Goal: Task Accomplishment & Management: Manage account settings

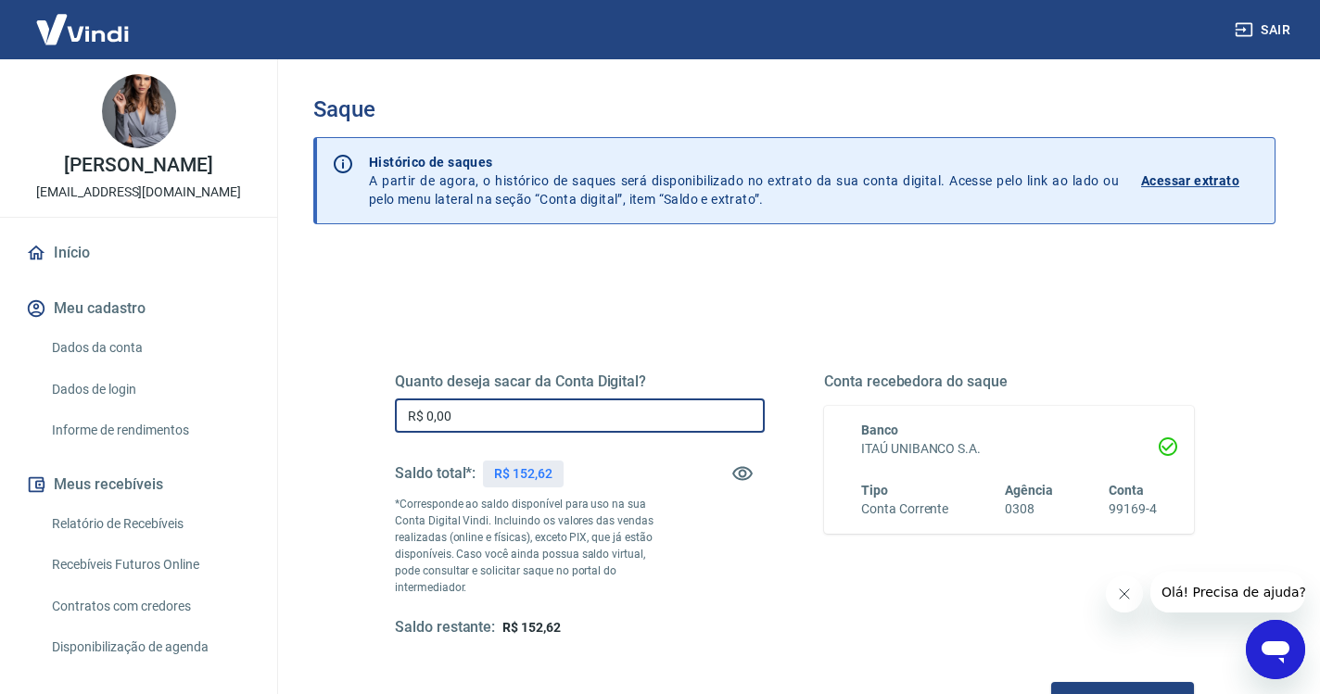
click at [489, 417] on input "R$ 0,00" at bounding box center [580, 416] width 370 height 34
type input "R$ 152,62"
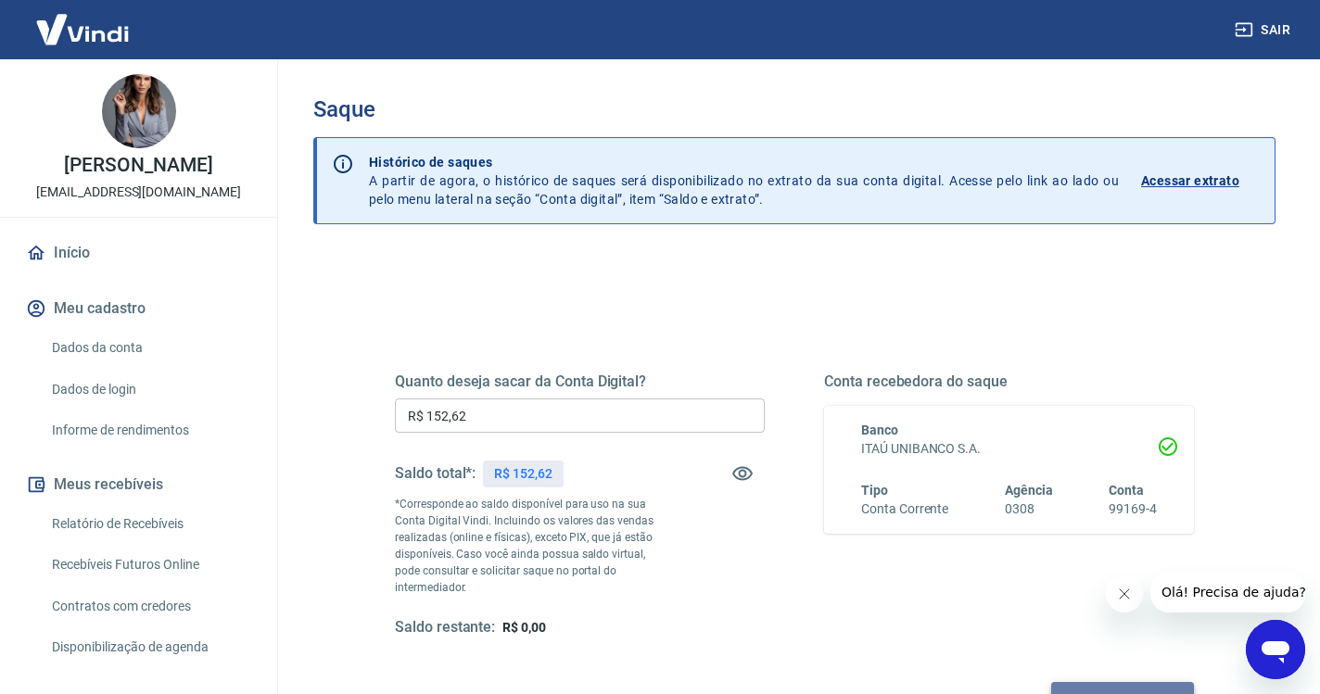
click at [1051, 682] on button "Solicitar saque" at bounding box center [1122, 699] width 143 height 34
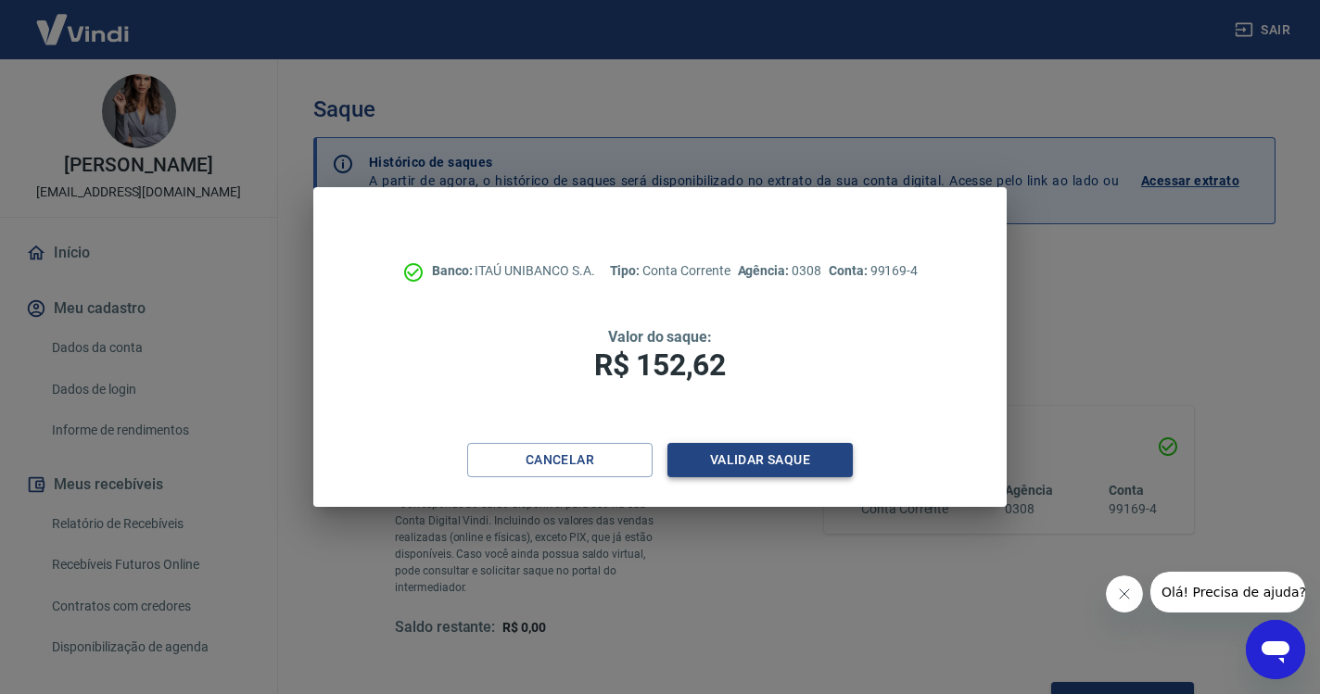
click at [798, 463] on button "Validar saque" at bounding box center [759, 460] width 185 height 34
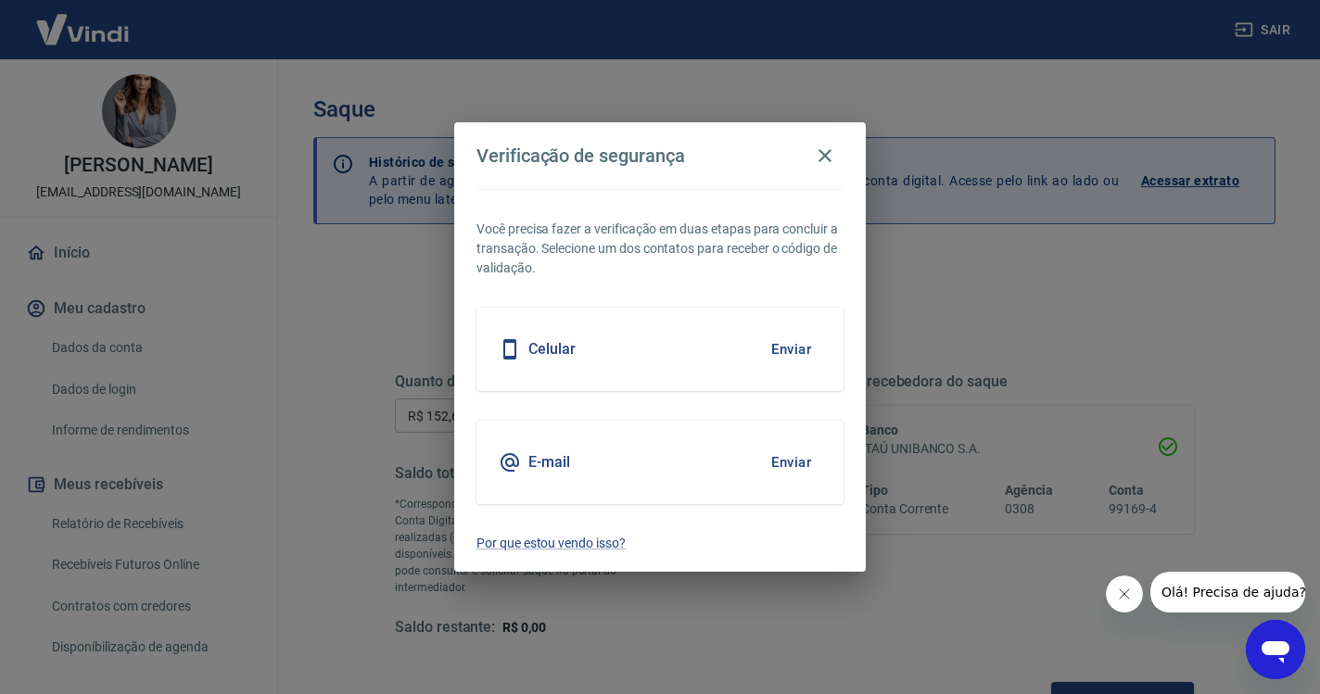
click at [793, 352] on button "Enviar" at bounding box center [791, 349] width 60 height 39
click at [786, 352] on button "Enviar" at bounding box center [791, 349] width 60 height 39
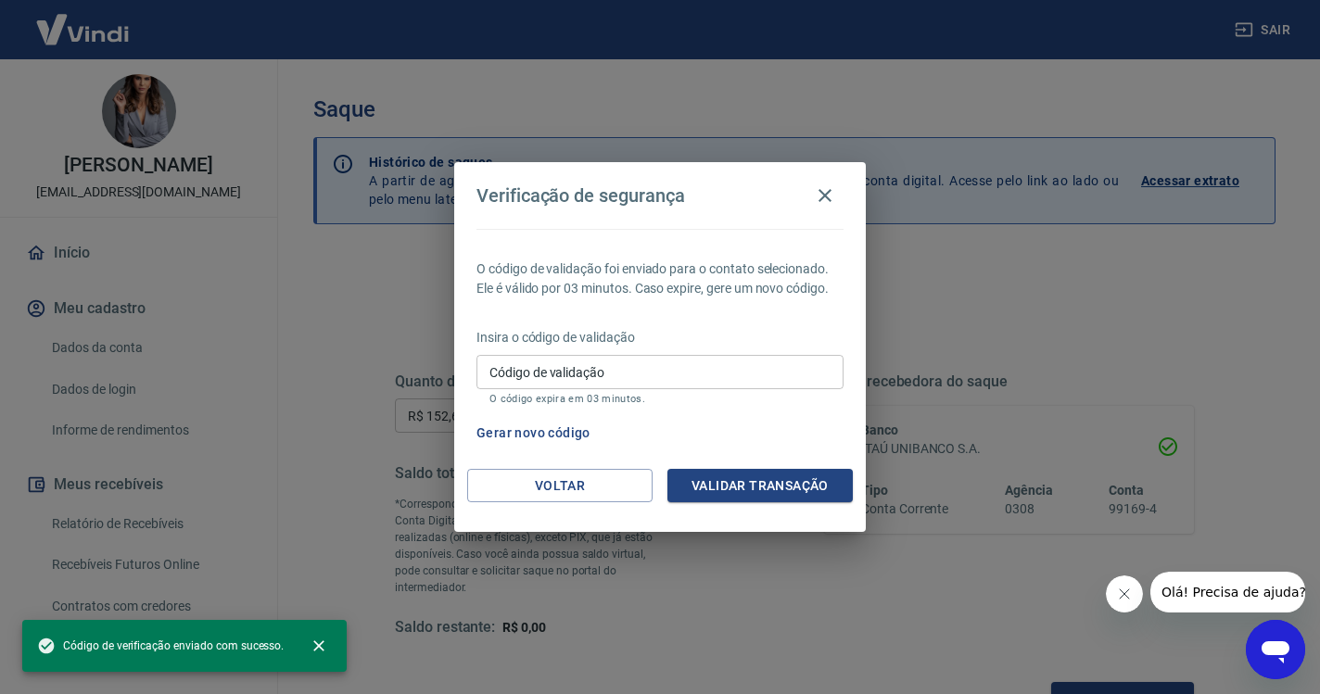
click at [530, 364] on div "Código de validação Código de validação O código expira em 03 minutos." at bounding box center [659, 380] width 367 height 50
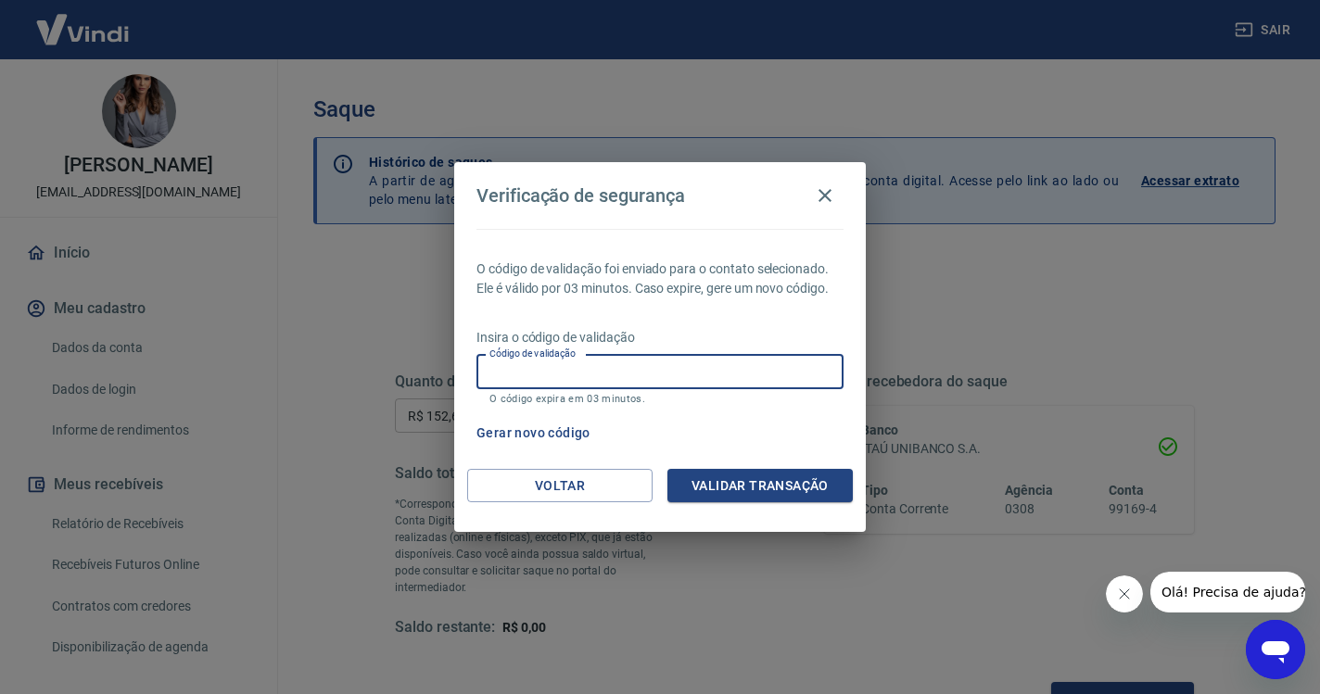
paste input "708136"
type input "708136"
click at [705, 474] on button "Validar transação" at bounding box center [759, 486] width 185 height 34
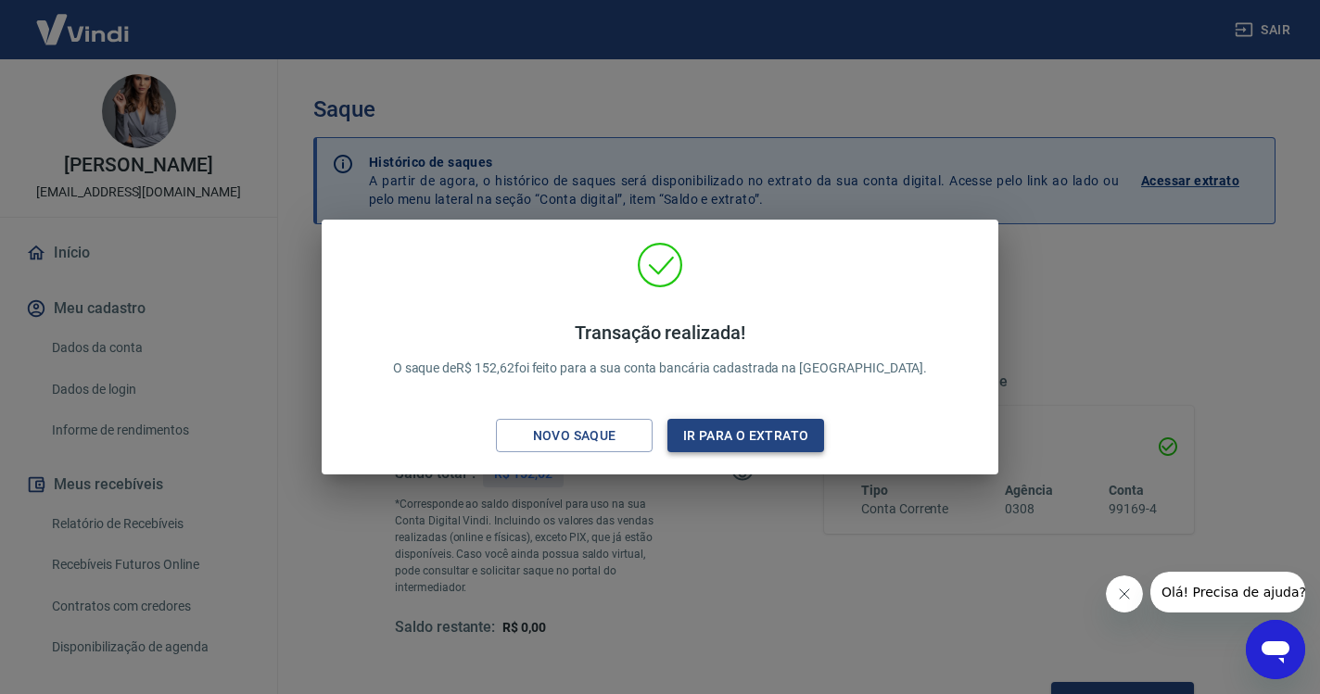
click at [742, 444] on button "Ir para o extrato" at bounding box center [745, 436] width 157 height 34
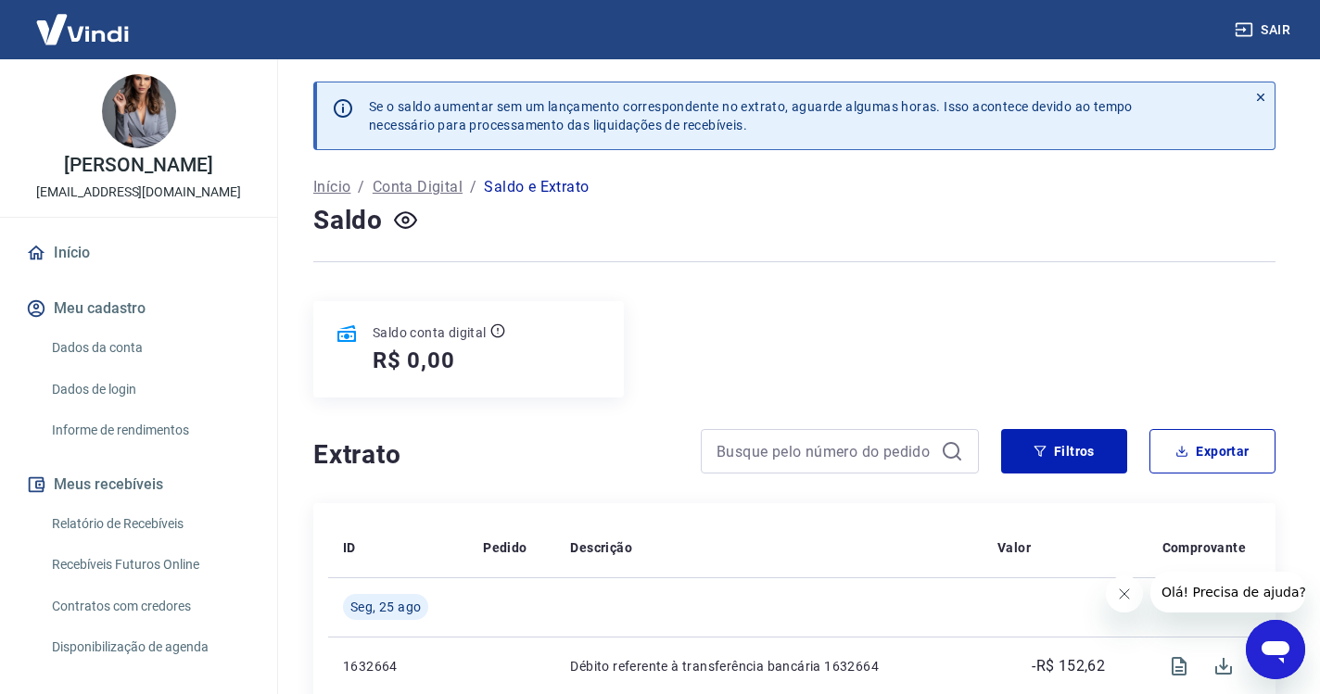
click at [1277, 30] on button "Sair" at bounding box center [1264, 30] width 67 height 34
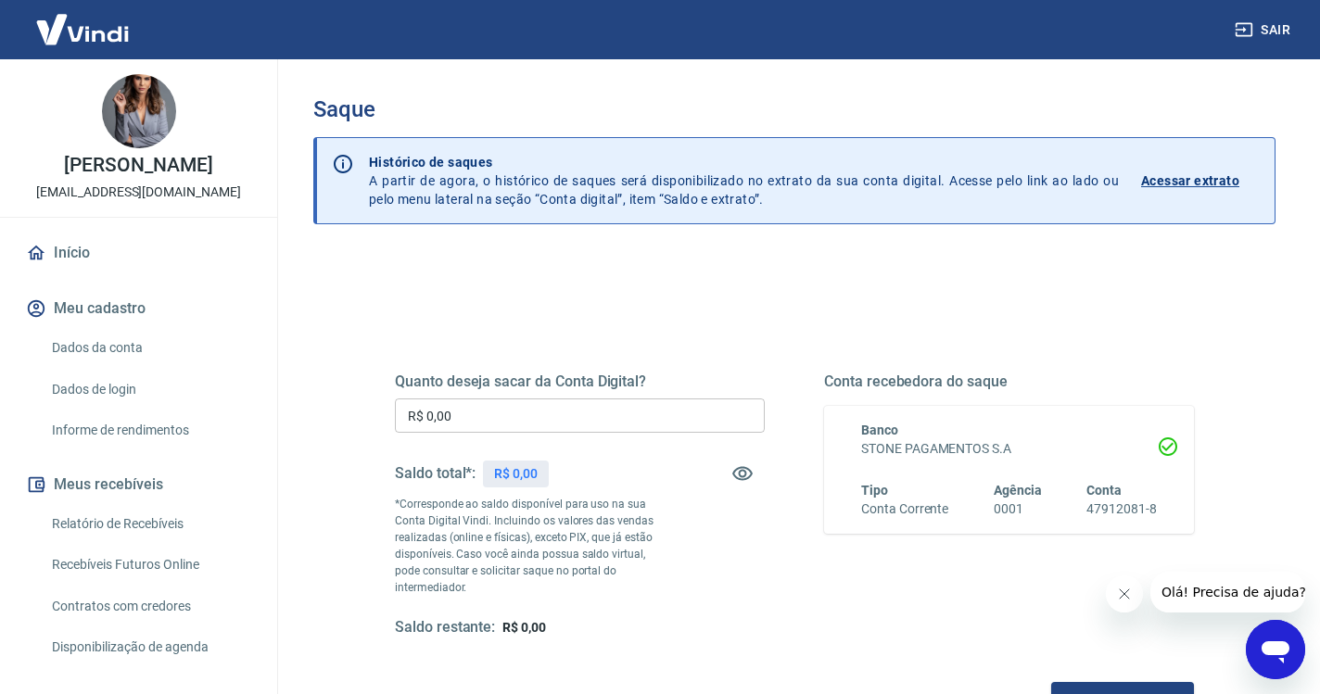
click at [94, 259] on link "Início" at bounding box center [138, 253] width 233 height 41
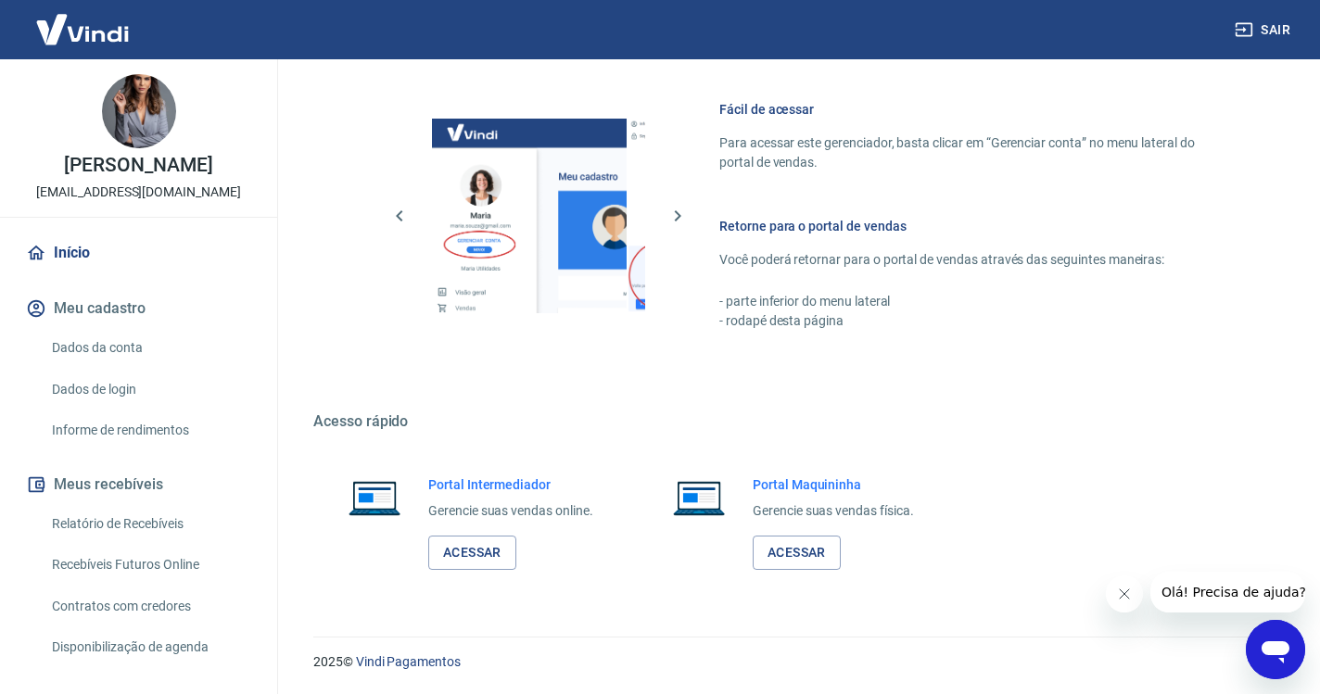
scroll to position [787, 0]
click at [476, 556] on link "Acessar" at bounding box center [472, 554] width 88 height 34
click at [1253, 34] on button "Sair" at bounding box center [1264, 30] width 67 height 34
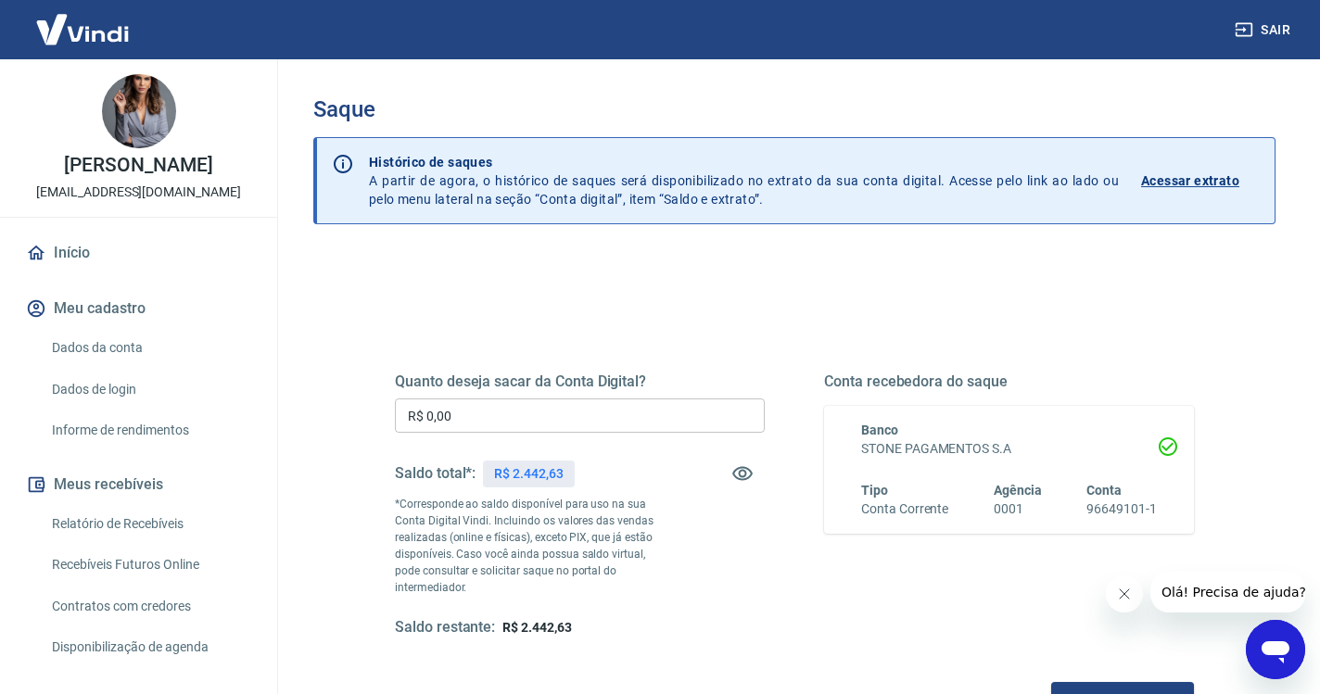
click at [458, 423] on input "R$ 0,00" at bounding box center [580, 416] width 370 height 34
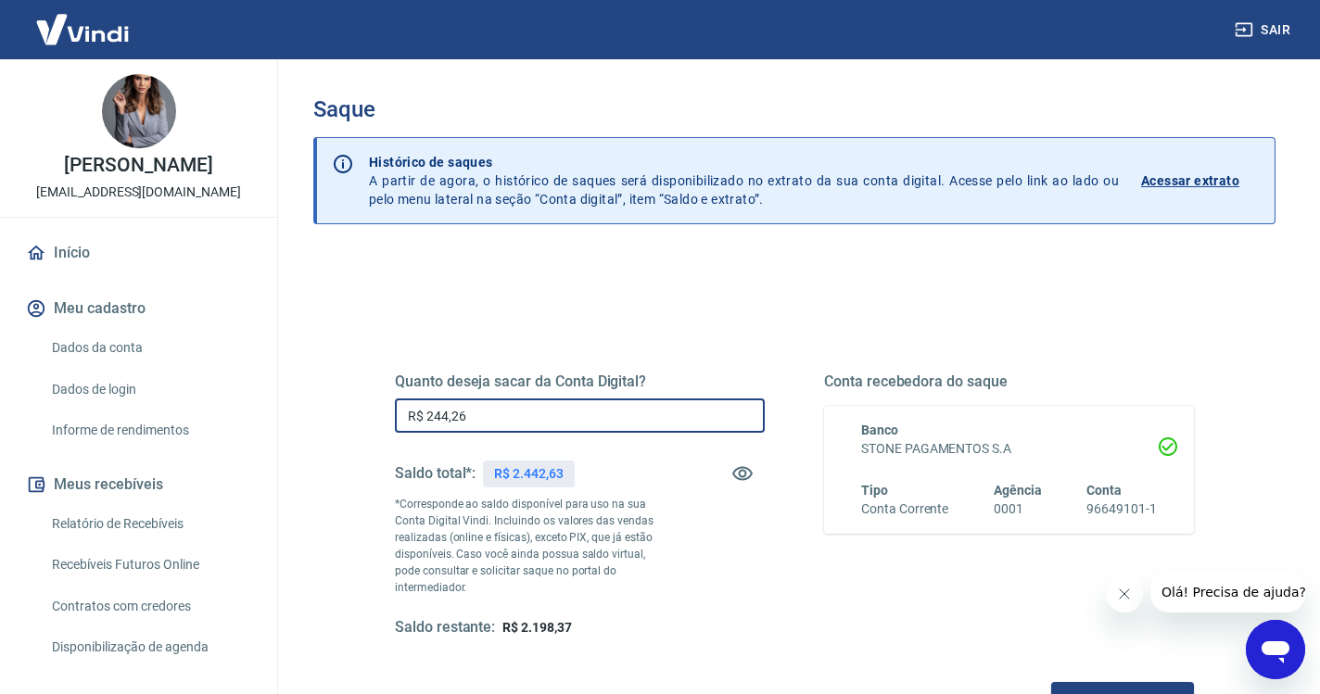
type input "R$ 2.442,63"
click at [1051, 682] on button "Solicitar saque" at bounding box center [1122, 699] width 143 height 34
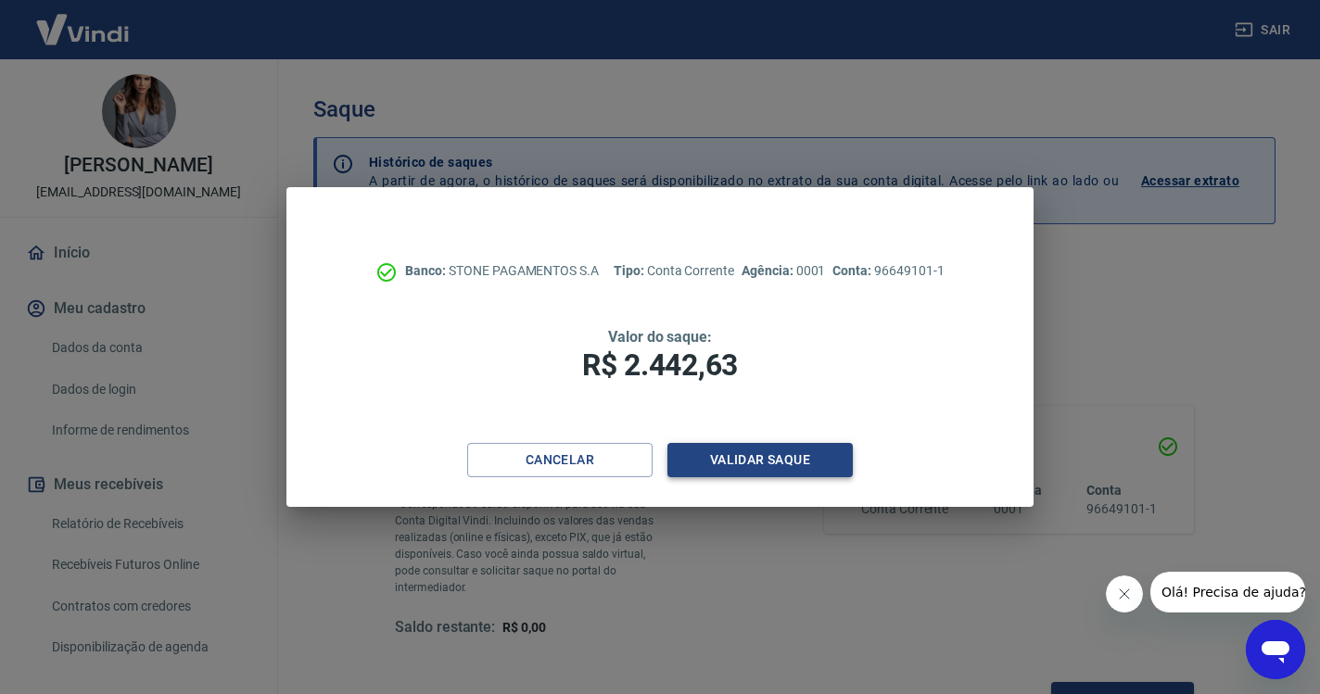
click at [742, 463] on button "Validar saque" at bounding box center [759, 460] width 185 height 34
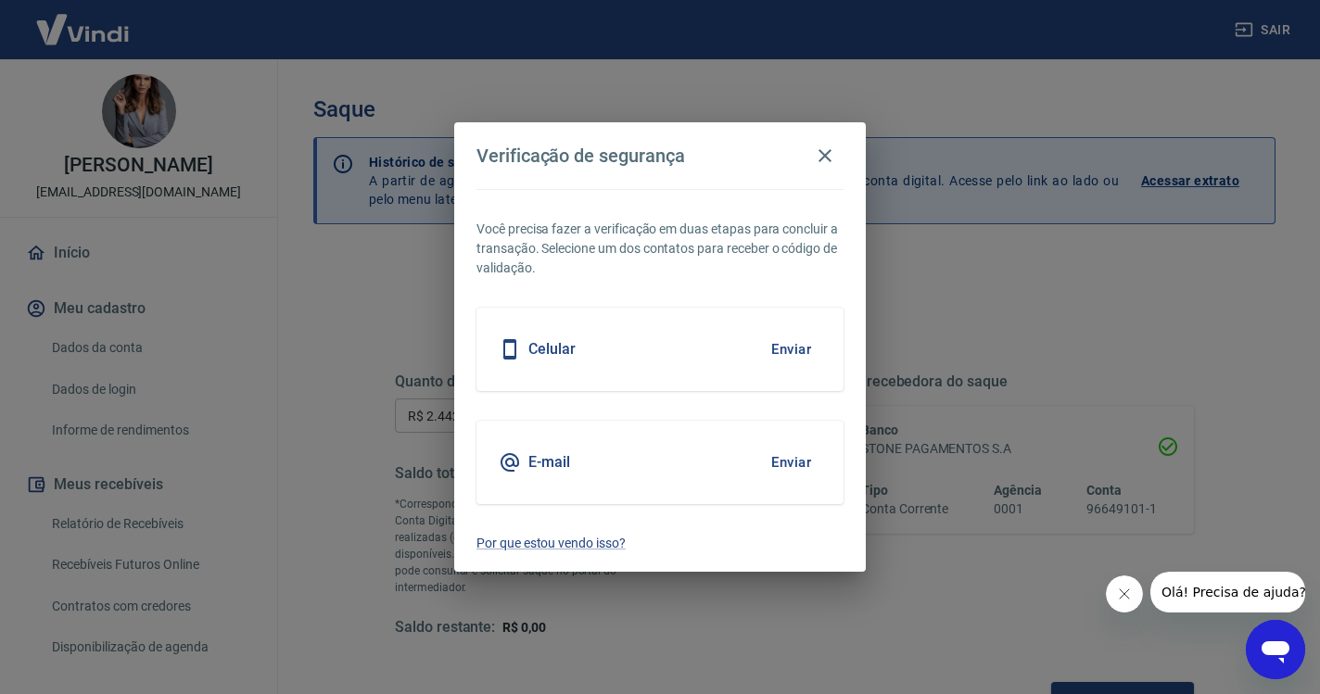
click at [801, 347] on button "Enviar" at bounding box center [791, 349] width 60 height 39
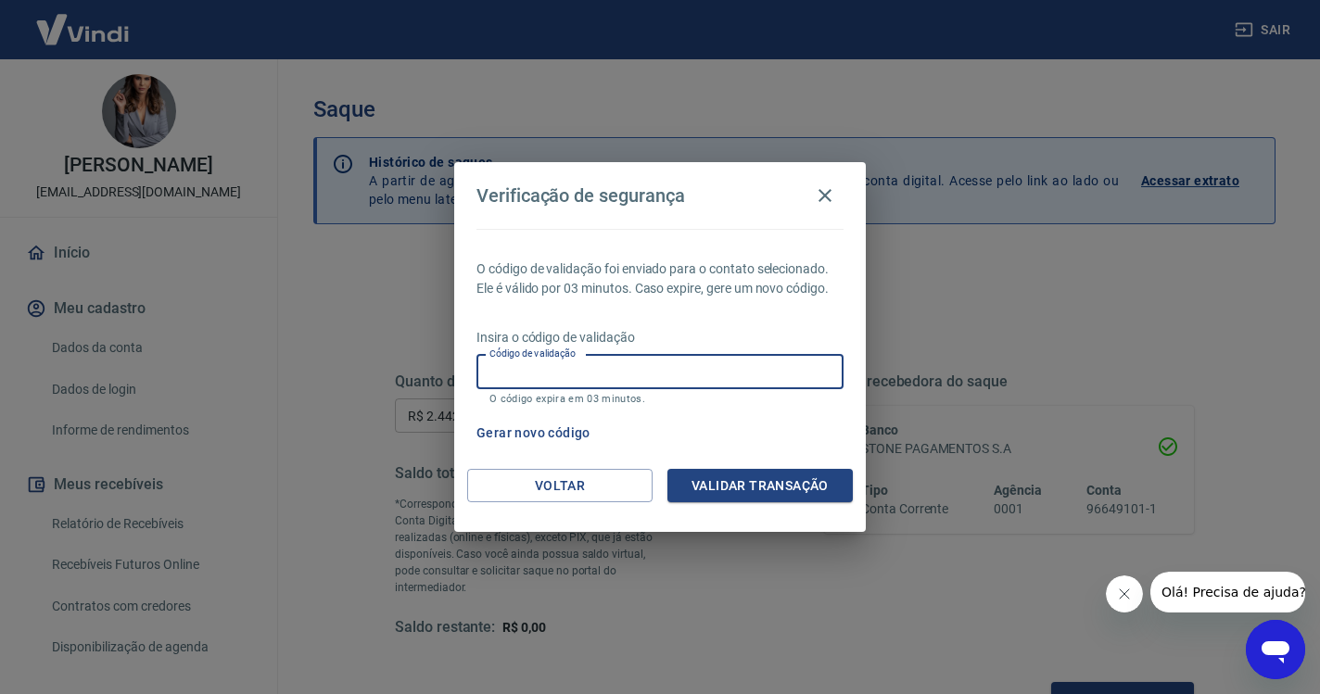
click at [525, 368] on div "Código de validação Código de validação O código expira em 03 minutos." at bounding box center [659, 380] width 367 height 50
paste input "984305"
type input "984305"
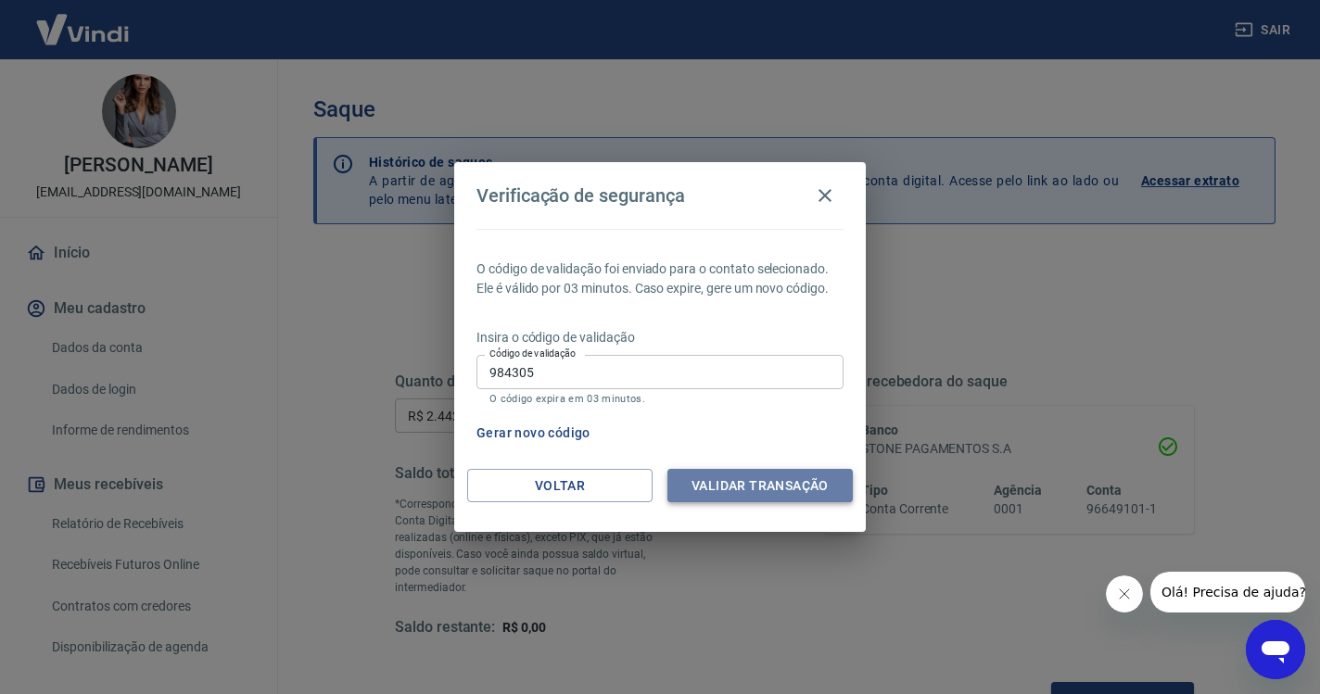
click at [715, 489] on button "Validar transação" at bounding box center [759, 486] width 185 height 34
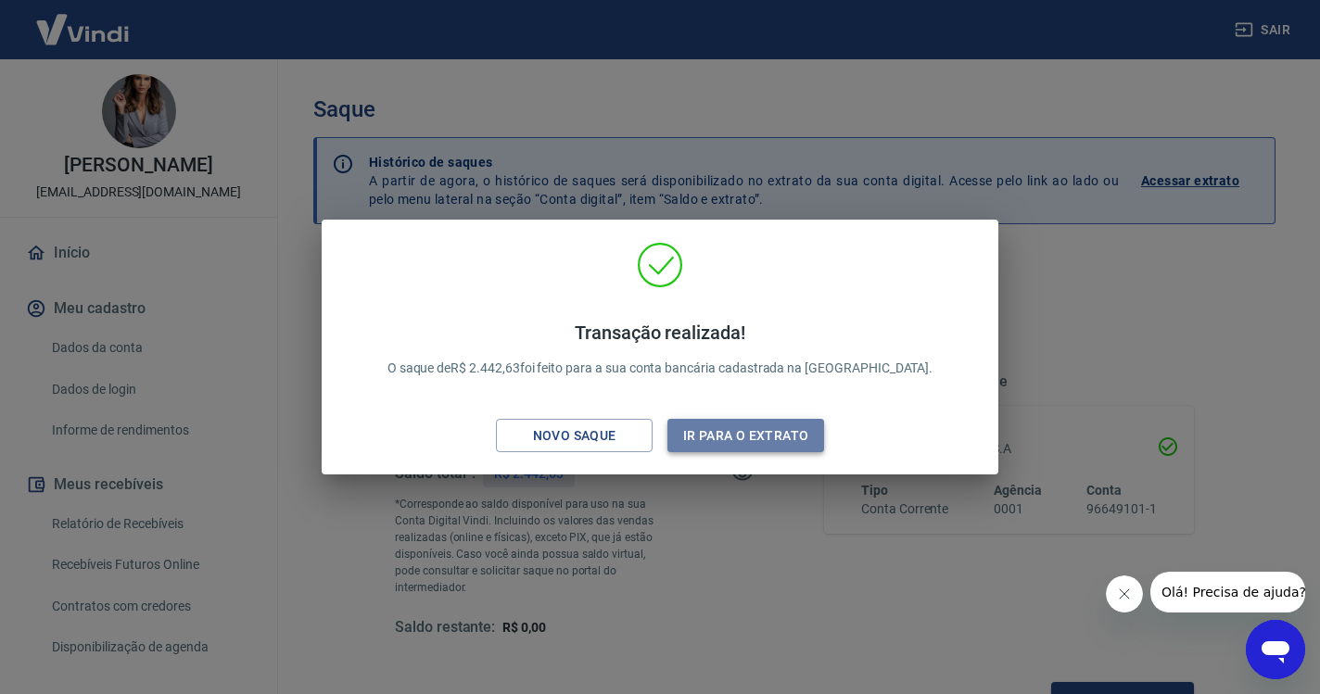
click at [746, 428] on button "Ir para o extrato" at bounding box center [745, 436] width 157 height 34
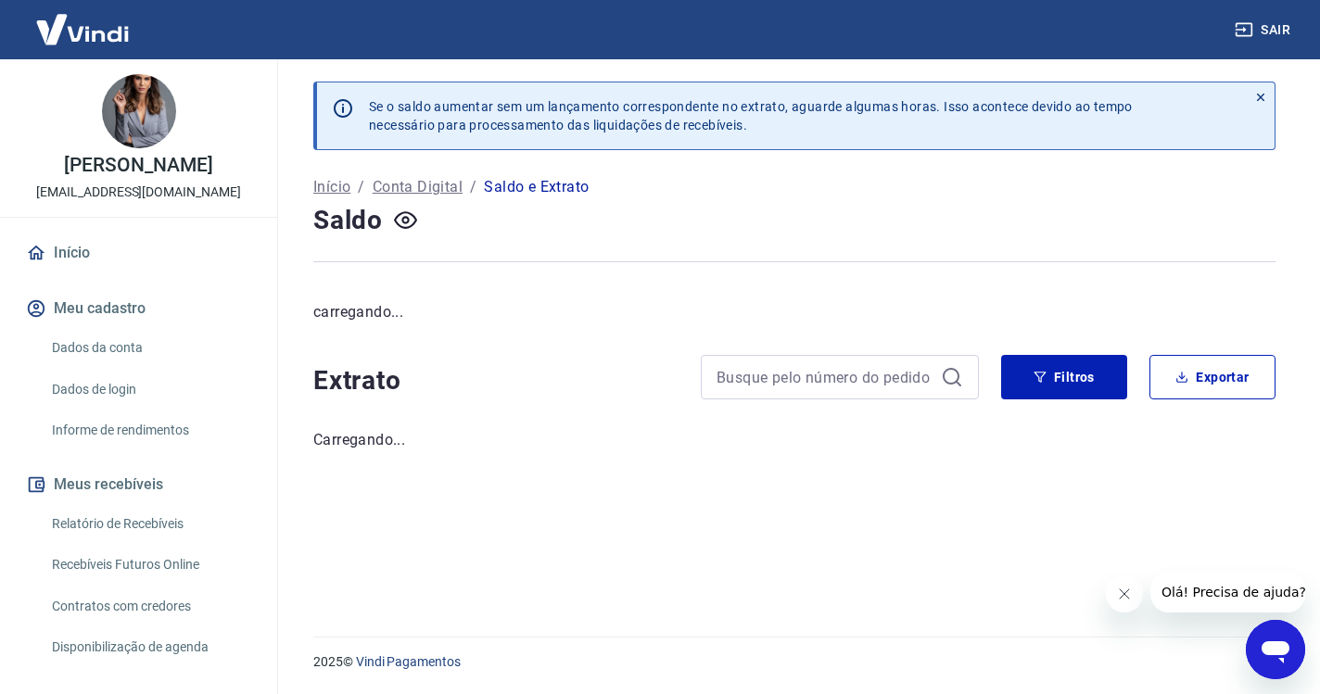
click at [58, 257] on link "Início" at bounding box center [138, 253] width 233 height 41
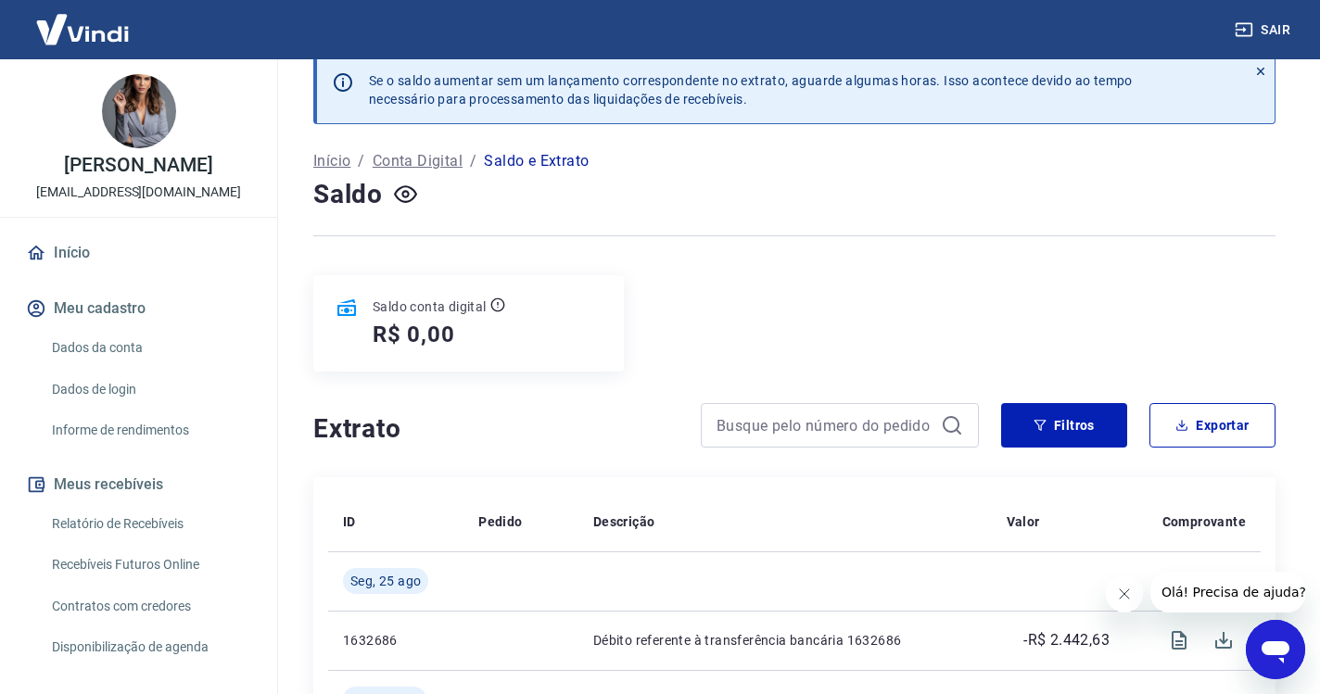
scroll to position [31, 0]
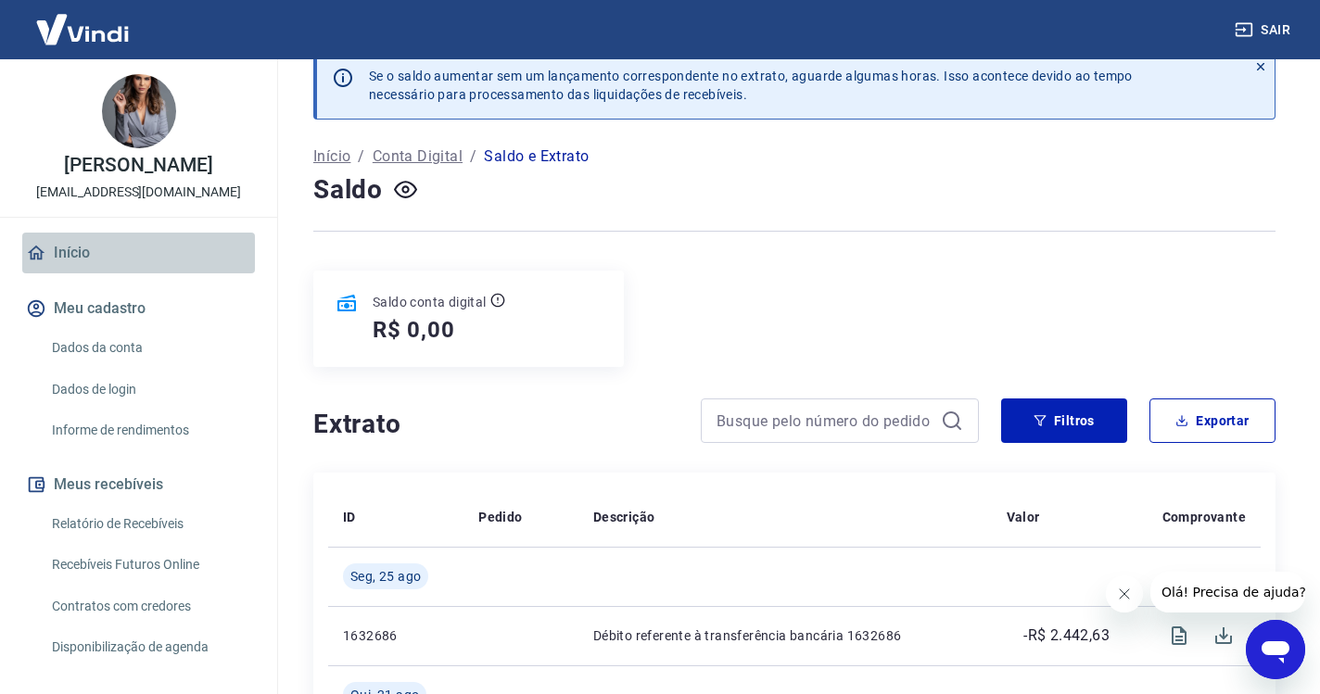
click at [73, 260] on link "Início" at bounding box center [138, 253] width 233 height 41
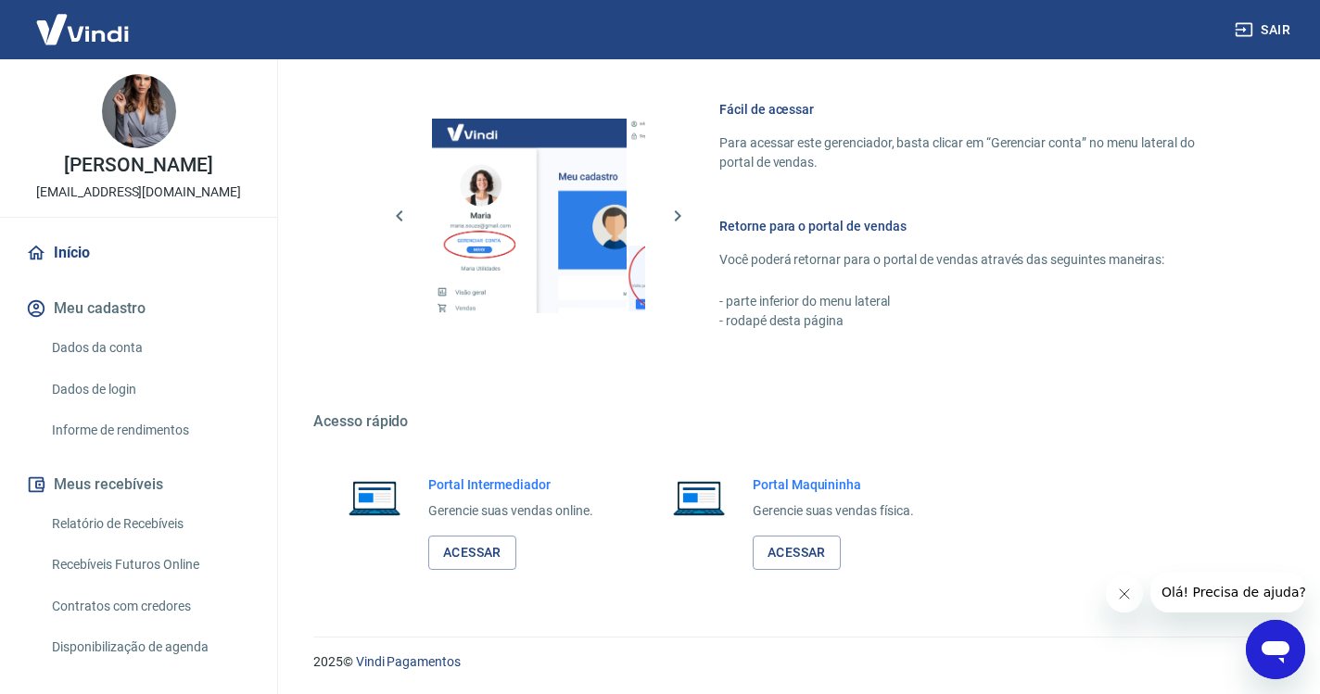
scroll to position [787, 0]
click at [477, 546] on link "Acessar" at bounding box center [472, 554] width 88 height 34
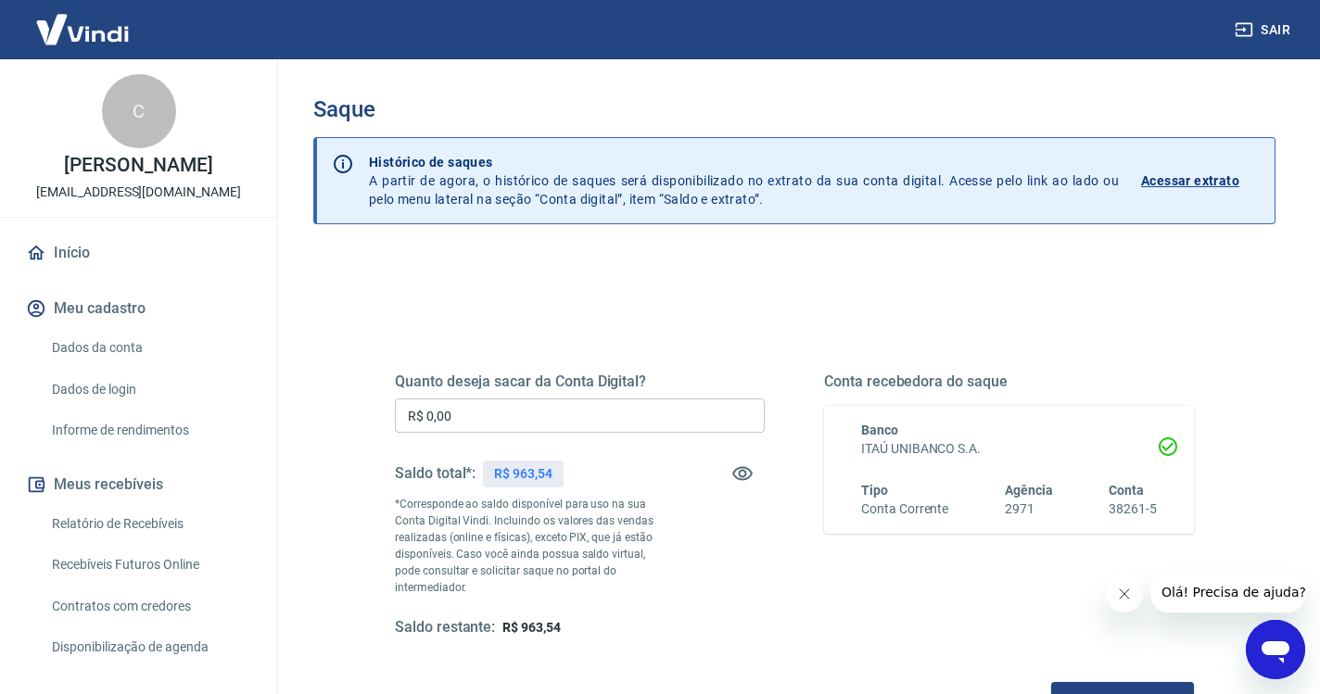
click at [520, 418] on input "R$ 0,00" at bounding box center [580, 416] width 370 height 34
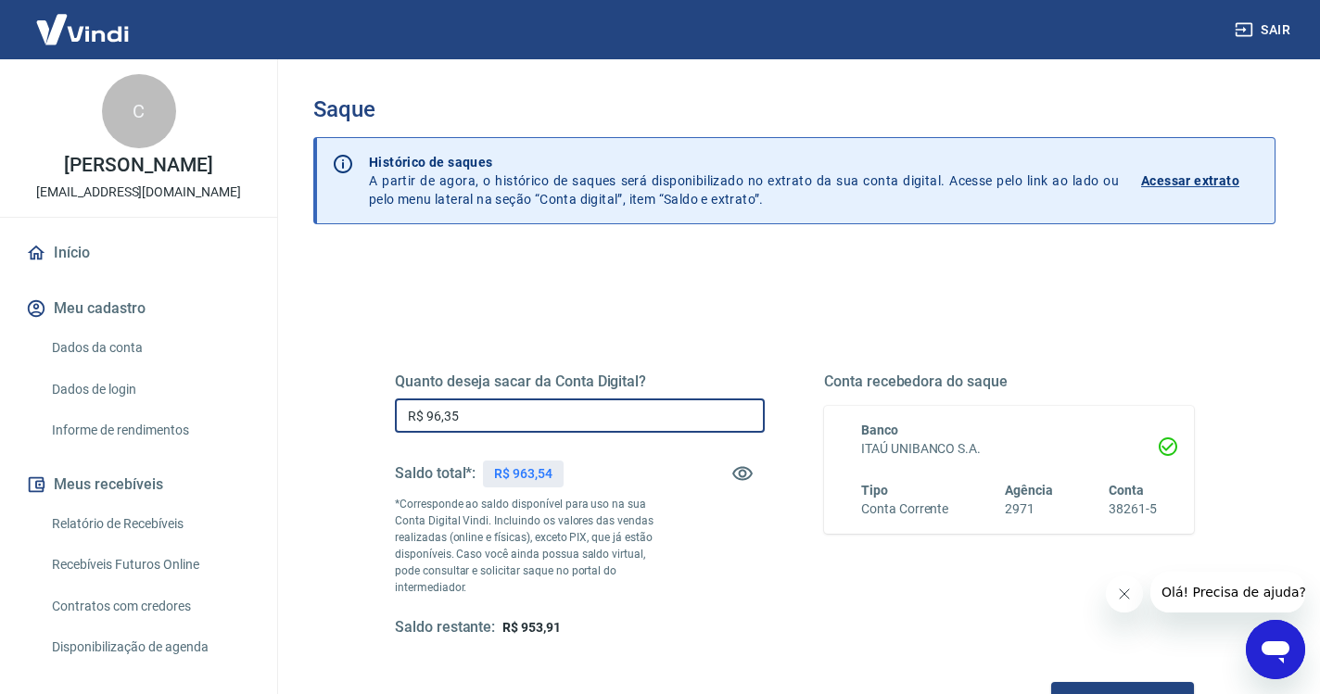
type input "R$ 963,54"
click at [1051, 683] on button "Solicitar saque" at bounding box center [1122, 699] width 143 height 34
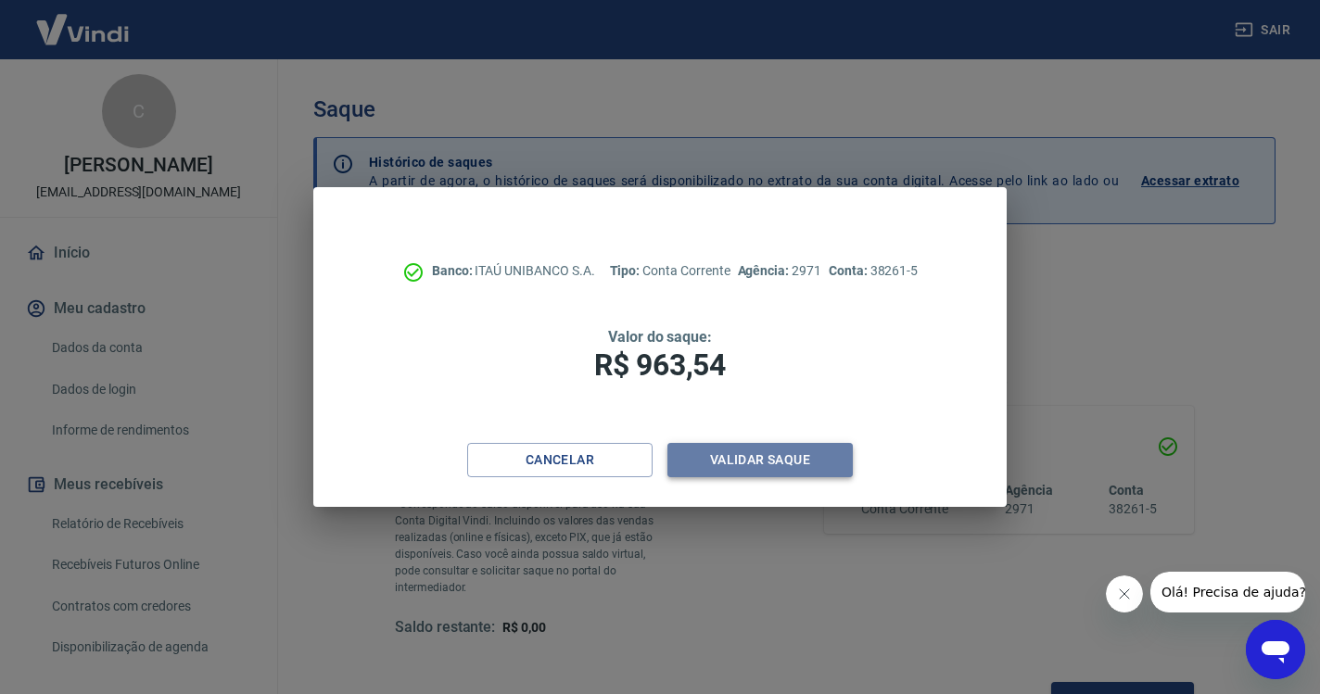
click at [714, 454] on button "Validar saque" at bounding box center [759, 460] width 185 height 34
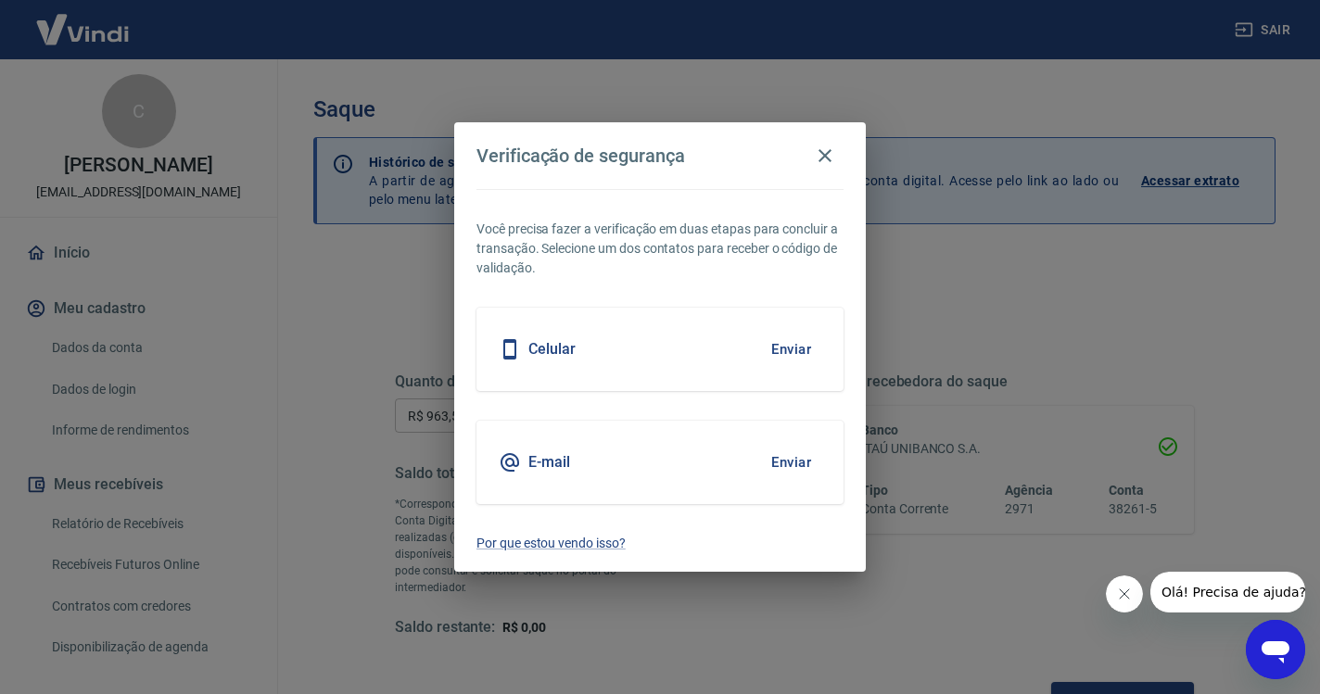
click at [780, 349] on button "Enviar" at bounding box center [791, 349] width 60 height 39
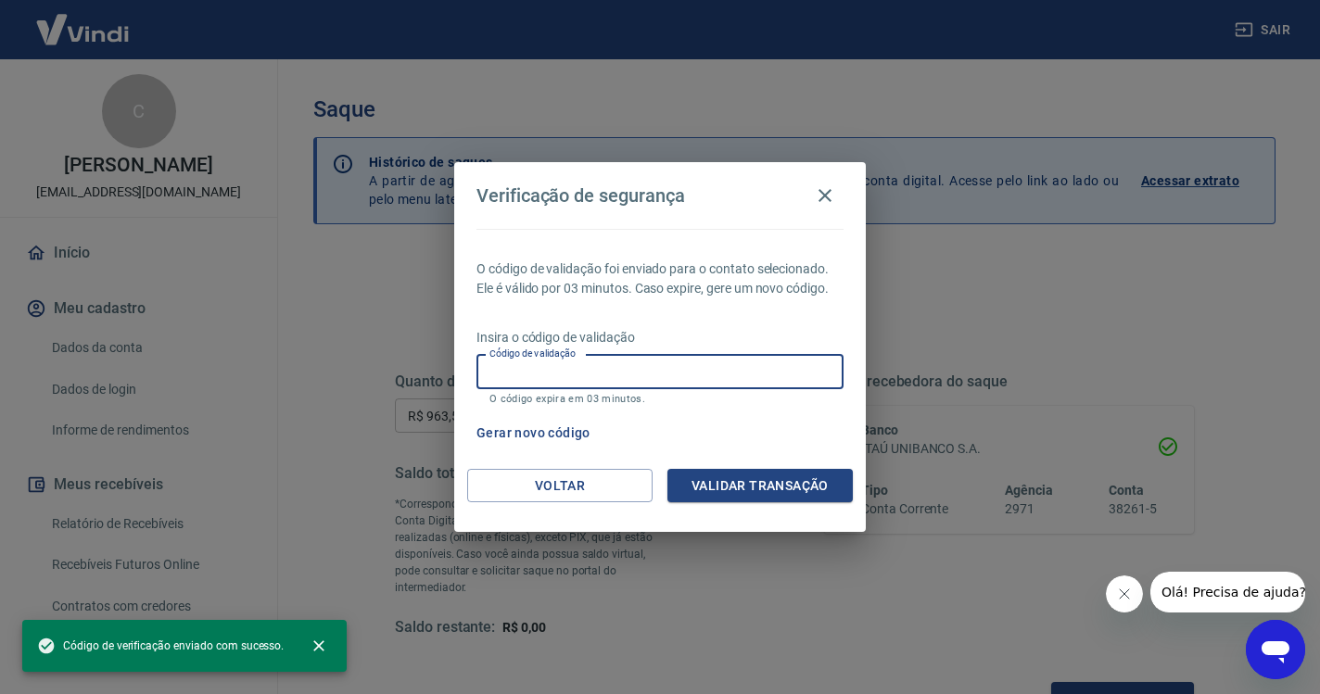
click at [674, 377] on input "Código de validação" at bounding box center [659, 372] width 367 height 34
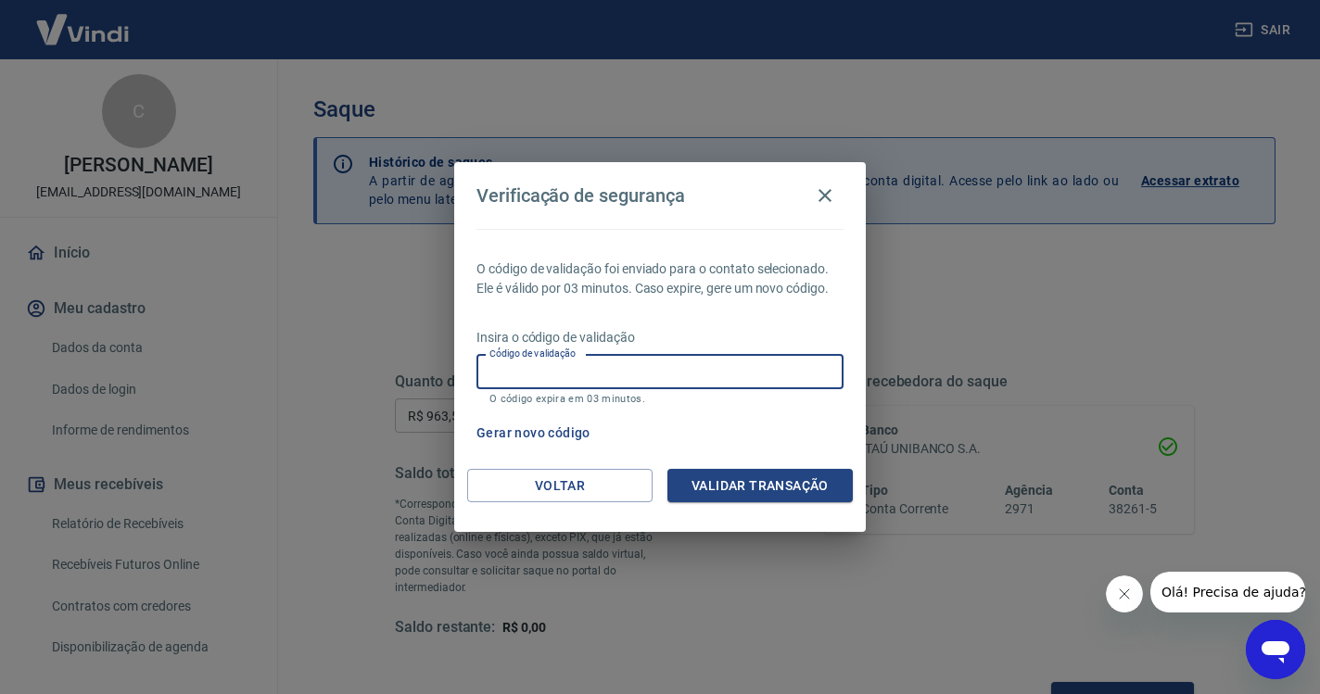
paste input "190565"
type input "190565"
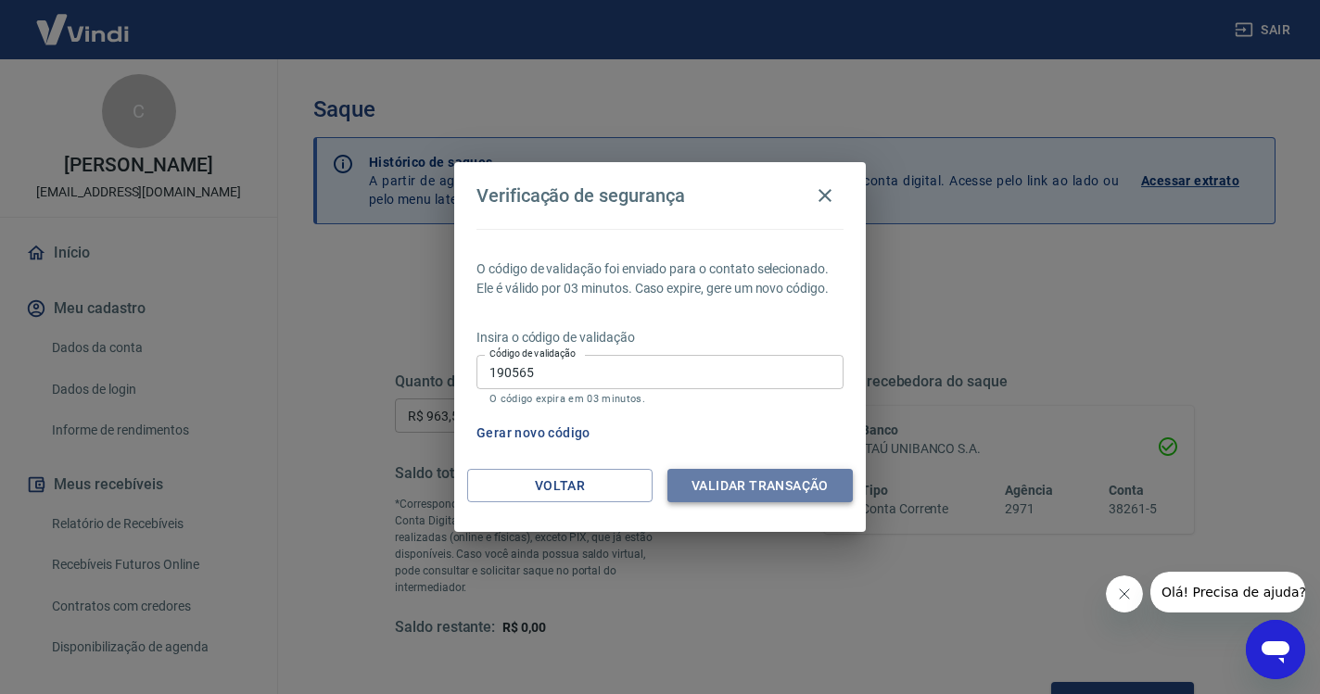
click at [816, 498] on button "Validar transação" at bounding box center [759, 486] width 185 height 34
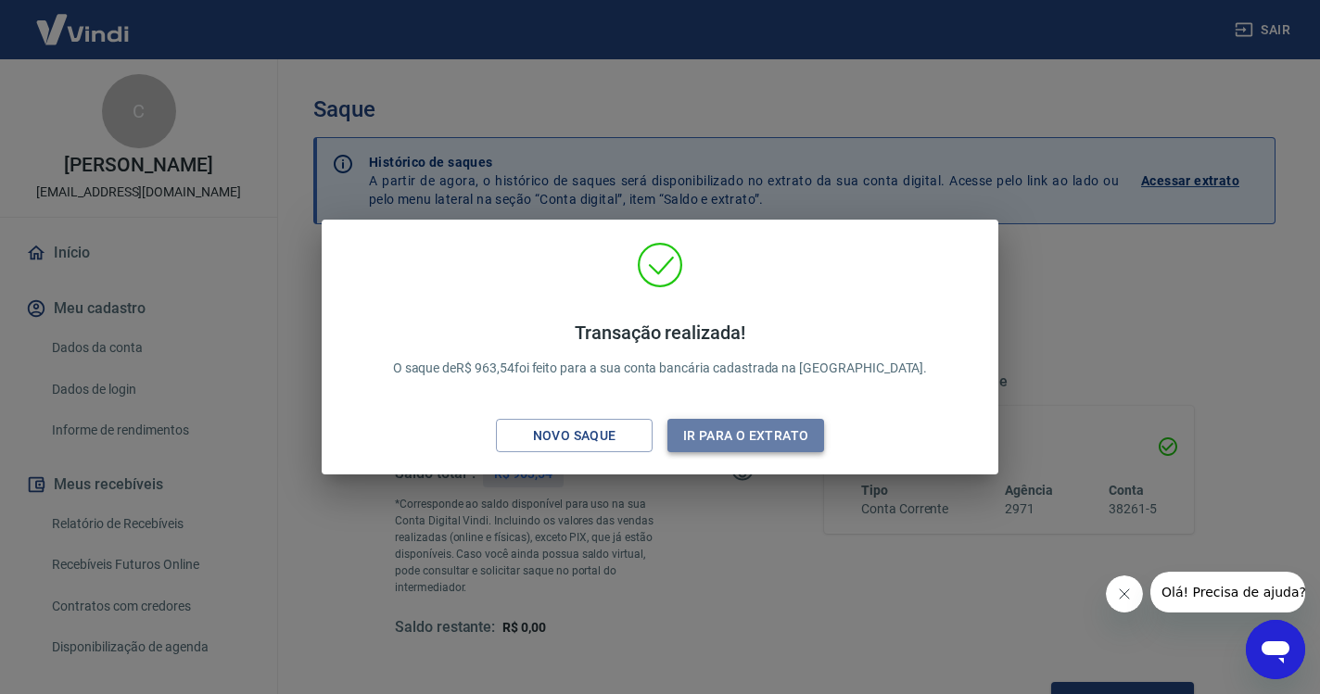
click at [718, 437] on button "Ir para o extrato" at bounding box center [745, 436] width 157 height 34
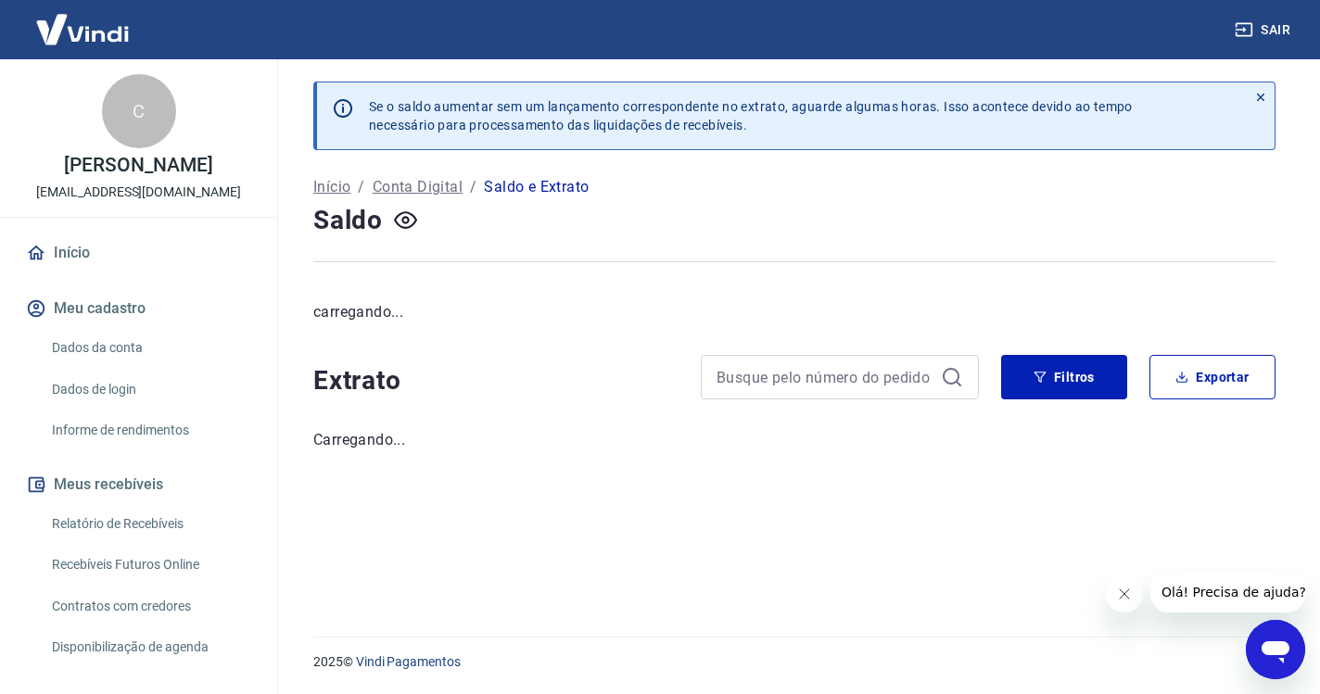
click at [65, 255] on link "Início" at bounding box center [138, 253] width 233 height 41
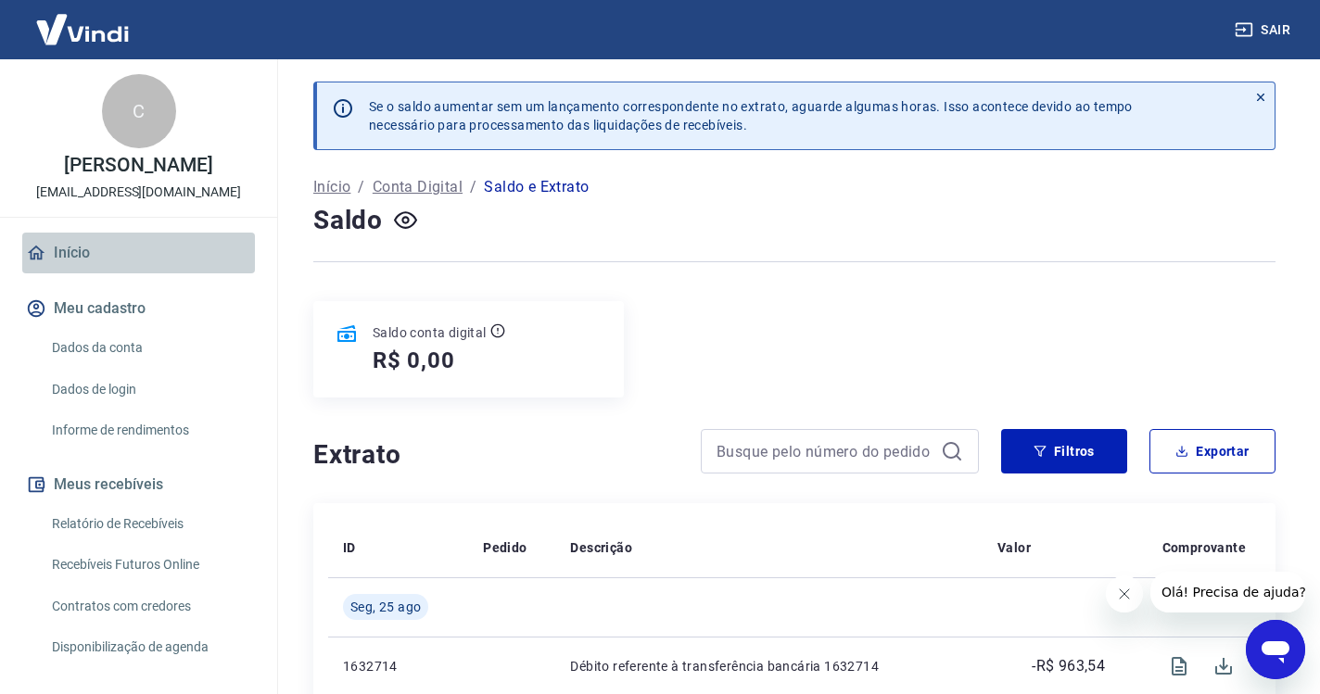
click at [95, 255] on link "Início" at bounding box center [138, 253] width 233 height 41
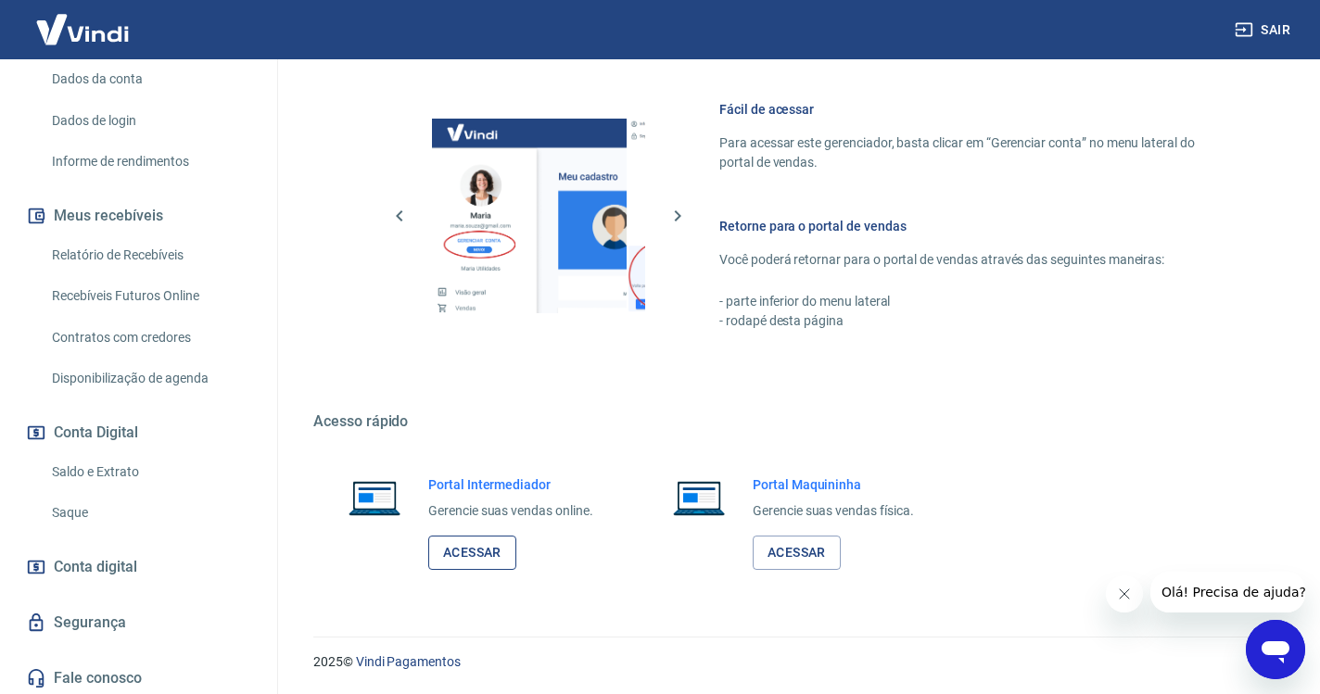
scroll to position [787, 0]
click at [495, 558] on link "Acessar" at bounding box center [472, 554] width 88 height 34
click at [1271, 30] on button "Sair" at bounding box center [1264, 30] width 67 height 34
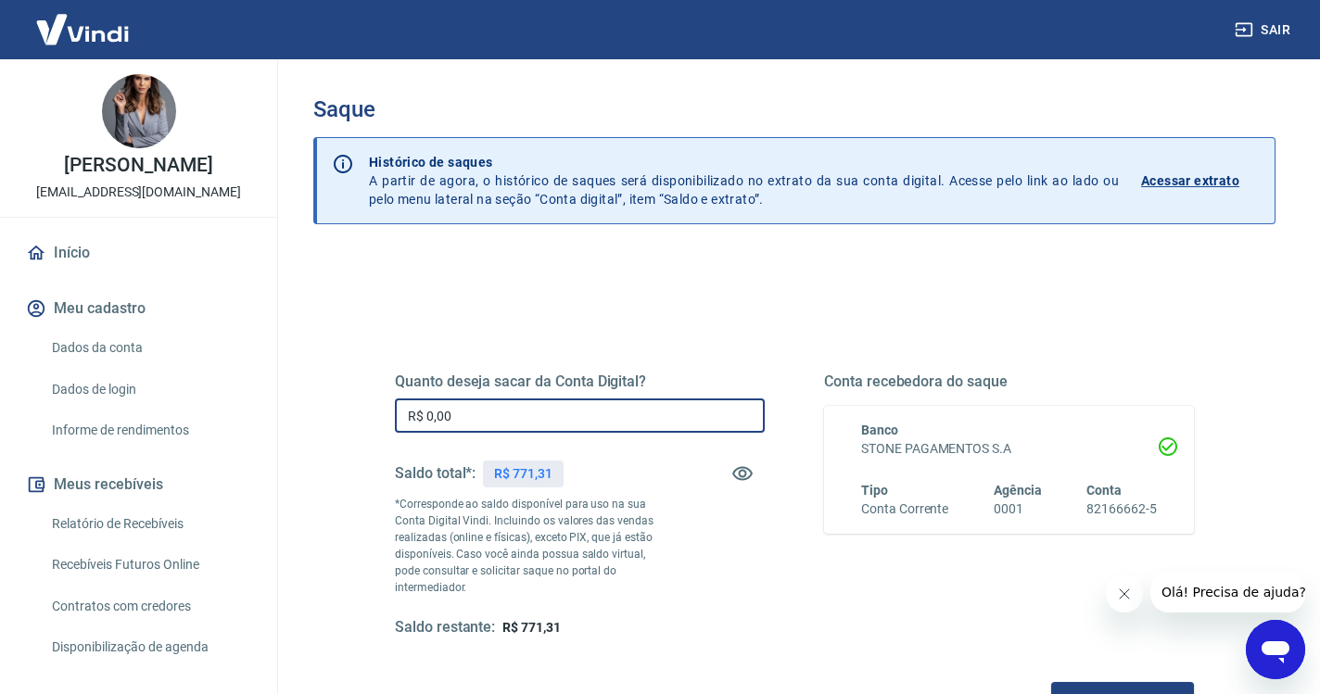
click at [511, 425] on input "R$ 0,00" at bounding box center [580, 416] width 370 height 34
type input "R$ 771,31"
click at [1051, 682] on button "Solicitar saque" at bounding box center [1122, 699] width 143 height 34
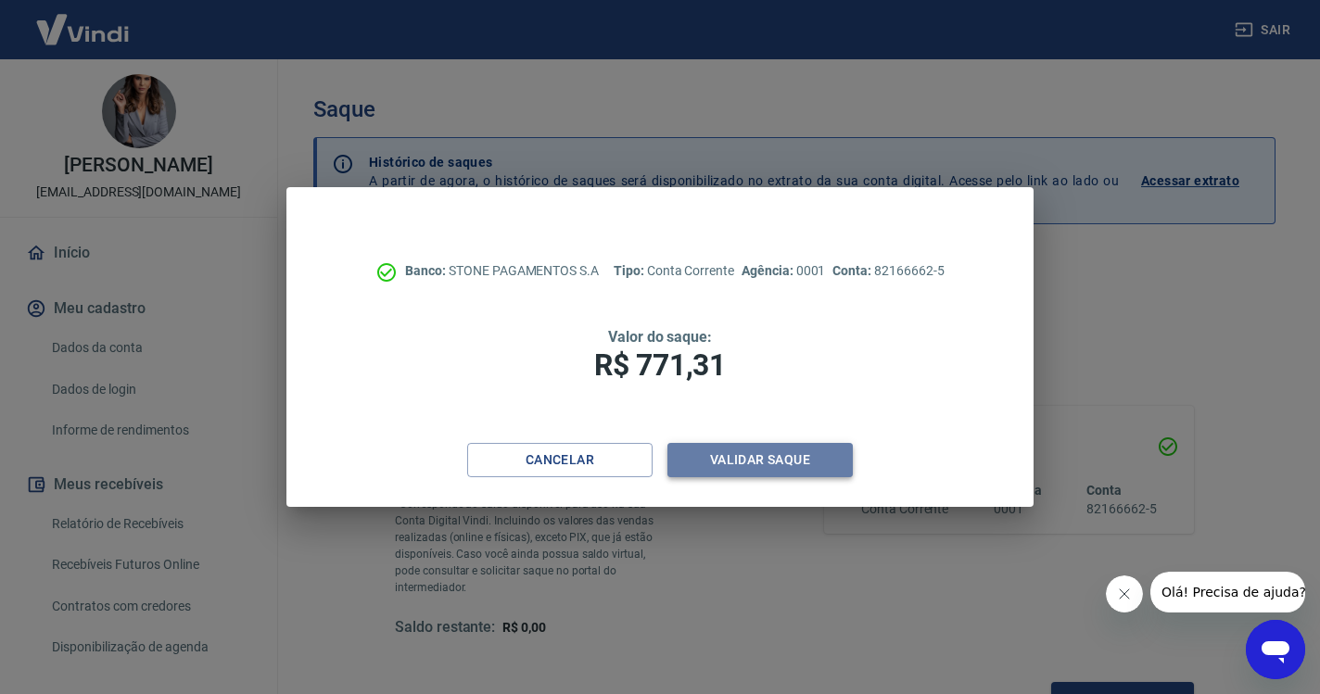
click at [759, 450] on button "Validar saque" at bounding box center [759, 460] width 185 height 34
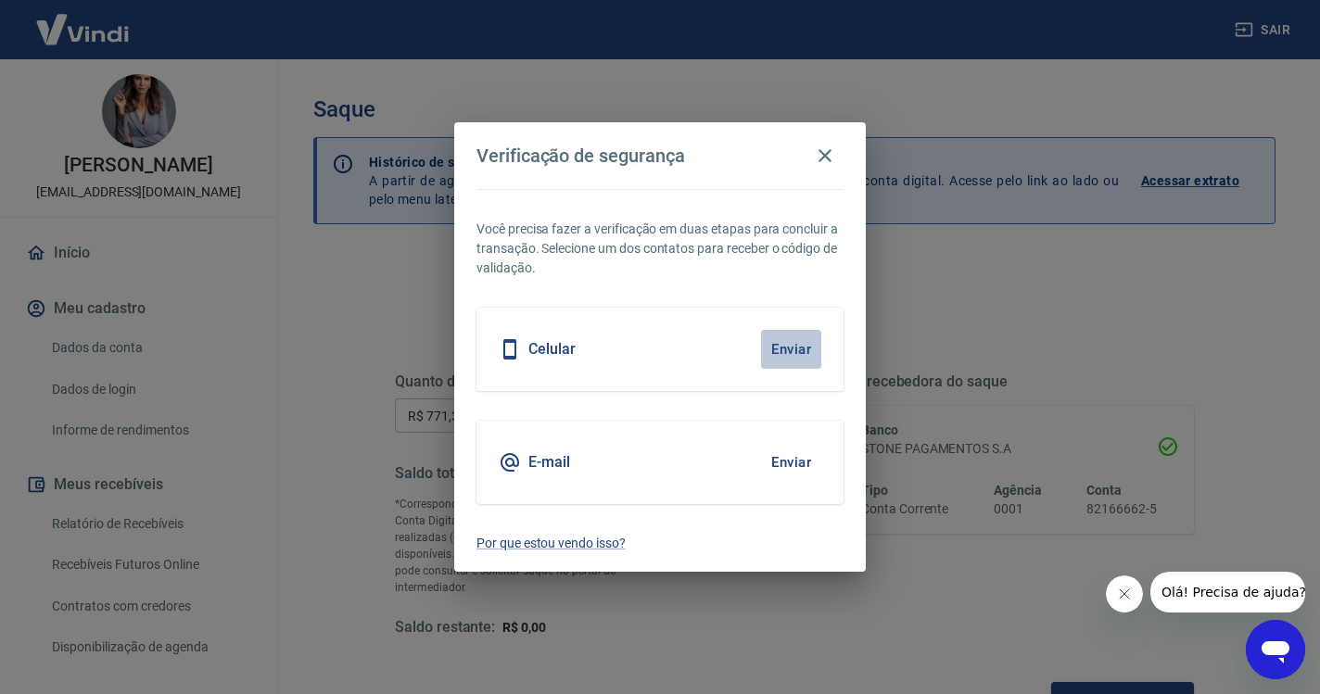
click at [801, 349] on button "Enviar" at bounding box center [791, 349] width 60 height 39
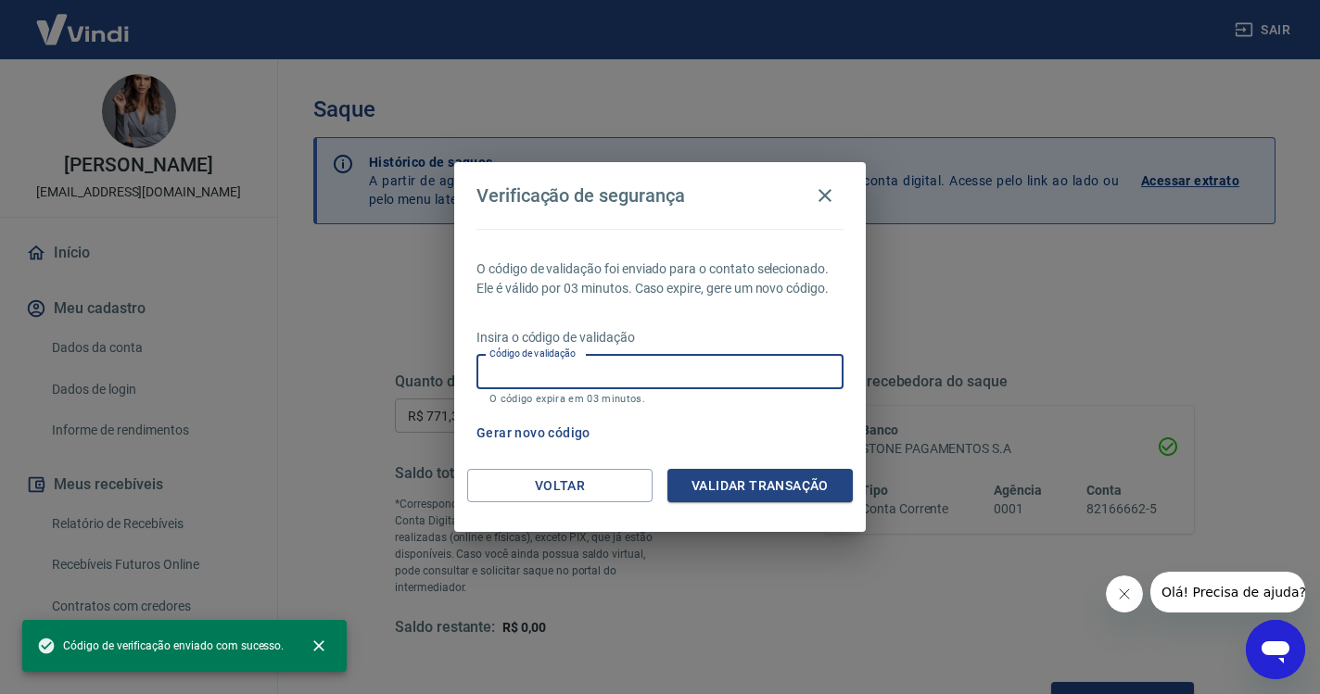
click at [603, 366] on input "Código de validação" at bounding box center [659, 372] width 367 height 34
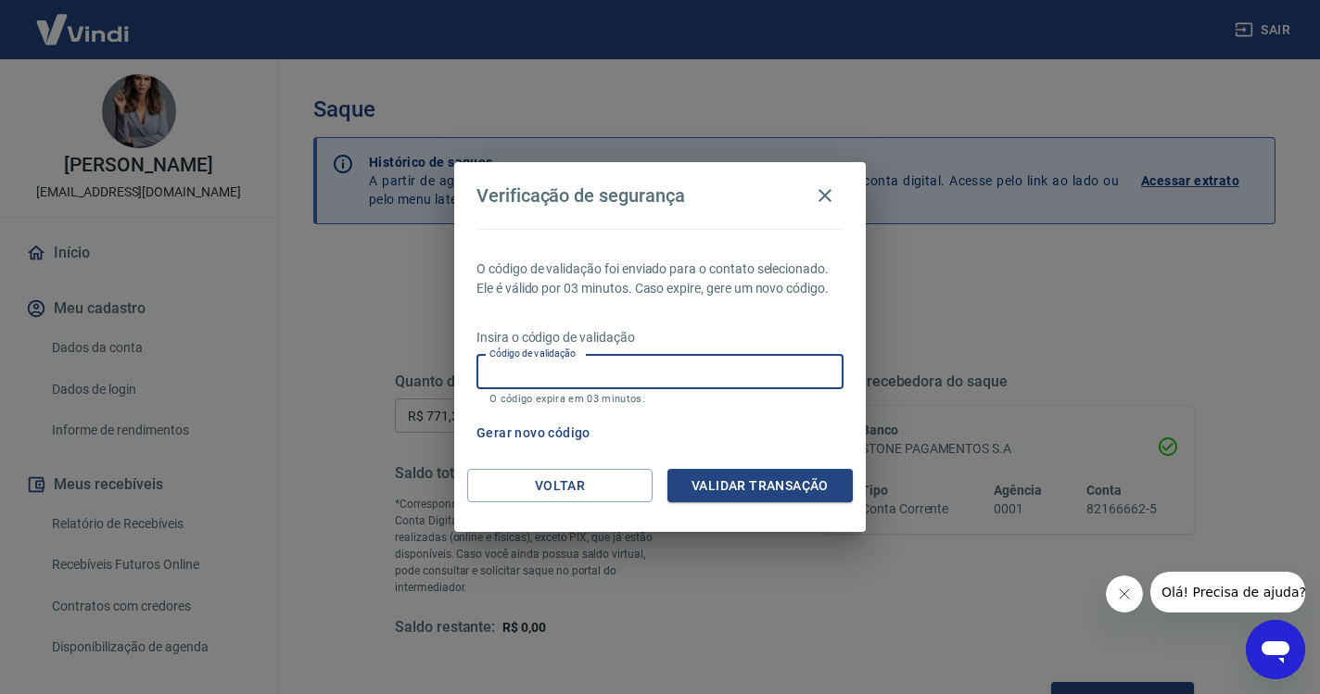
paste input "985588"
type input "985588"
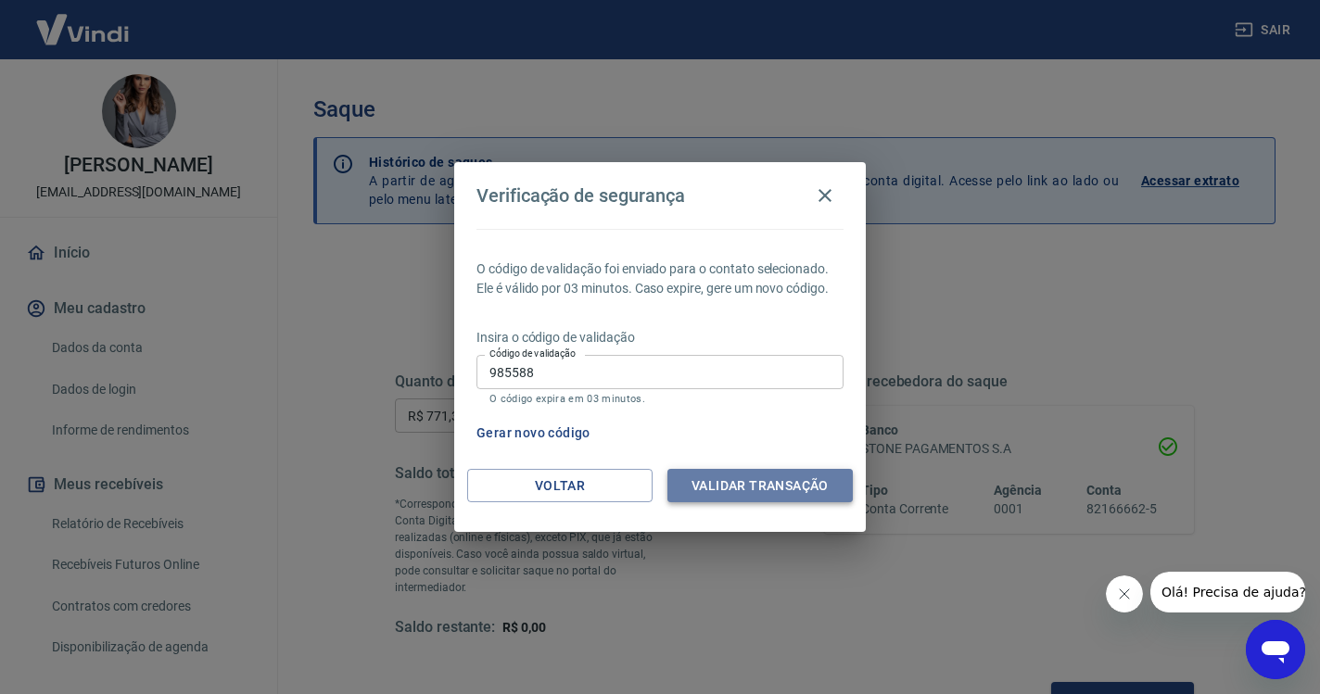
click at [701, 476] on button "Validar transação" at bounding box center [759, 486] width 185 height 34
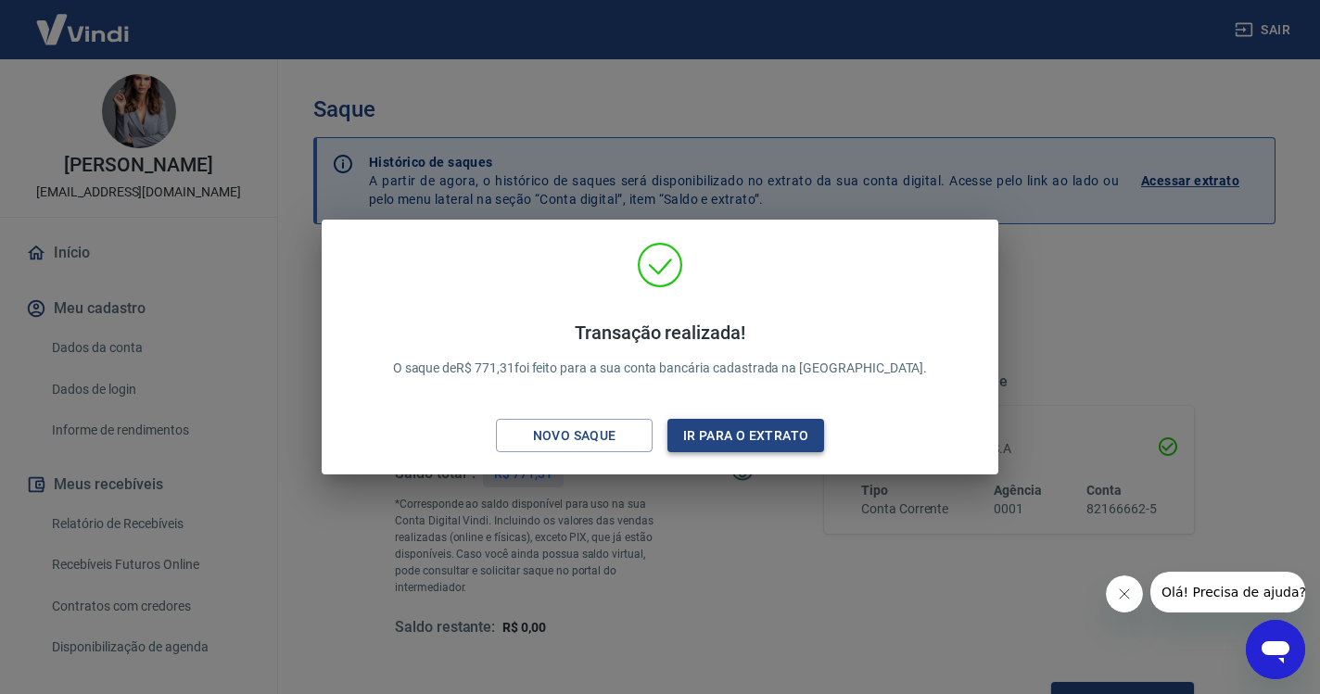
click at [748, 438] on button "Ir para o extrato" at bounding box center [745, 436] width 157 height 34
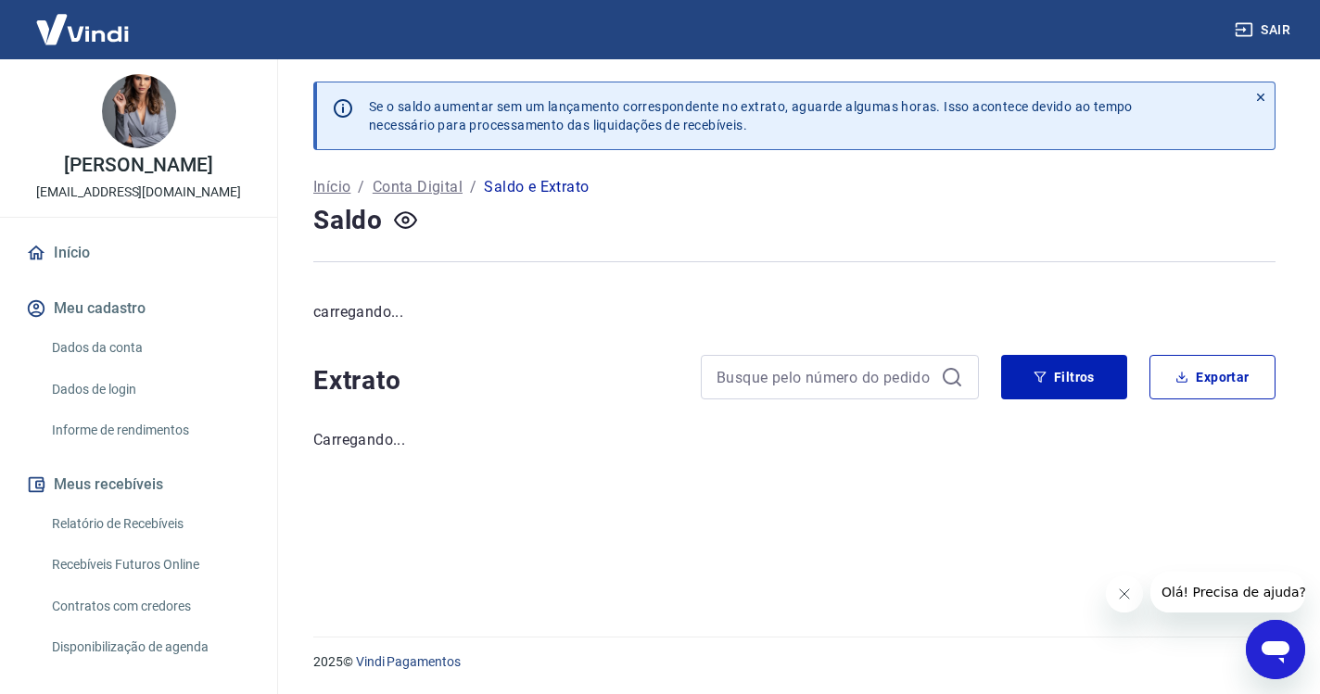
click at [40, 249] on icon at bounding box center [36, 253] width 17 height 15
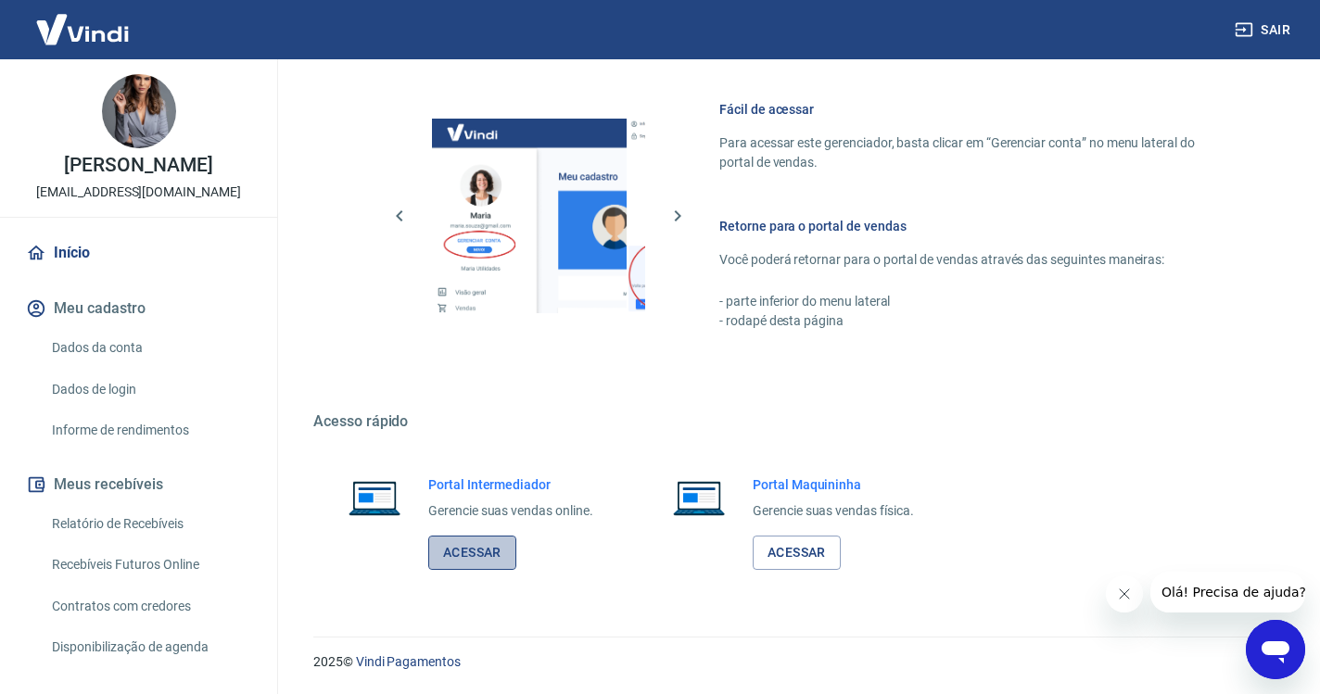
scroll to position [787, 0]
click at [496, 546] on link "Acessar" at bounding box center [472, 554] width 88 height 34
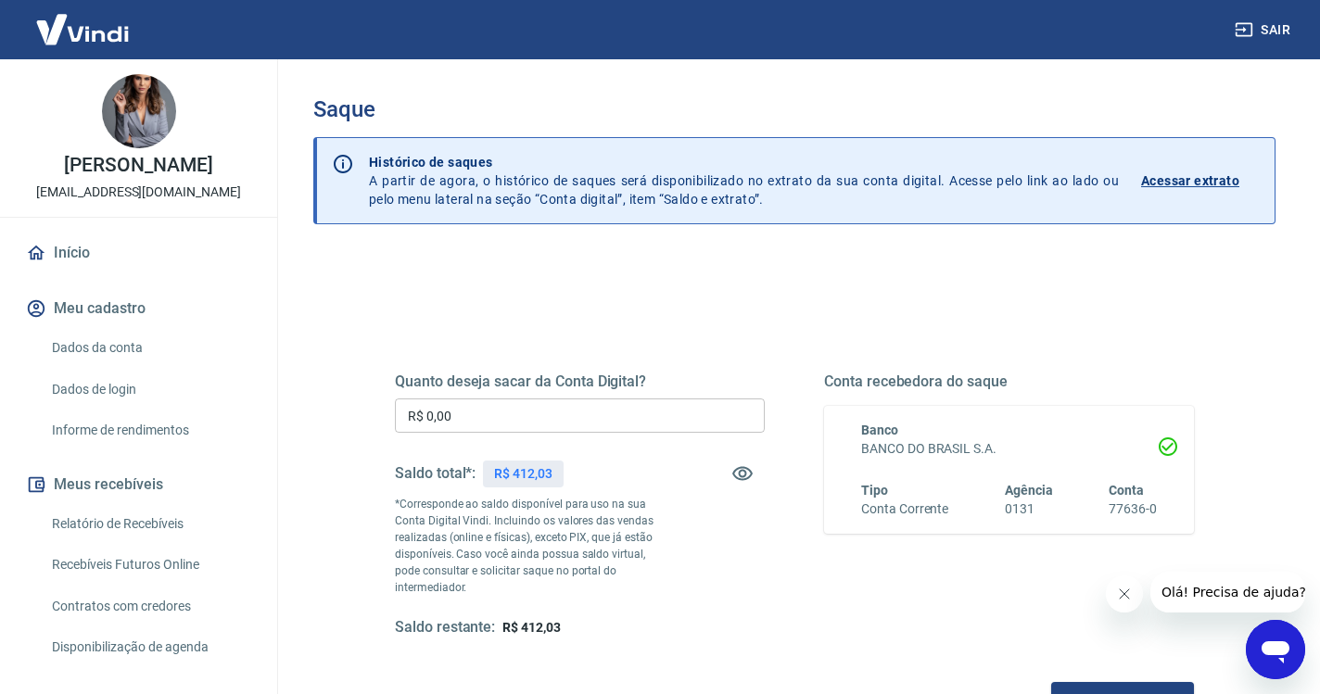
click at [507, 413] on input "R$ 0,00" at bounding box center [580, 416] width 370 height 34
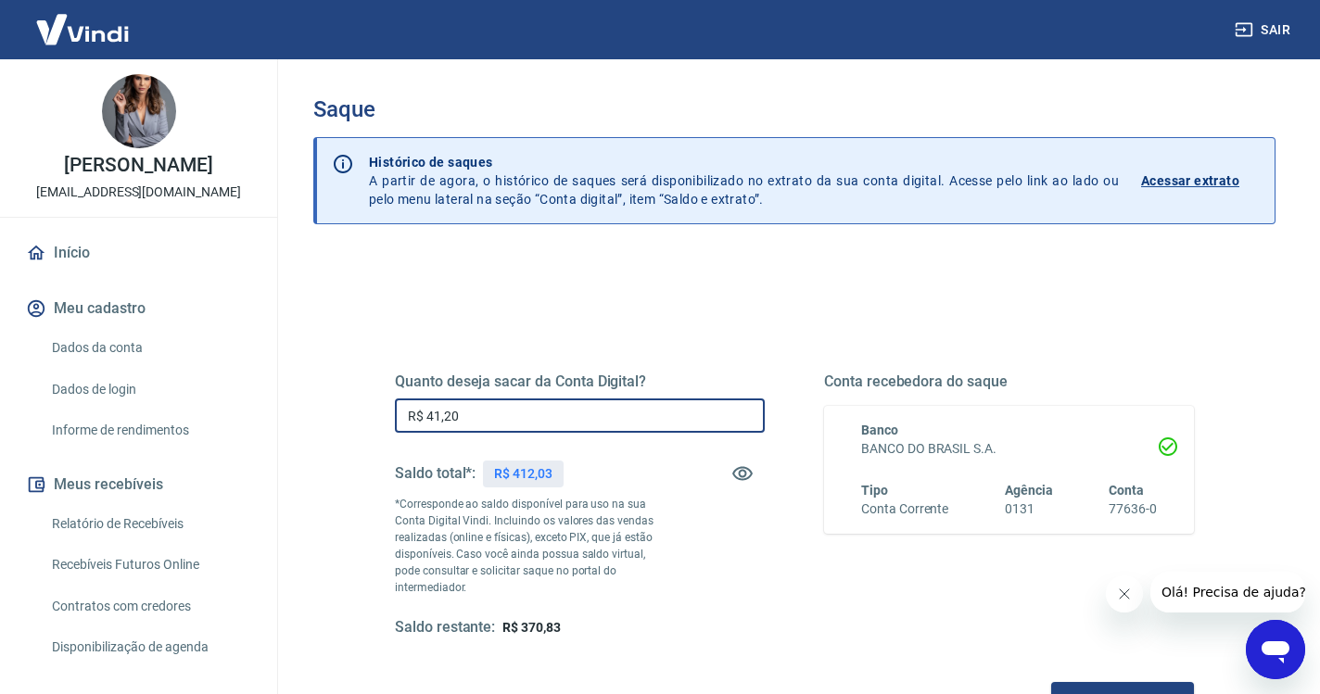
type input "R$ 412,03"
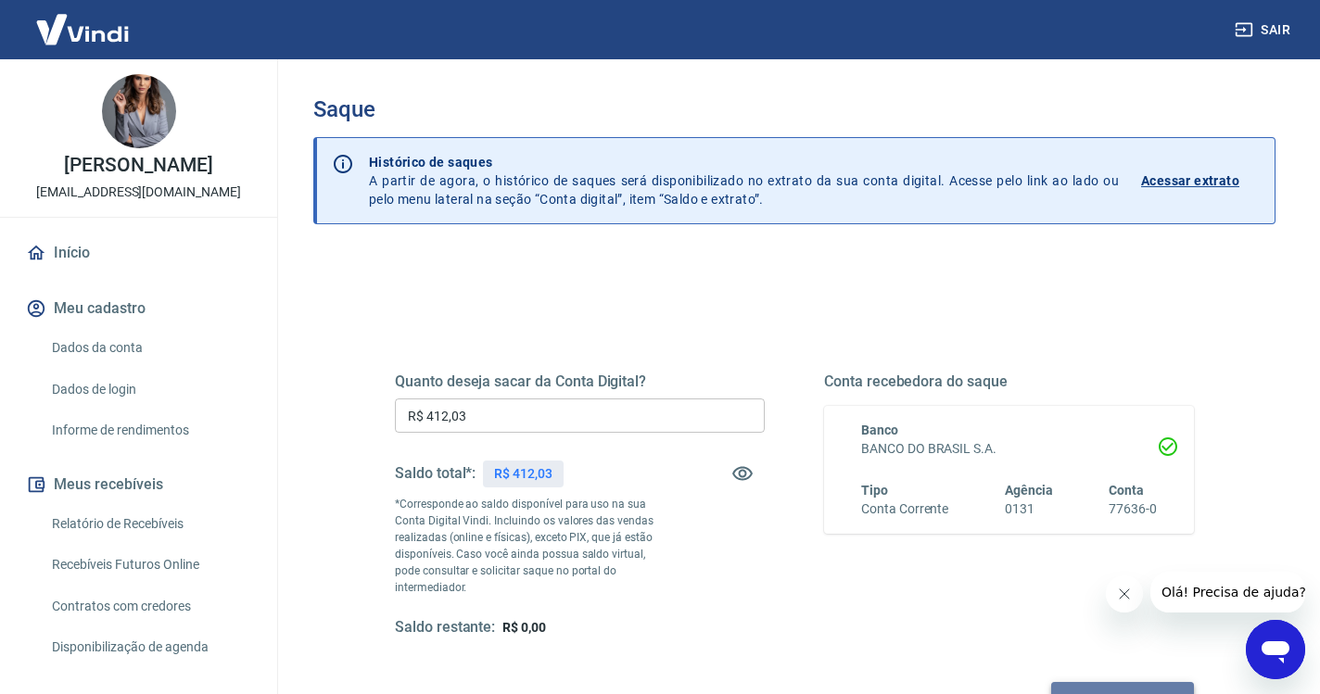
click at [1051, 682] on button "Solicitar saque" at bounding box center [1122, 699] width 143 height 34
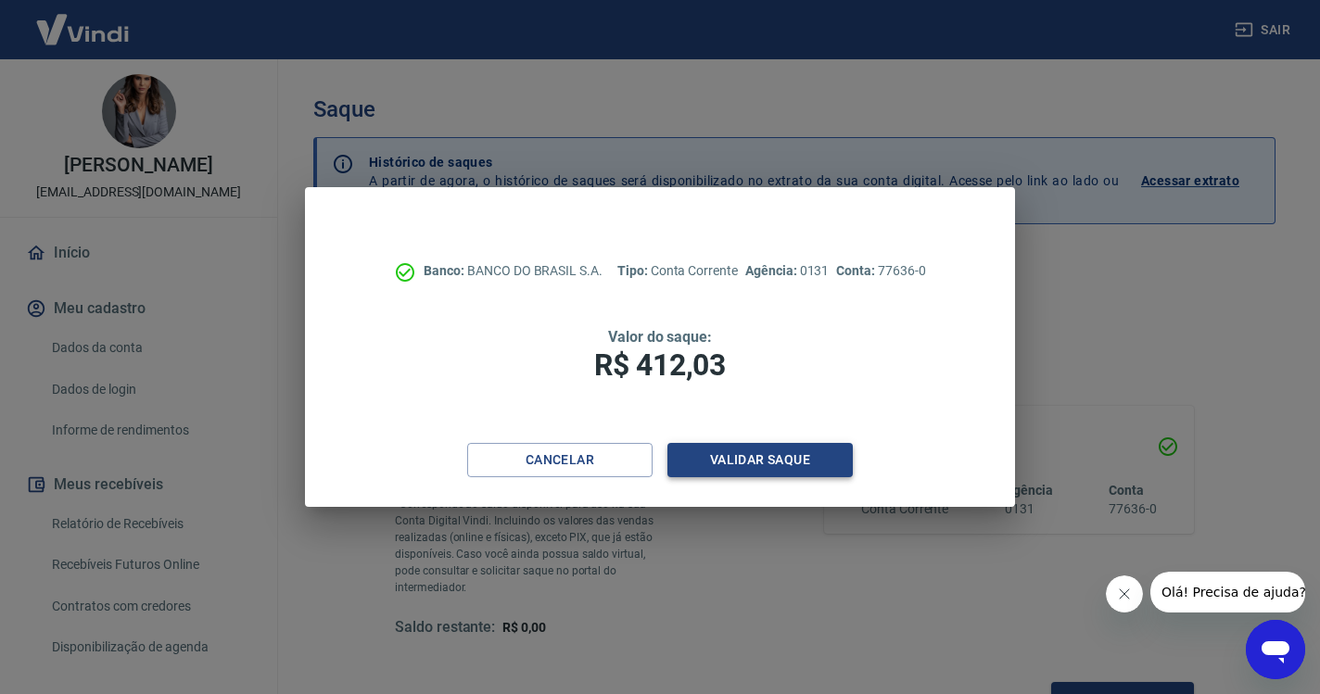
click at [767, 469] on button "Validar saque" at bounding box center [759, 460] width 185 height 34
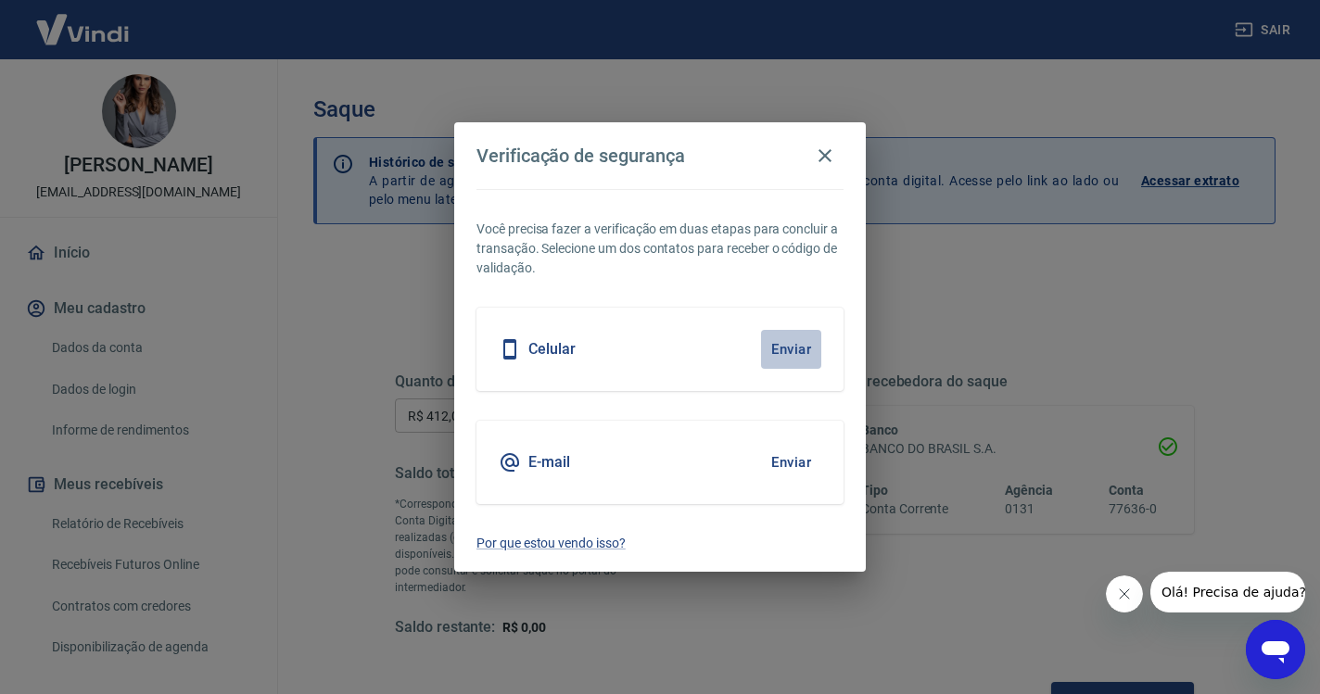
click at [791, 361] on button "Enviar" at bounding box center [791, 349] width 60 height 39
click at [798, 348] on button "Enviar" at bounding box center [791, 349] width 60 height 39
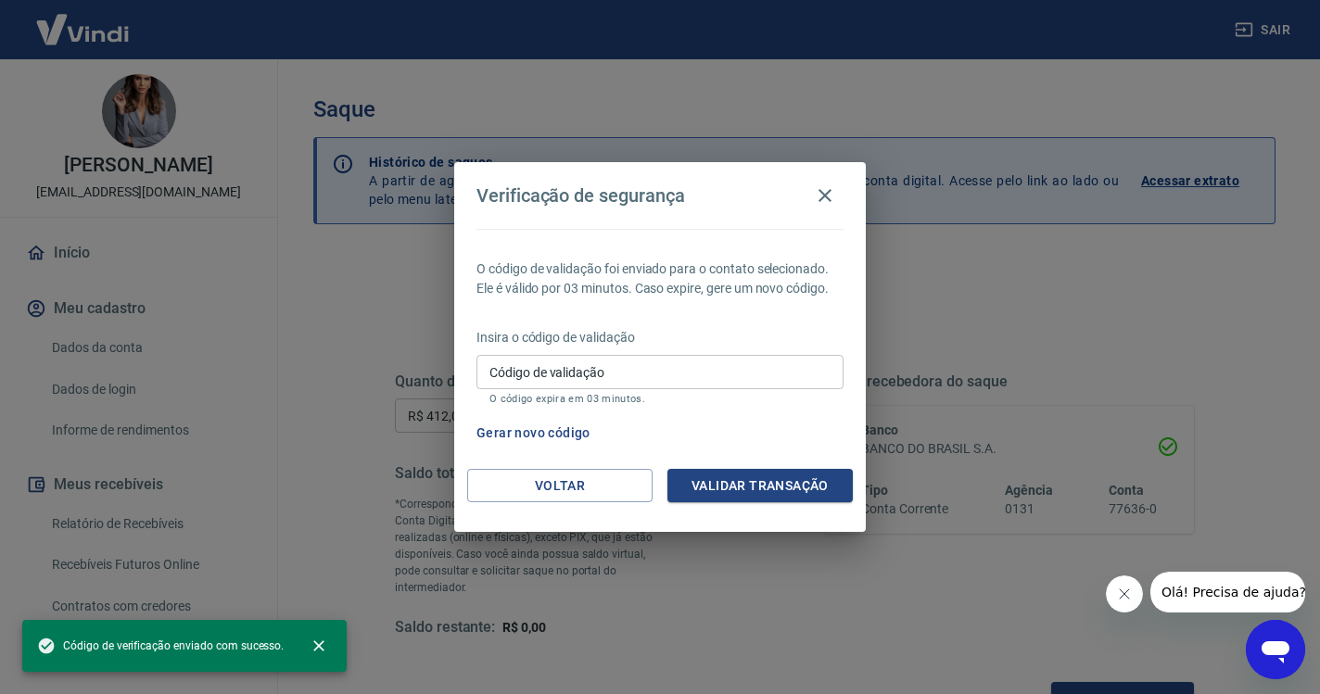
click at [615, 374] on input "Código de validação" at bounding box center [659, 372] width 367 height 34
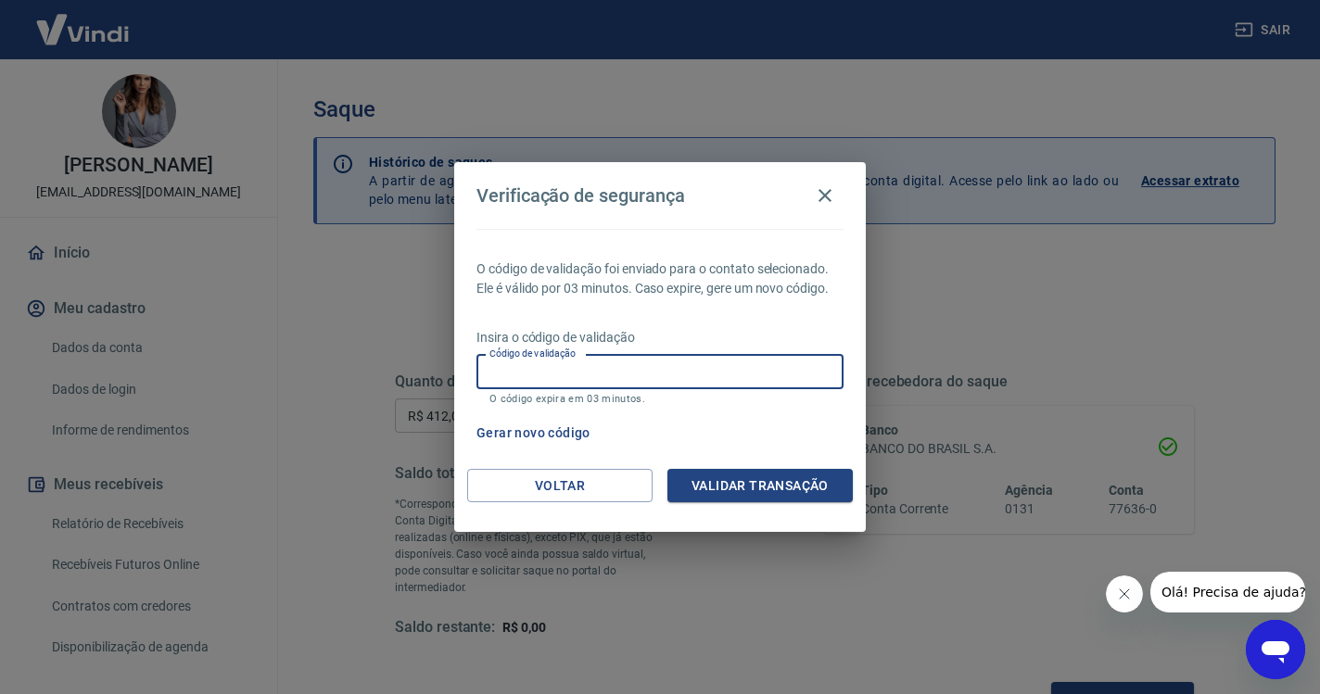
paste input "180142"
type input "180142"
click at [760, 485] on button "Validar transação" at bounding box center [759, 486] width 185 height 34
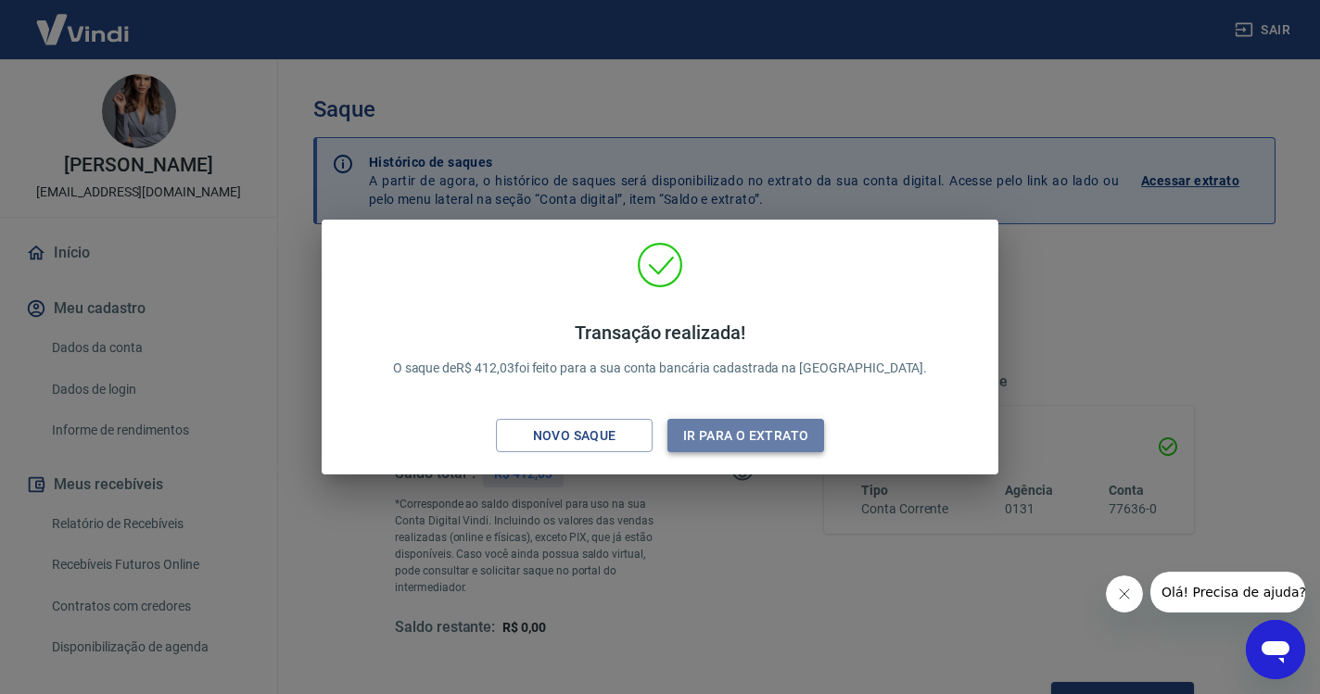
click at [786, 427] on button "Ir para o extrato" at bounding box center [745, 436] width 157 height 34
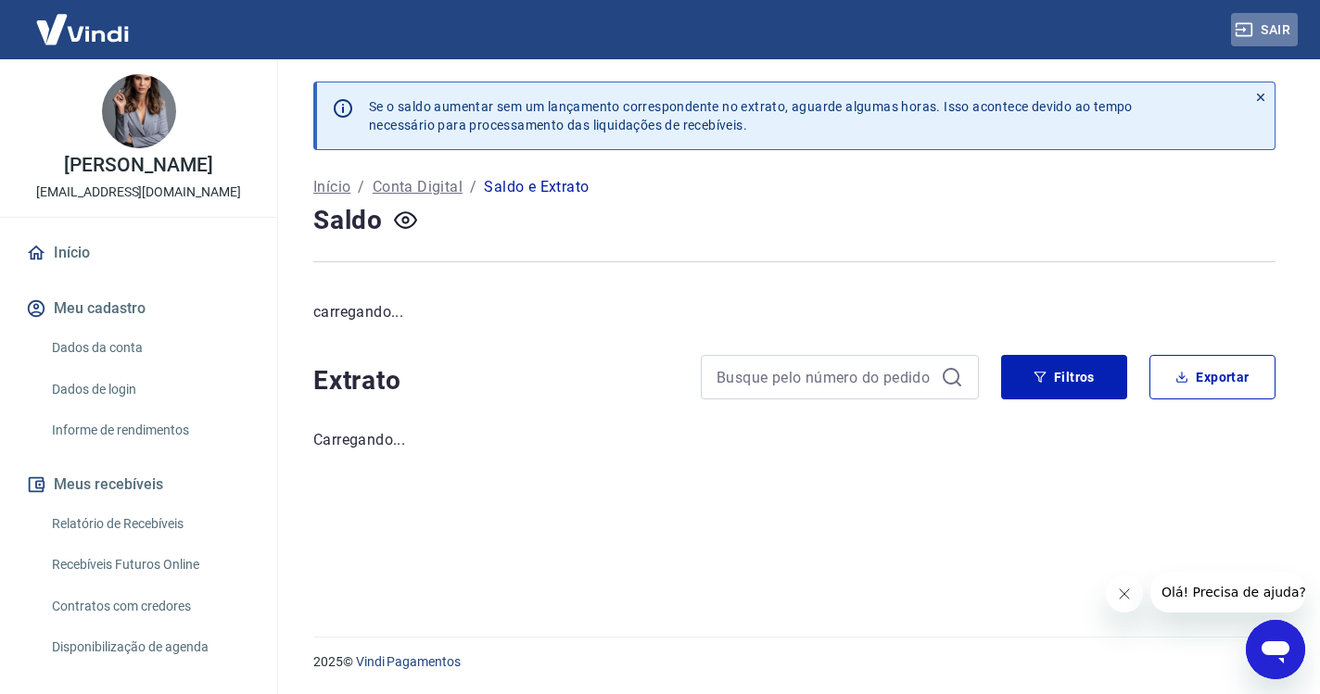
click at [1261, 27] on button "Sair" at bounding box center [1264, 30] width 67 height 34
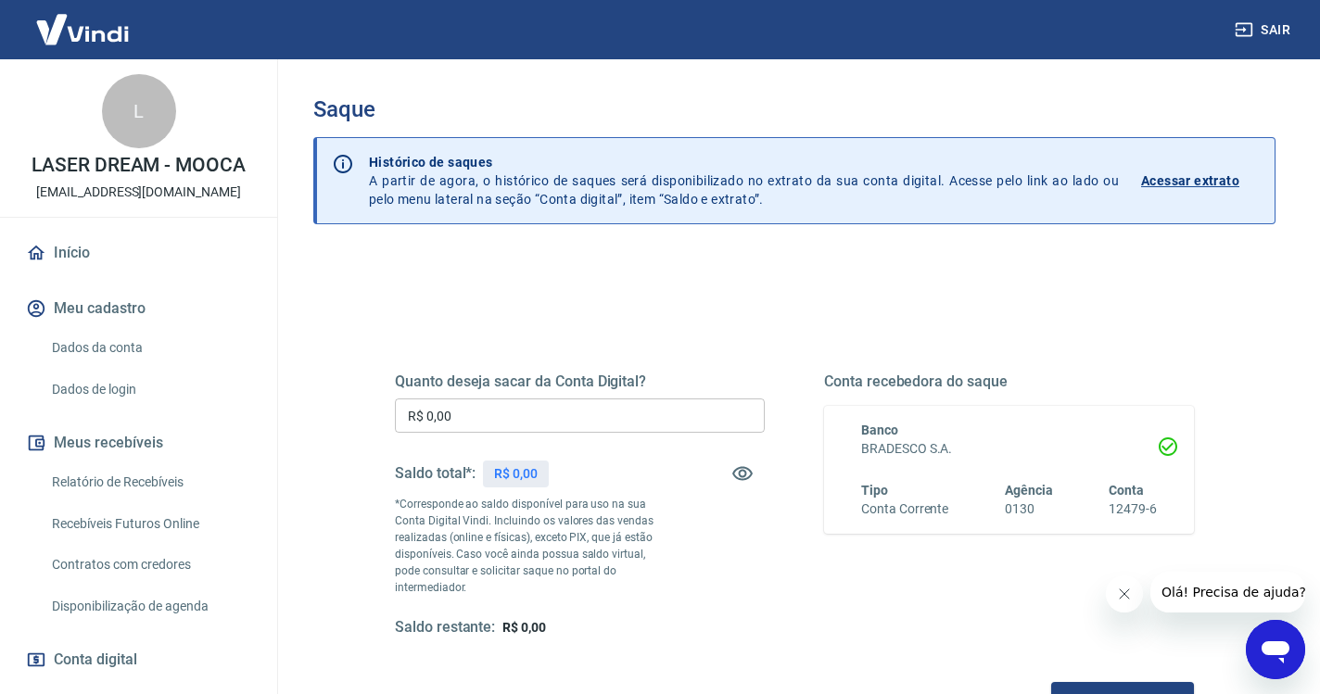
click at [84, 257] on link "Início" at bounding box center [138, 253] width 233 height 41
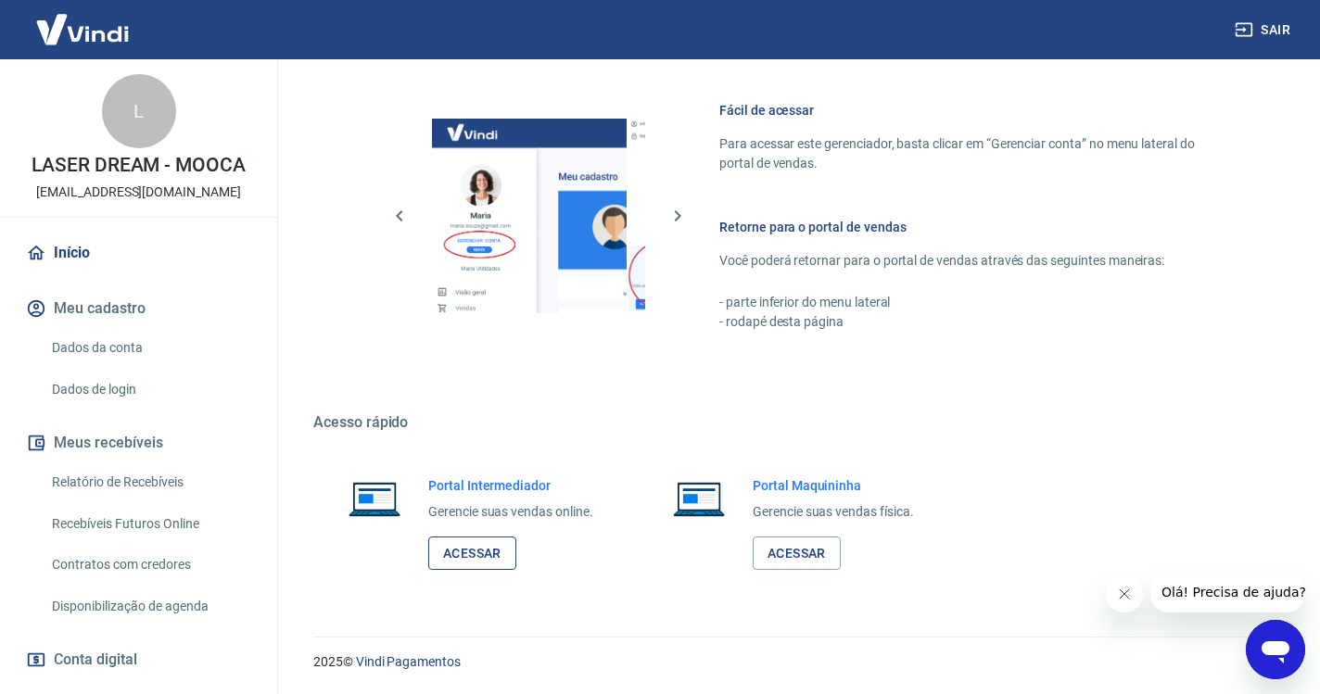
scroll to position [980, 0]
click at [468, 559] on link "Acessar" at bounding box center [472, 554] width 88 height 34
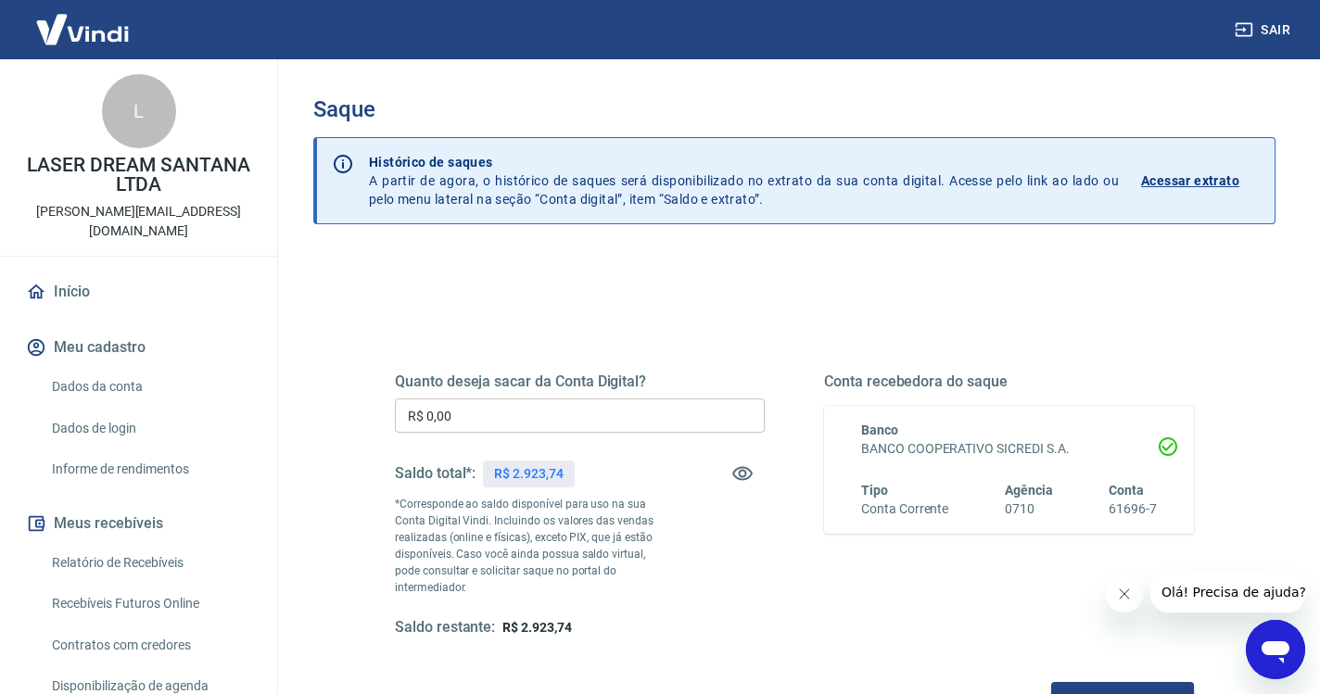
click at [674, 413] on input "R$ 0,00" at bounding box center [580, 416] width 370 height 34
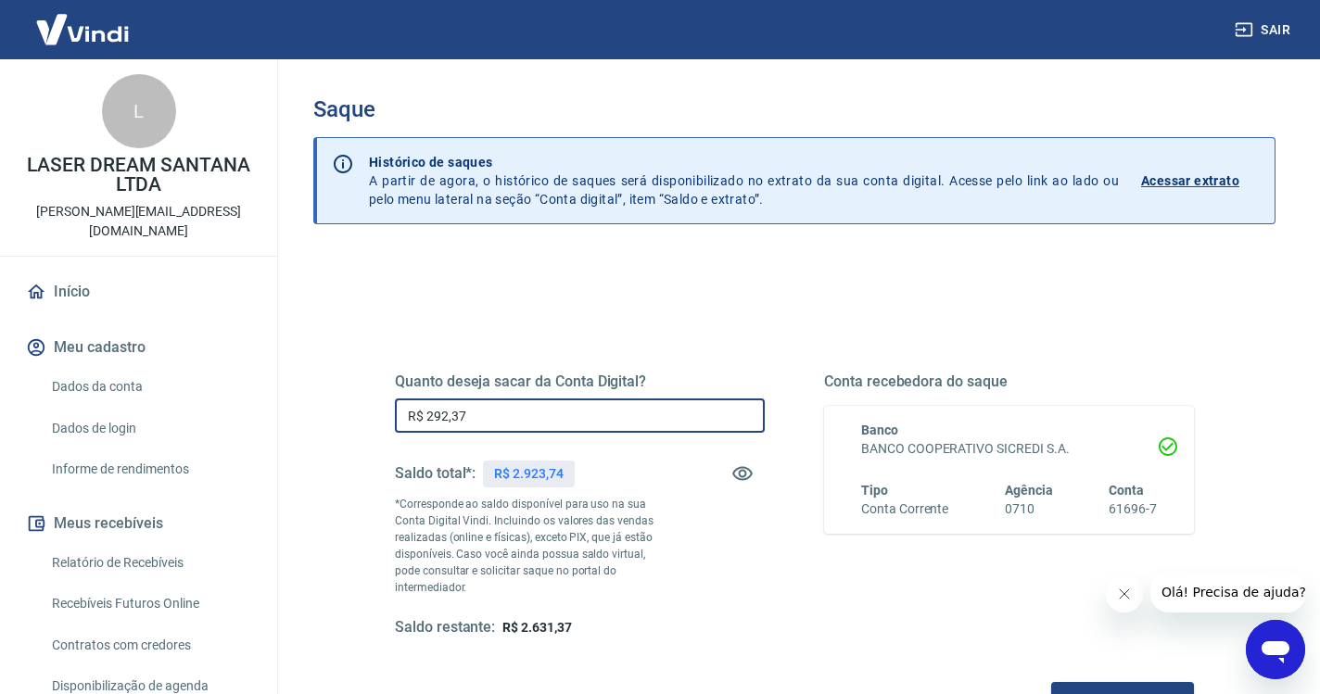
type input "R$ 2.923,74"
click at [1051, 690] on button "Solicitar saque" at bounding box center [1122, 699] width 143 height 34
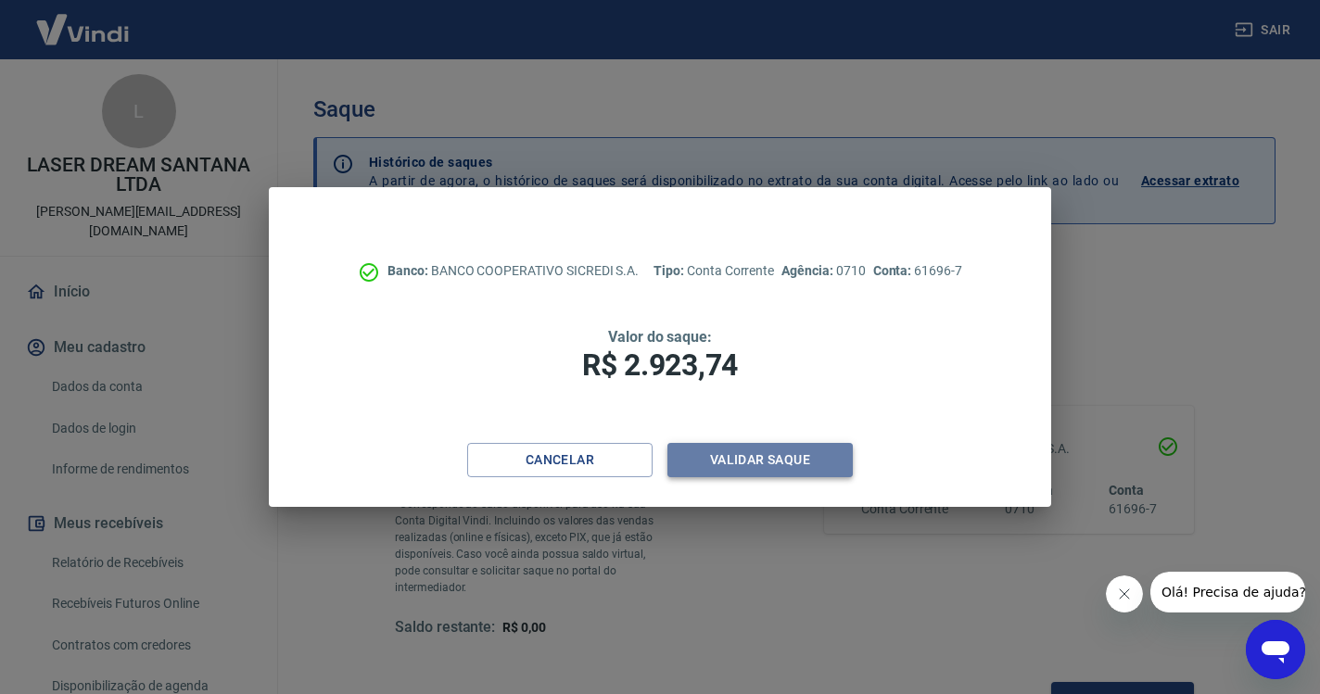
click at [751, 466] on button "Validar saque" at bounding box center [759, 460] width 185 height 34
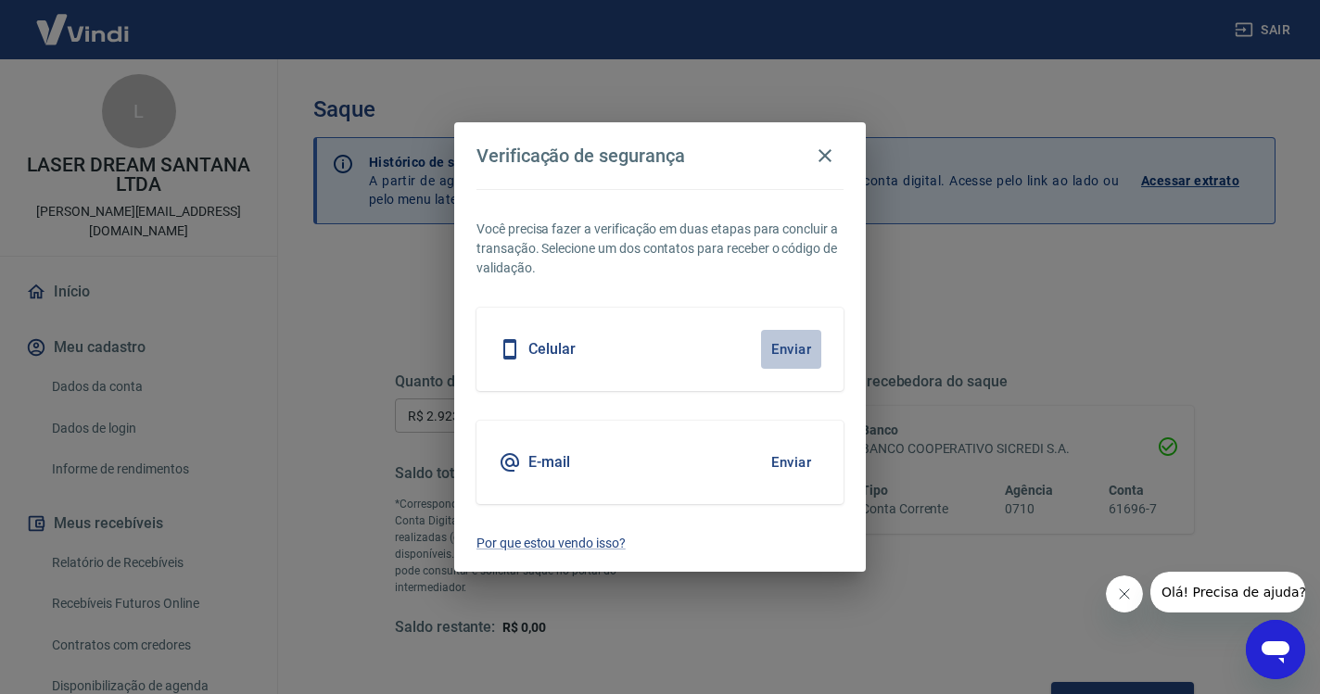
click at [780, 343] on button "Enviar" at bounding box center [791, 349] width 60 height 39
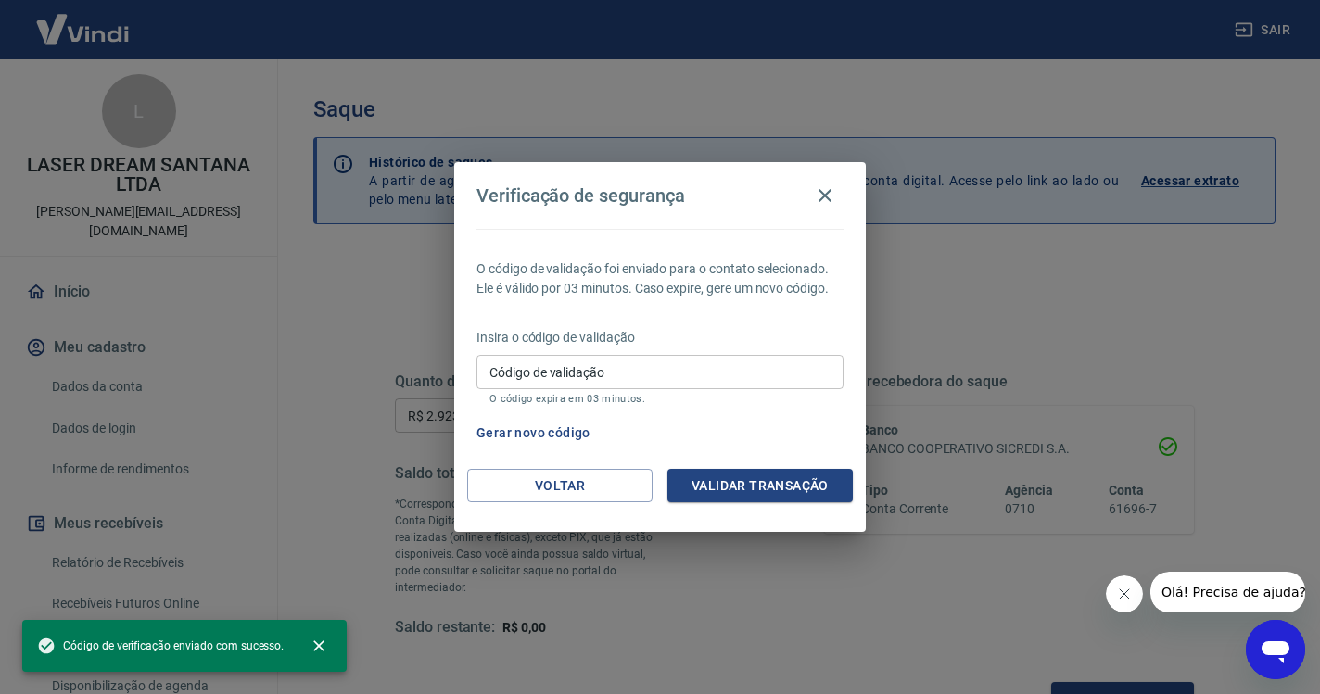
click at [670, 367] on input "Código de validação" at bounding box center [659, 372] width 367 height 34
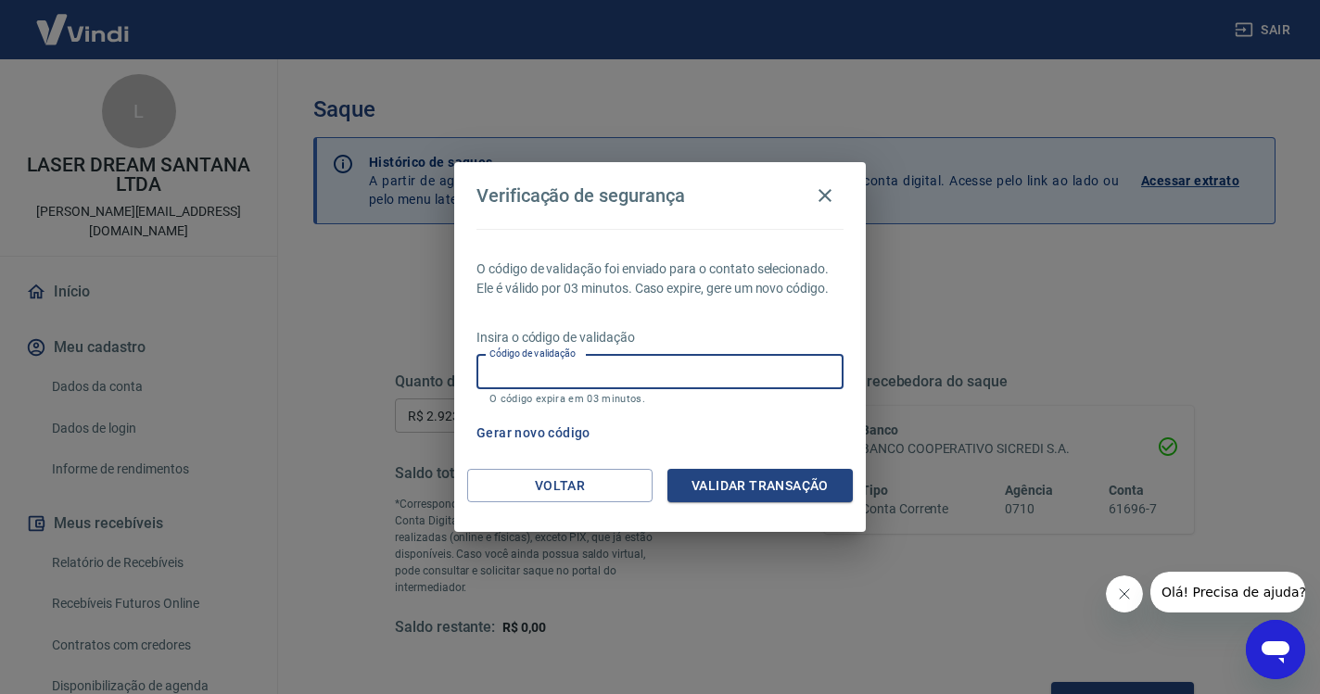
click at [560, 427] on button "Gerar novo código" at bounding box center [533, 433] width 129 height 34
click at [493, 373] on input "Código de validação" at bounding box center [659, 372] width 367 height 34
paste input "823929"
type input "823929"
click at [834, 474] on button "Validar transação" at bounding box center [759, 486] width 185 height 34
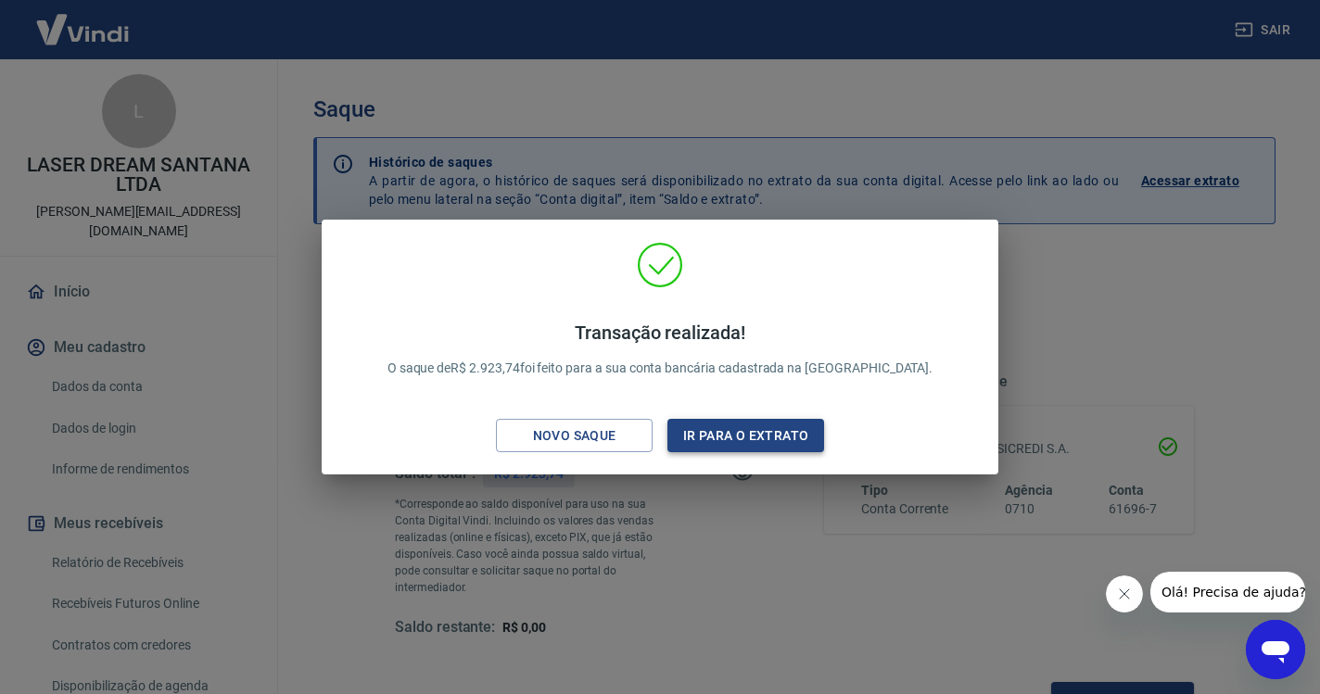
click at [803, 427] on button "Ir para o extrato" at bounding box center [745, 436] width 157 height 34
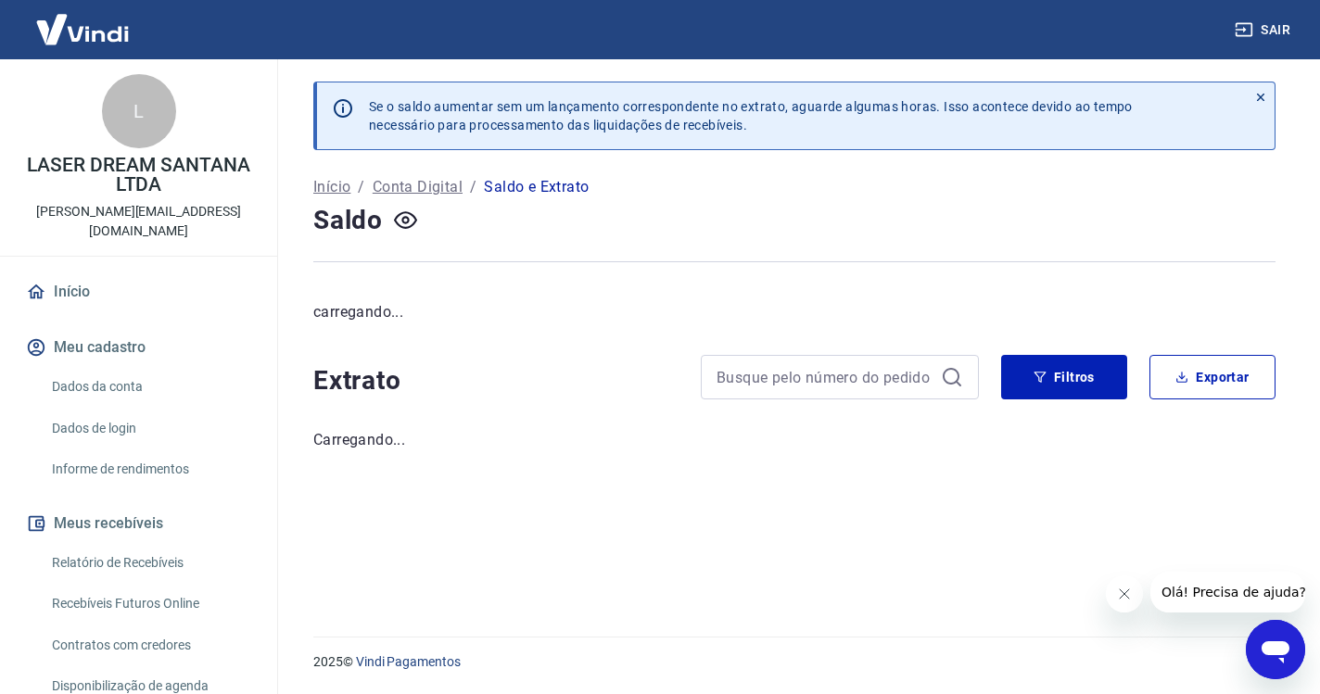
click at [1258, 31] on button "Sair" at bounding box center [1264, 30] width 67 height 34
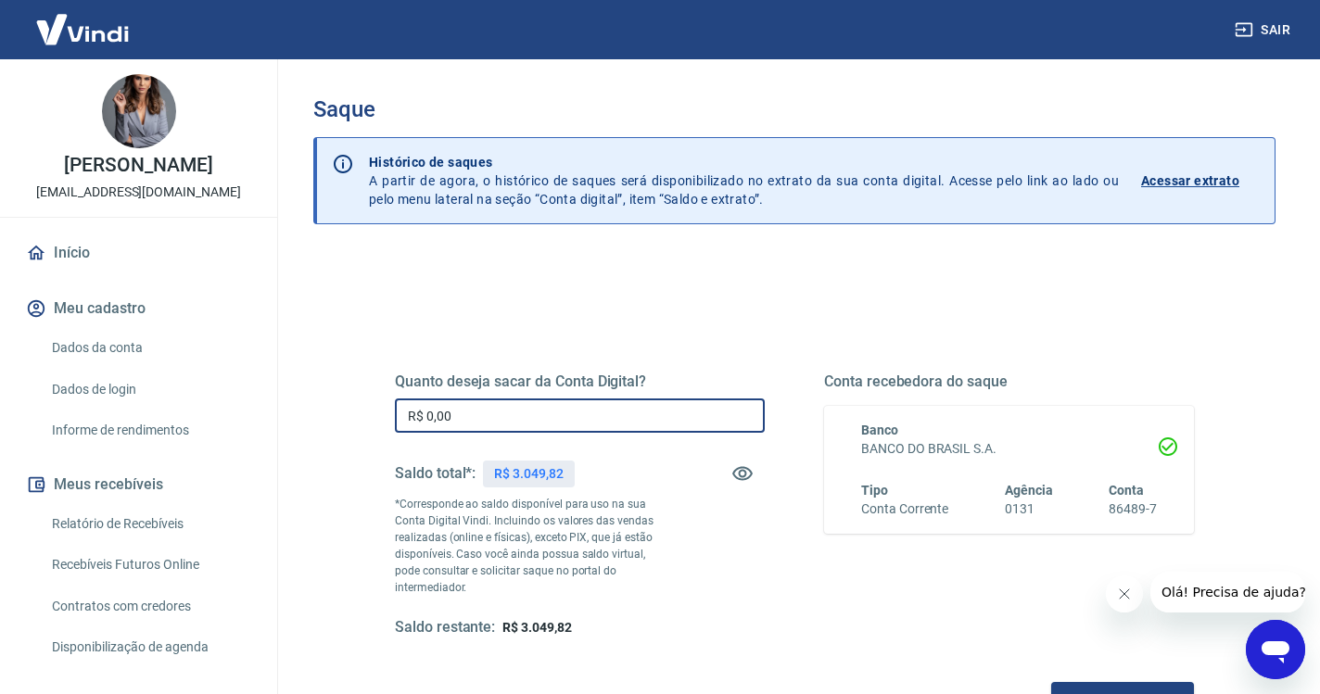
click at [517, 414] on input "R$ 0,00" at bounding box center [580, 416] width 370 height 34
type input "R$ 3.049,82"
click at [1051, 682] on button "Solicitar saque" at bounding box center [1122, 699] width 143 height 34
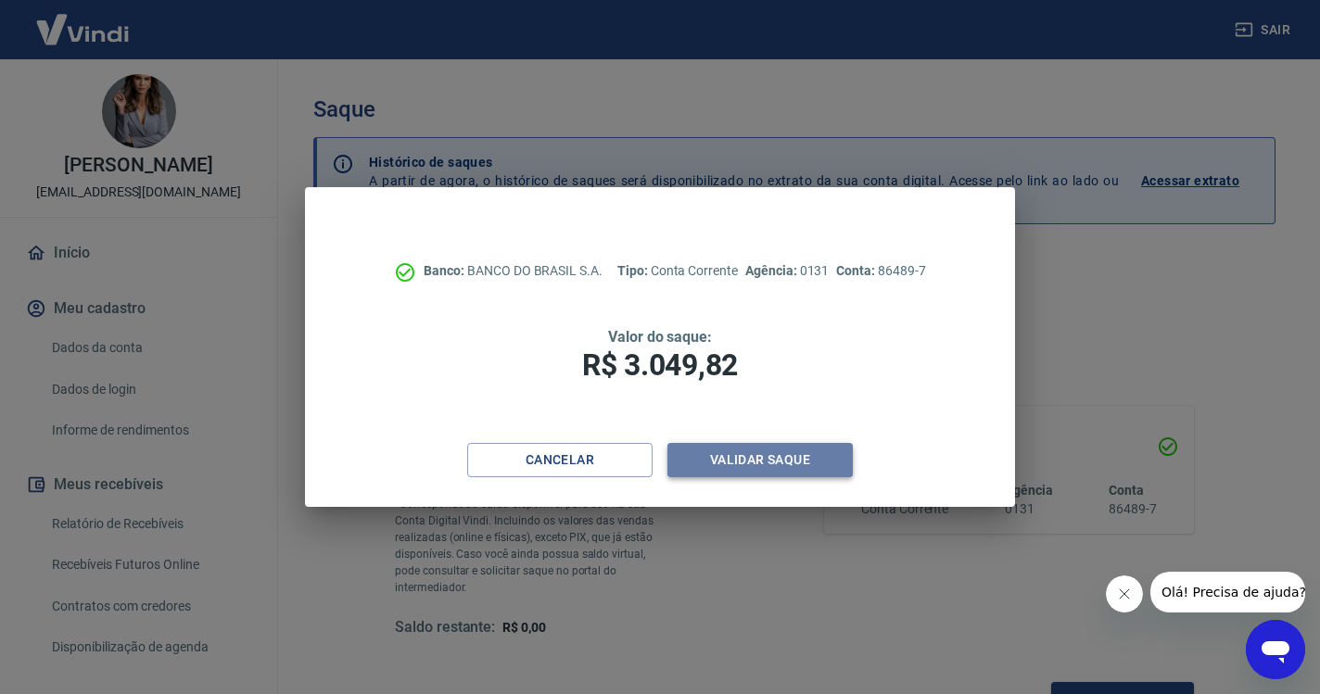
click at [749, 445] on button "Validar saque" at bounding box center [759, 460] width 185 height 34
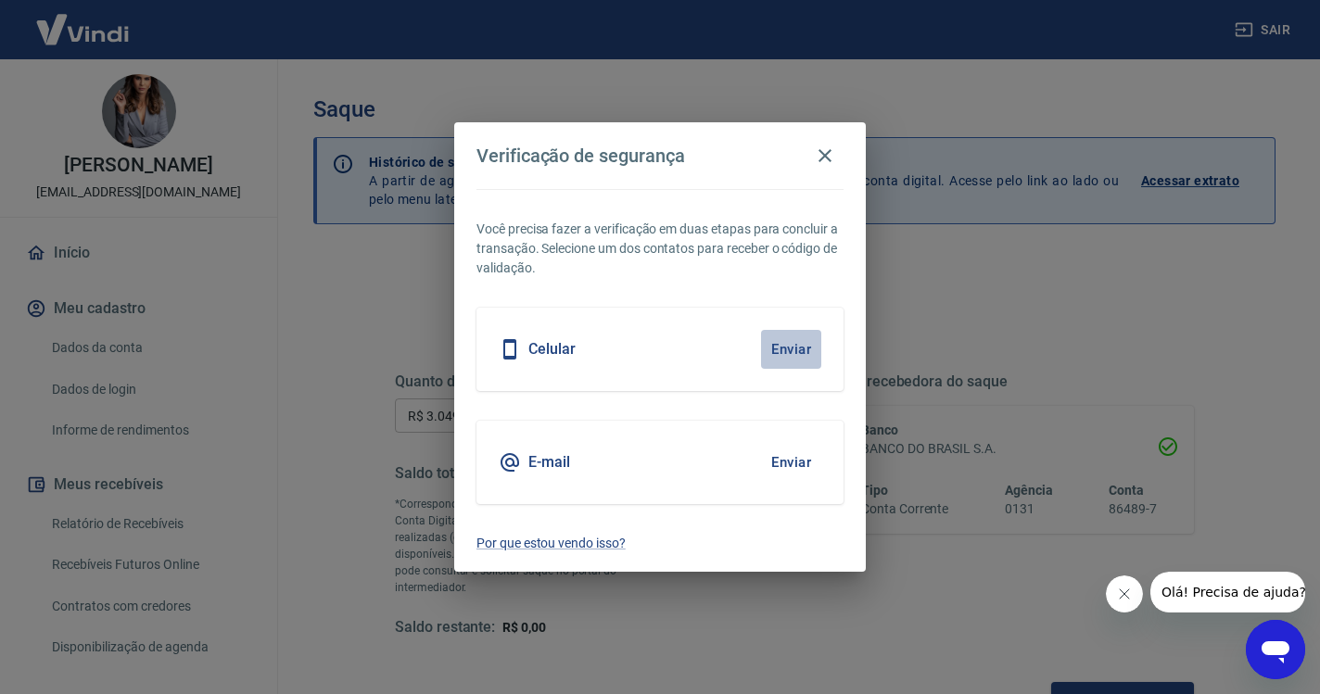
click at [792, 350] on button "Enviar" at bounding box center [791, 349] width 60 height 39
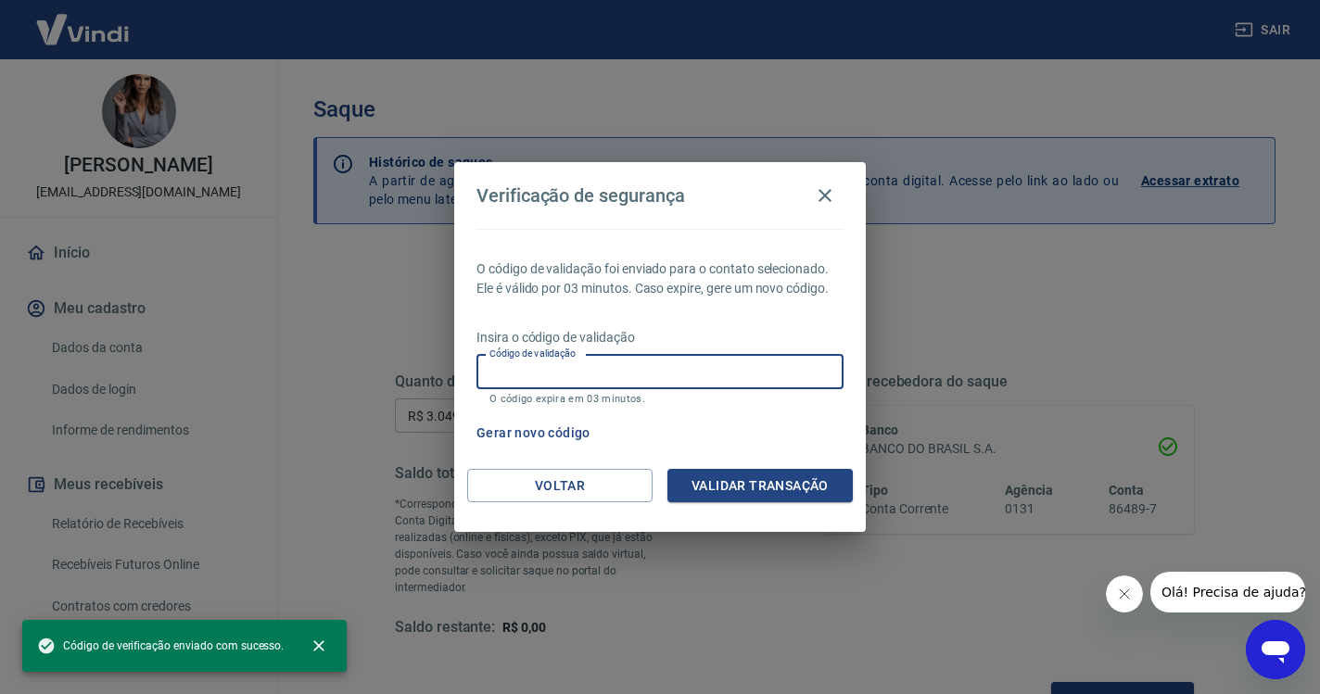
click at [653, 375] on input "Código de validação" at bounding box center [659, 372] width 367 height 34
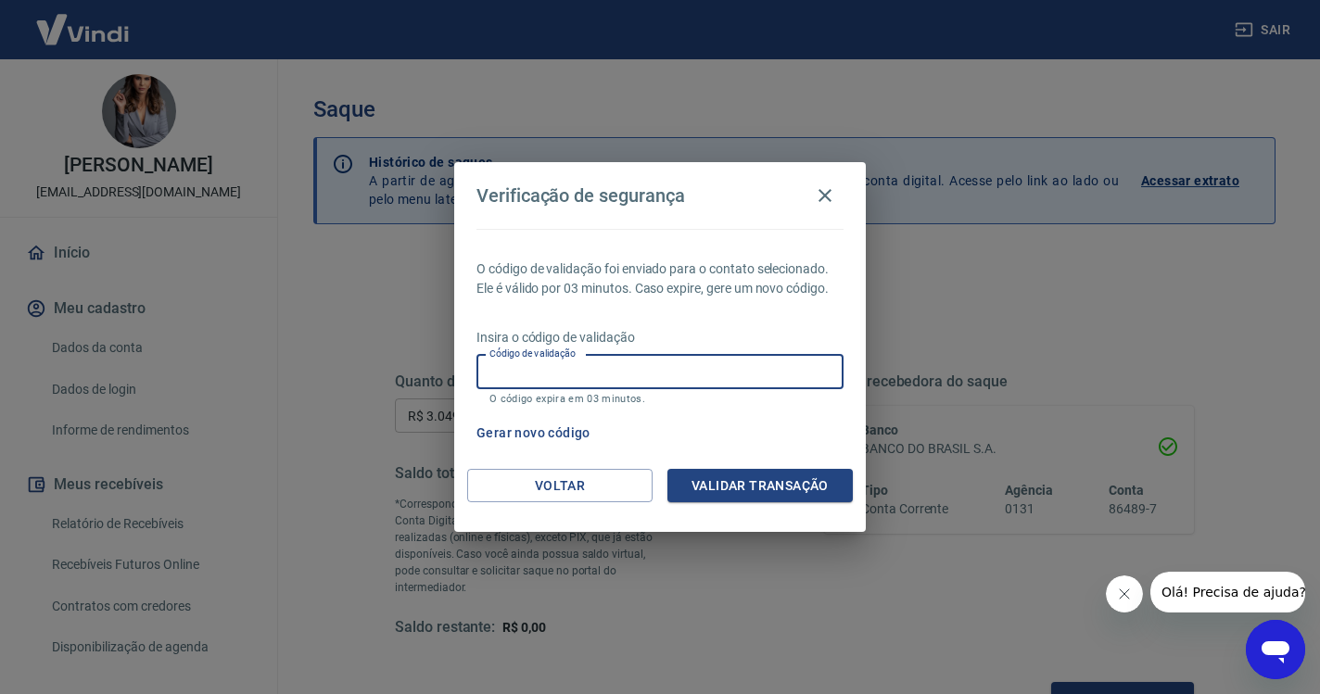
paste input "484698"
type input "484698"
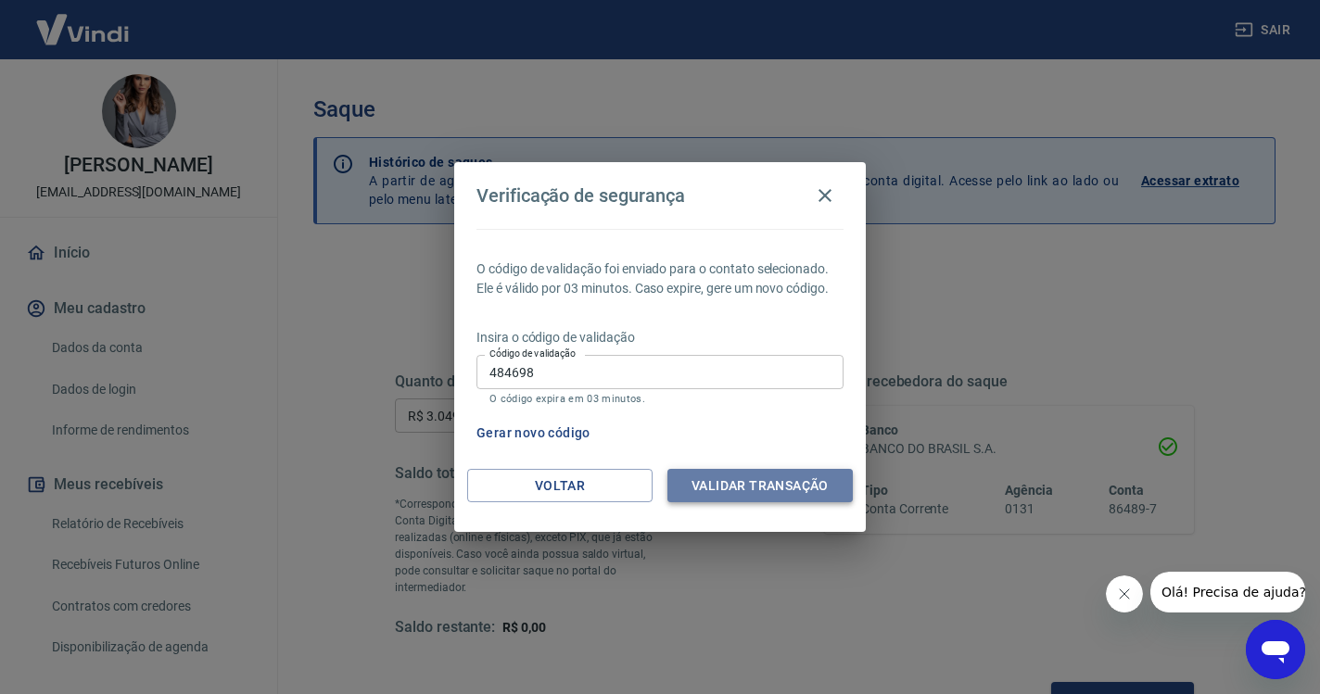
click at [722, 477] on button "Validar transação" at bounding box center [759, 486] width 185 height 34
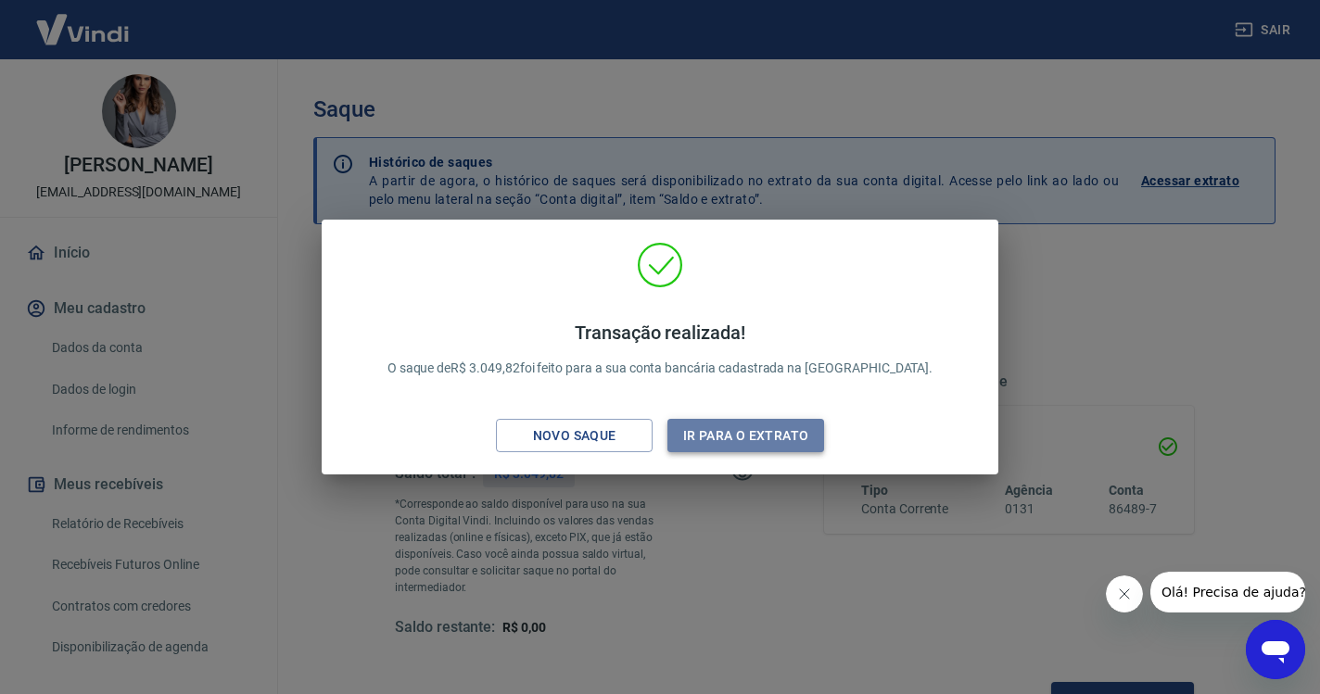
click at [743, 437] on button "Ir para o extrato" at bounding box center [745, 436] width 157 height 34
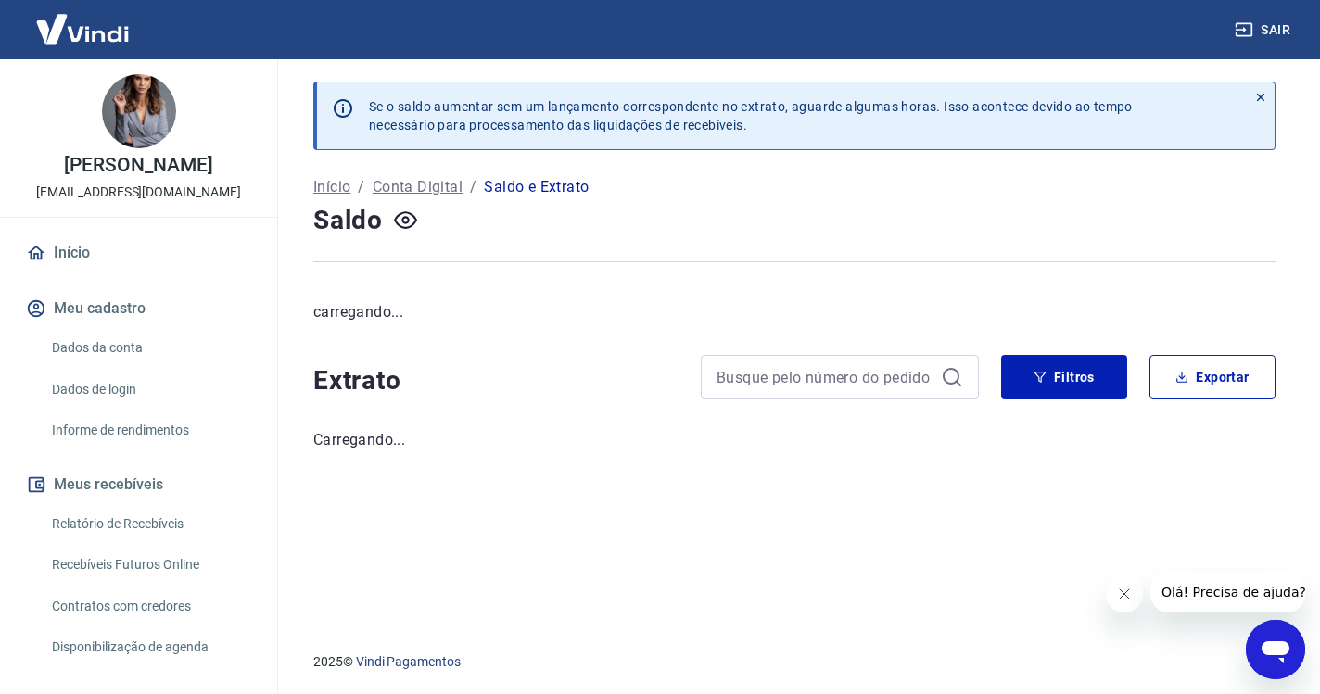
click at [87, 255] on link "Início" at bounding box center [138, 253] width 233 height 41
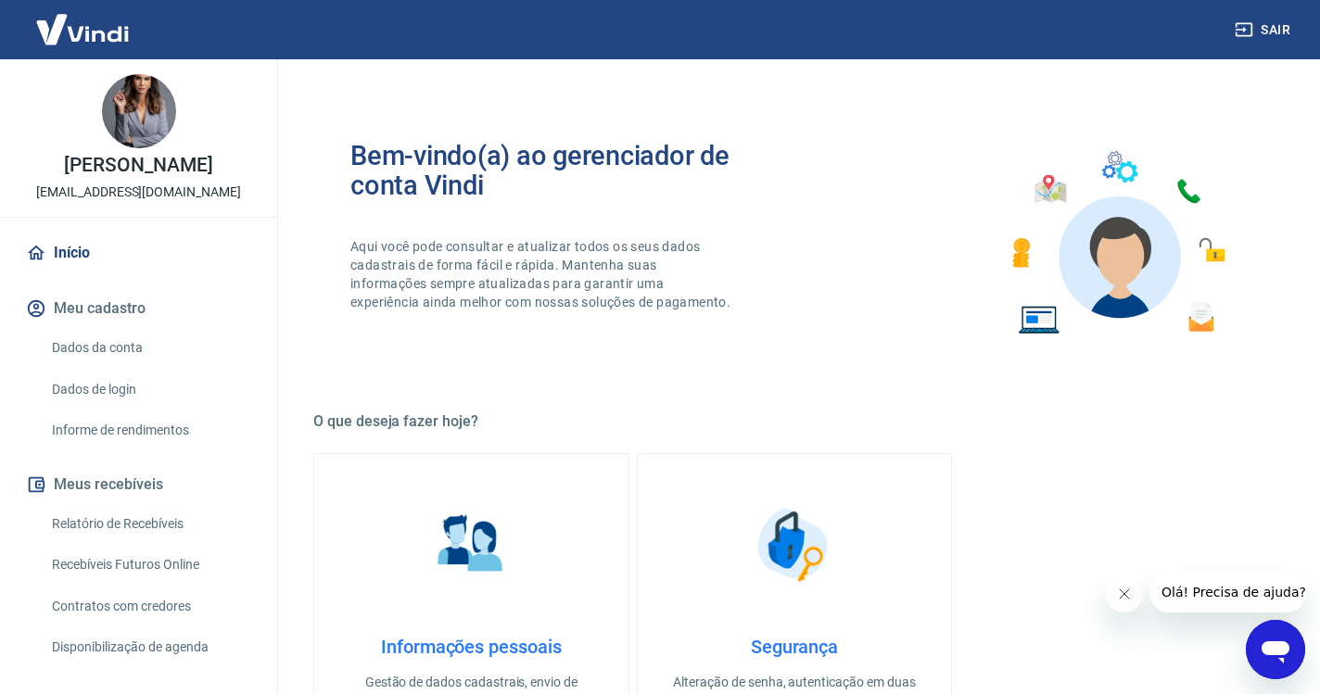
click at [82, 248] on link "Início" at bounding box center [138, 253] width 233 height 41
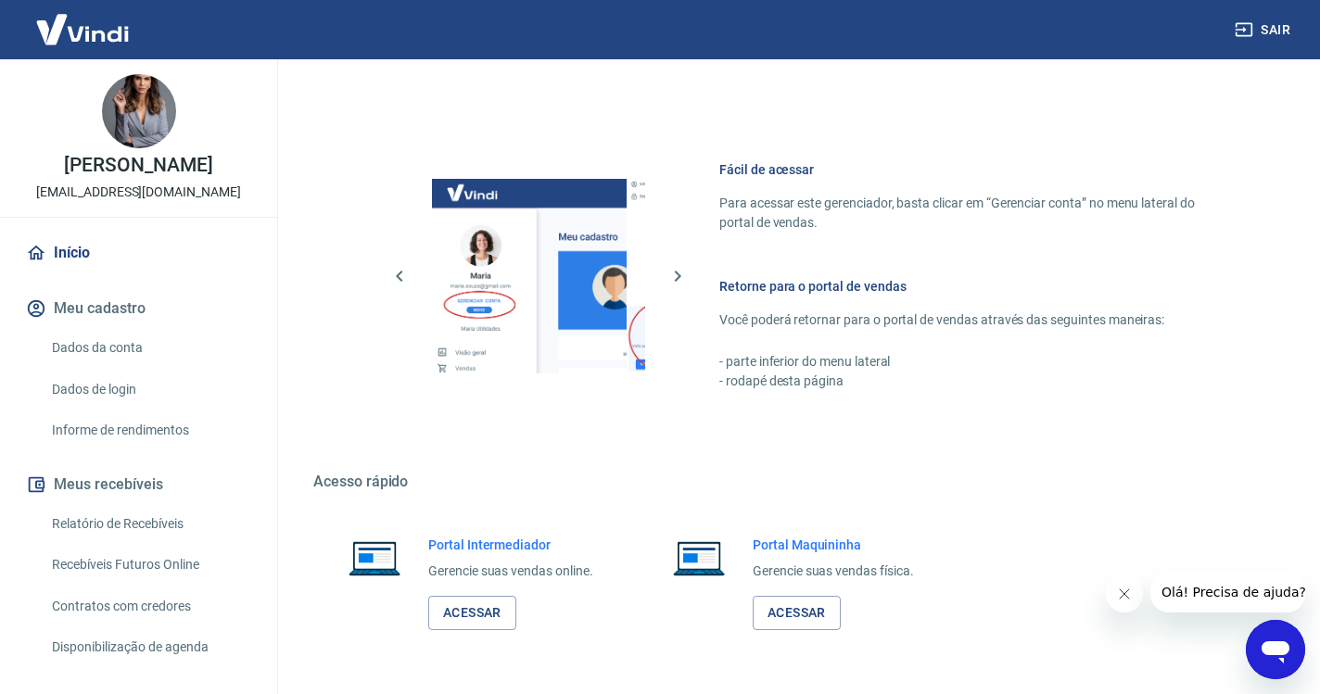
scroll to position [787, 0]
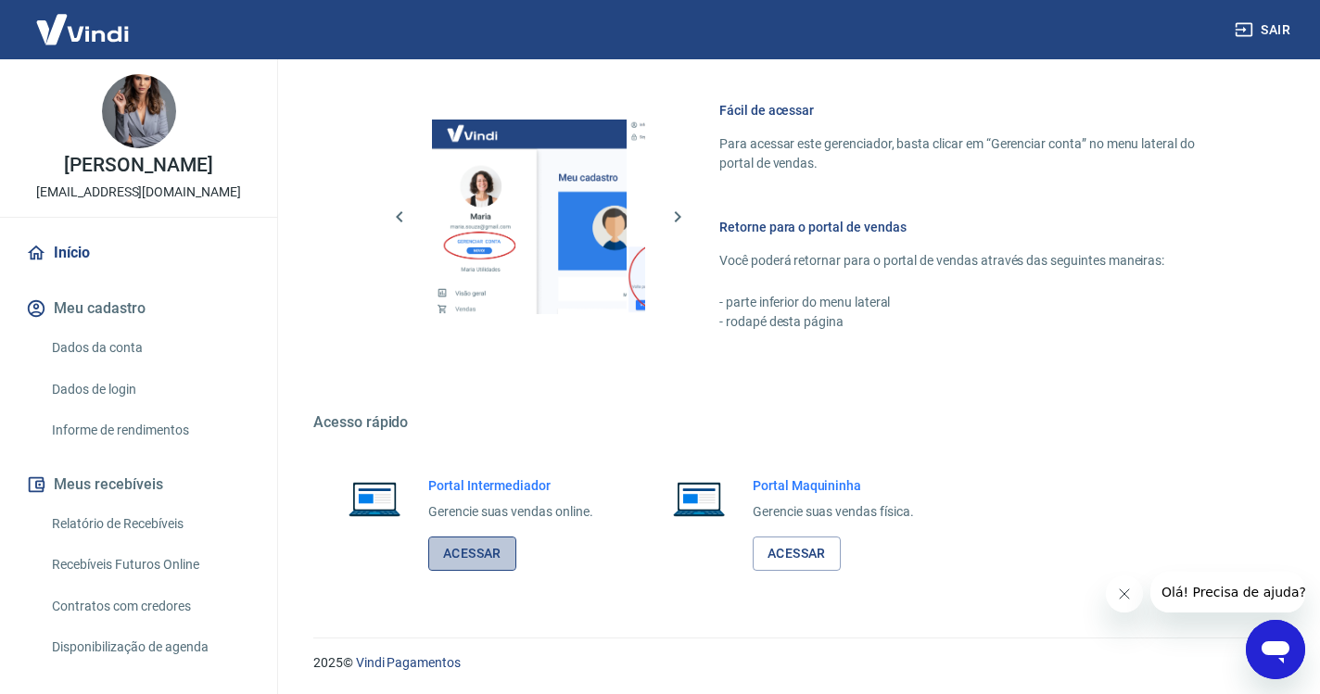
click at [464, 558] on link "Acessar" at bounding box center [472, 554] width 88 height 34
click at [1246, 39] on button "Sair" at bounding box center [1264, 30] width 67 height 34
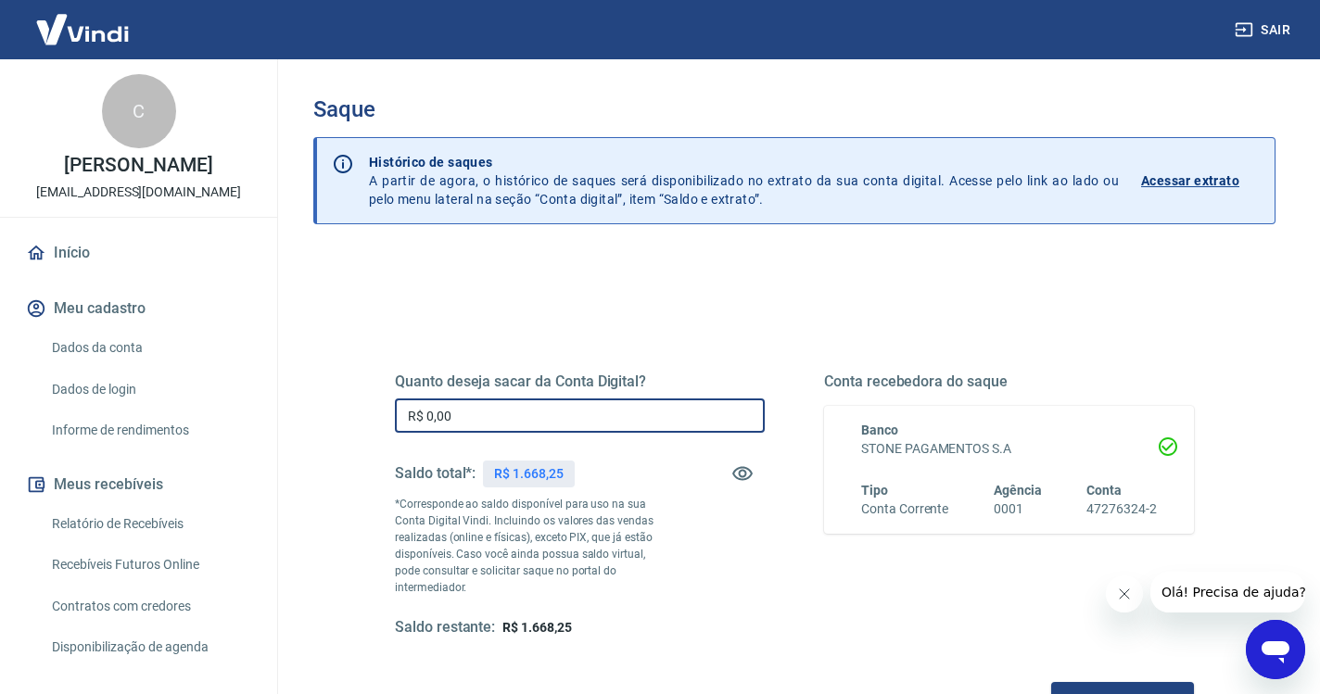
click at [482, 424] on input "R$ 0,00" at bounding box center [580, 416] width 370 height 34
type input "R$ 1.668,25"
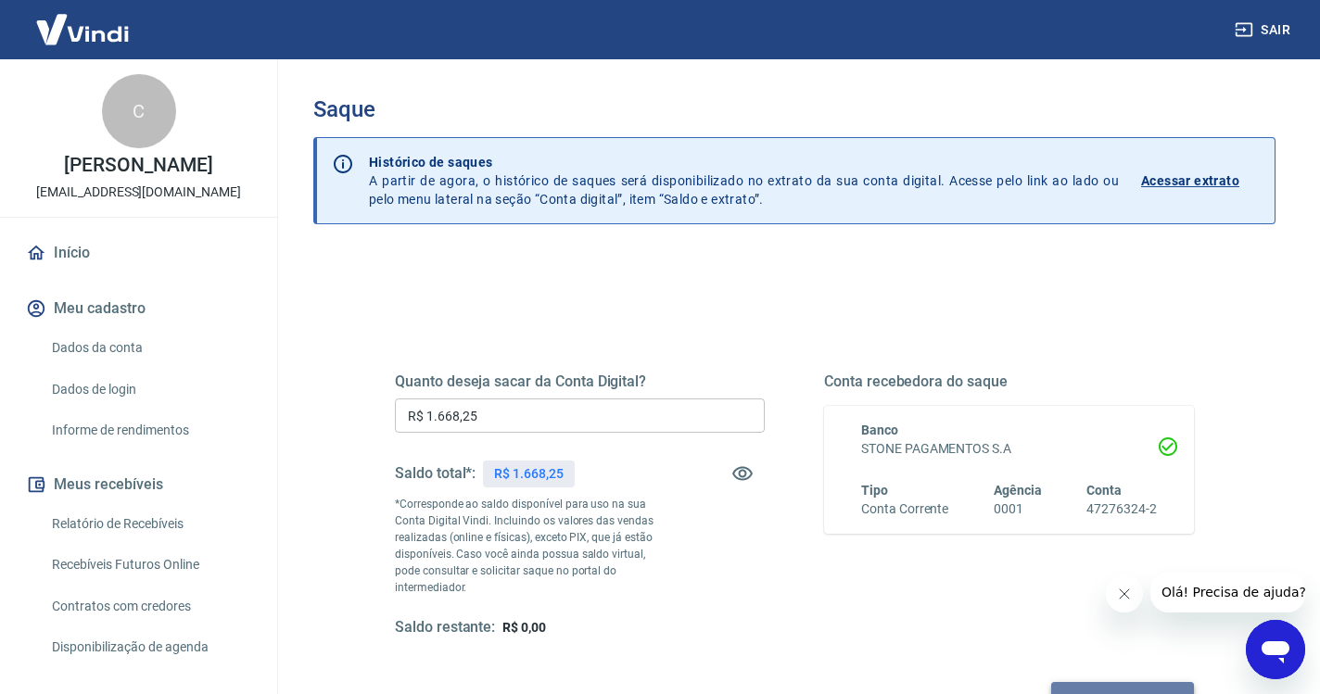
click at [1051, 682] on button "Solicitar saque" at bounding box center [1122, 699] width 143 height 34
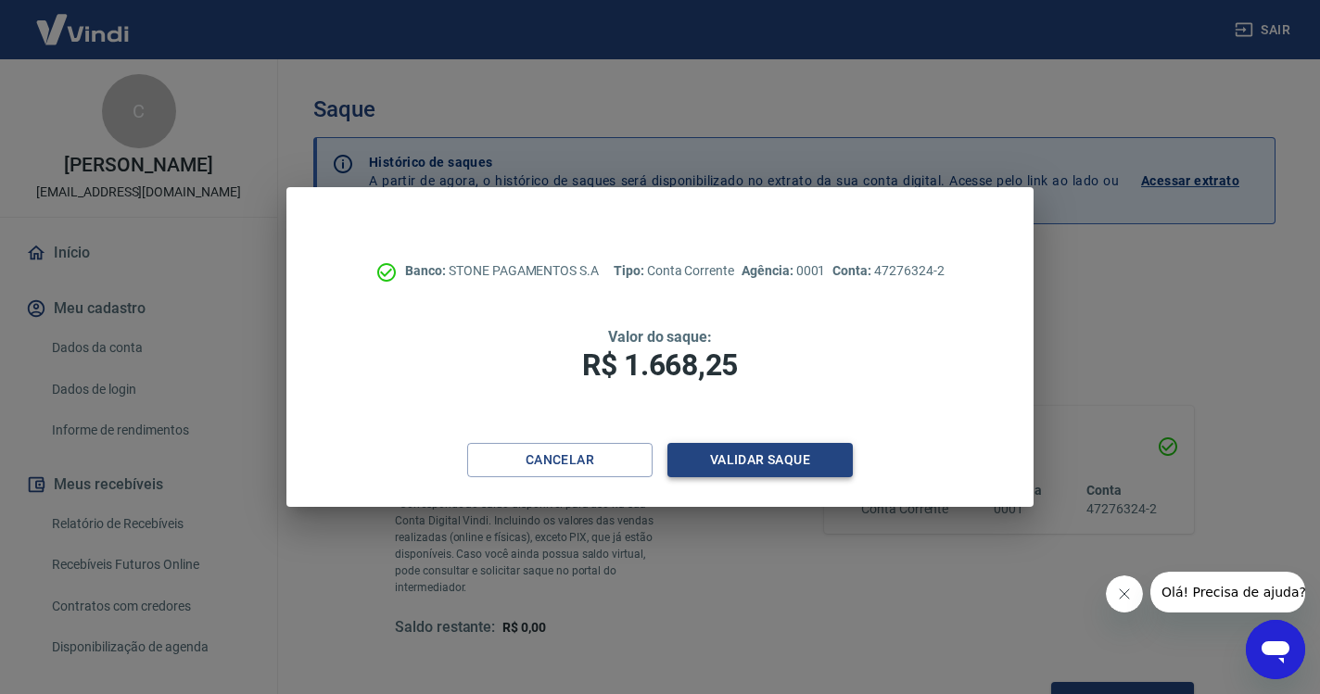
click at [781, 462] on button "Validar saque" at bounding box center [759, 460] width 185 height 34
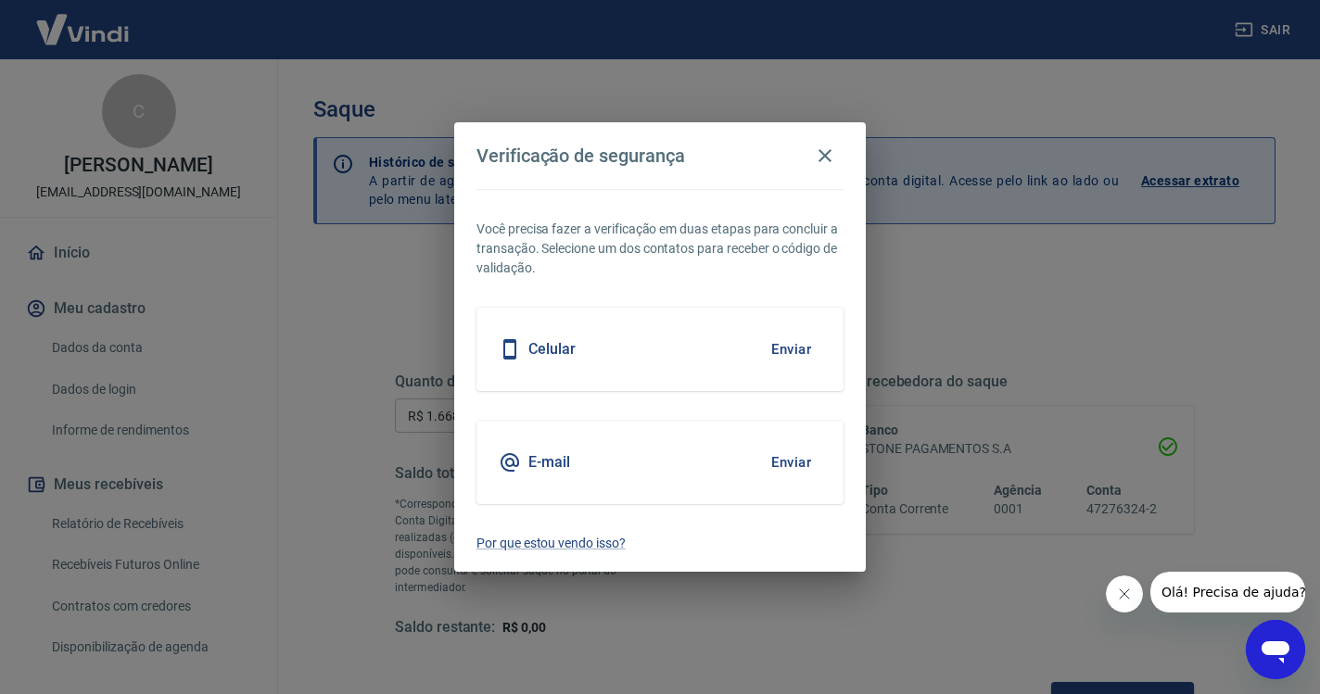
click at [793, 346] on button "Enviar" at bounding box center [791, 349] width 60 height 39
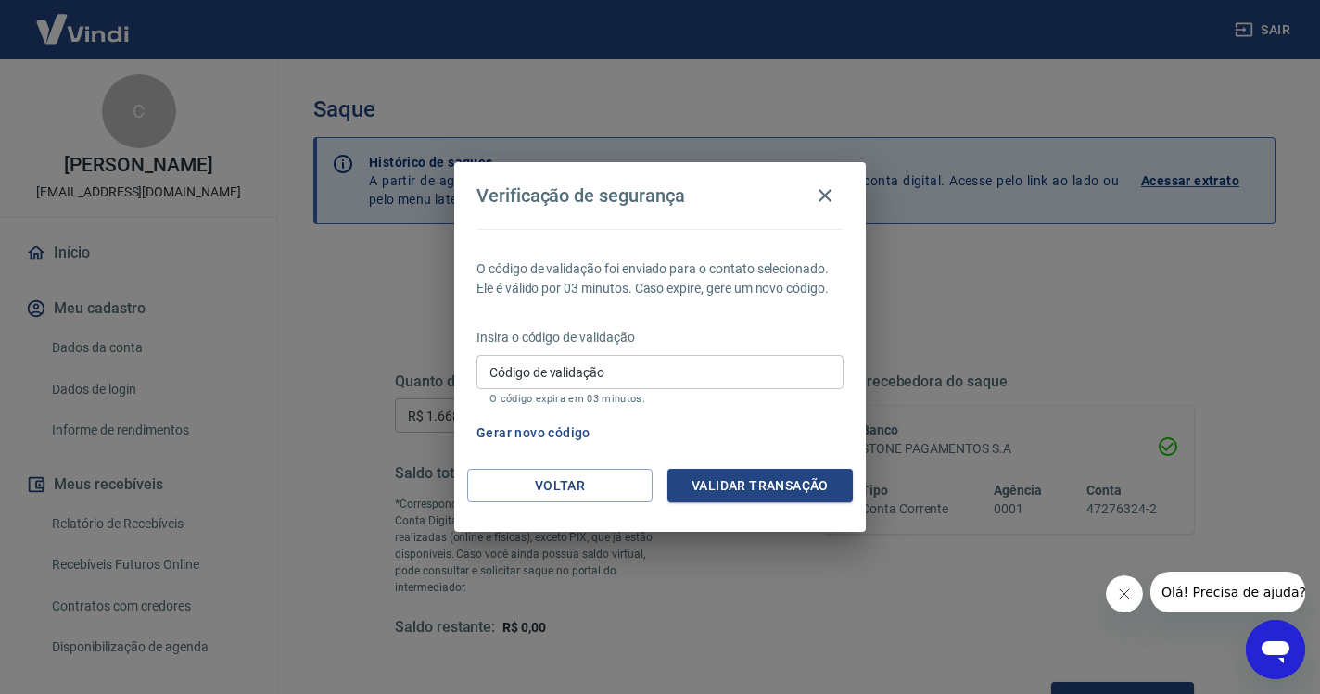
click at [553, 373] on input "Código de validação" at bounding box center [659, 372] width 367 height 34
paste input "877222"
type input "877222"
click at [766, 488] on button "Validar transação" at bounding box center [759, 486] width 185 height 34
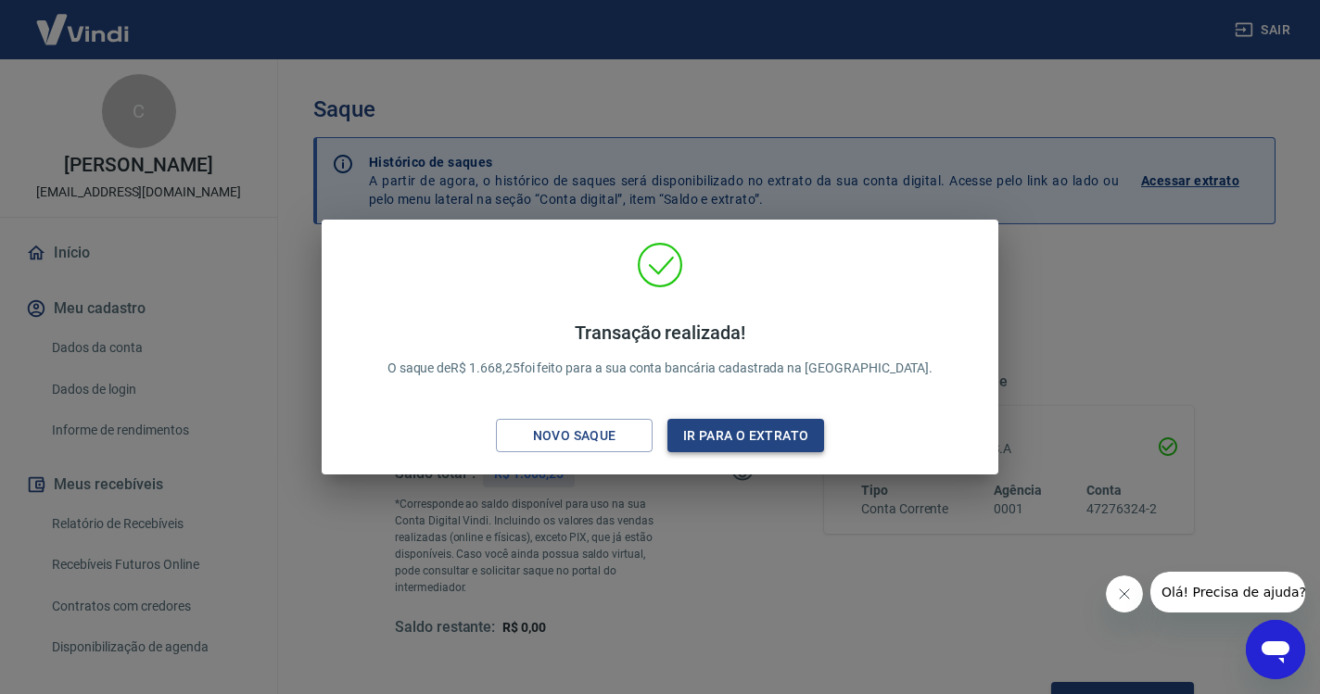
click at [760, 441] on button "Ir para o extrato" at bounding box center [745, 436] width 157 height 34
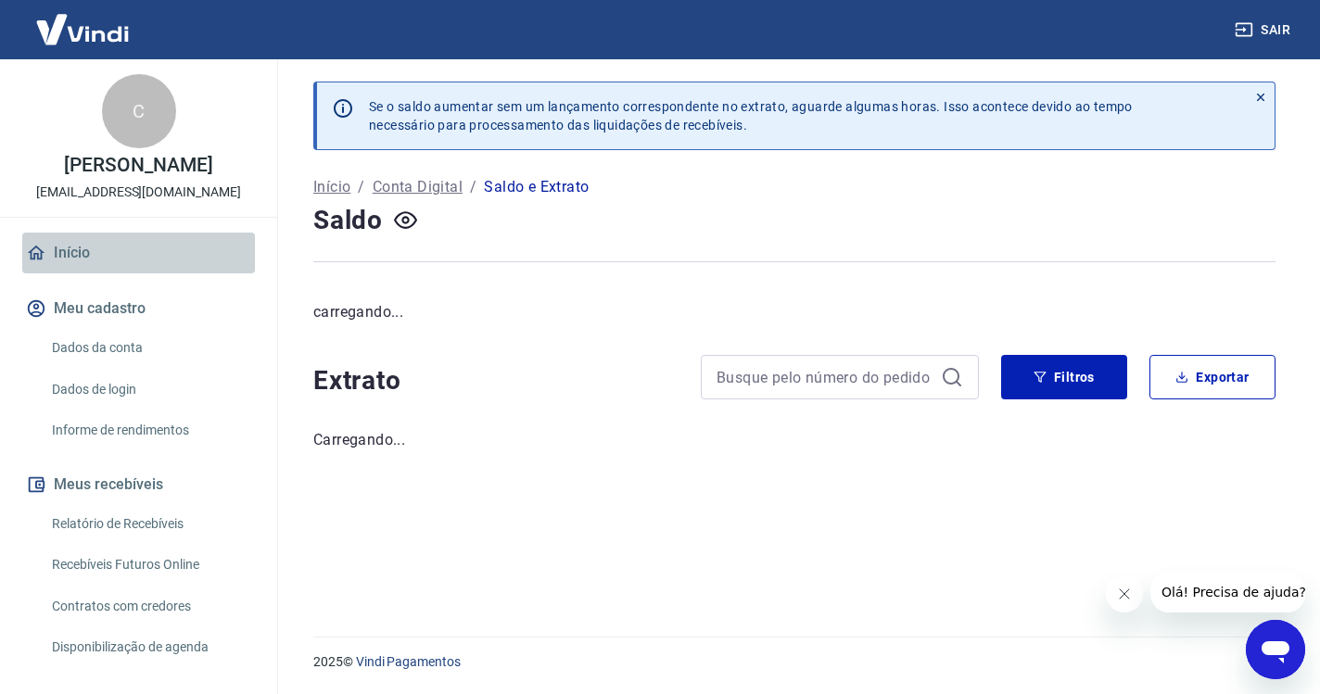
click at [97, 249] on link "Início" at bounding box center [138, 253] width 233 height 41
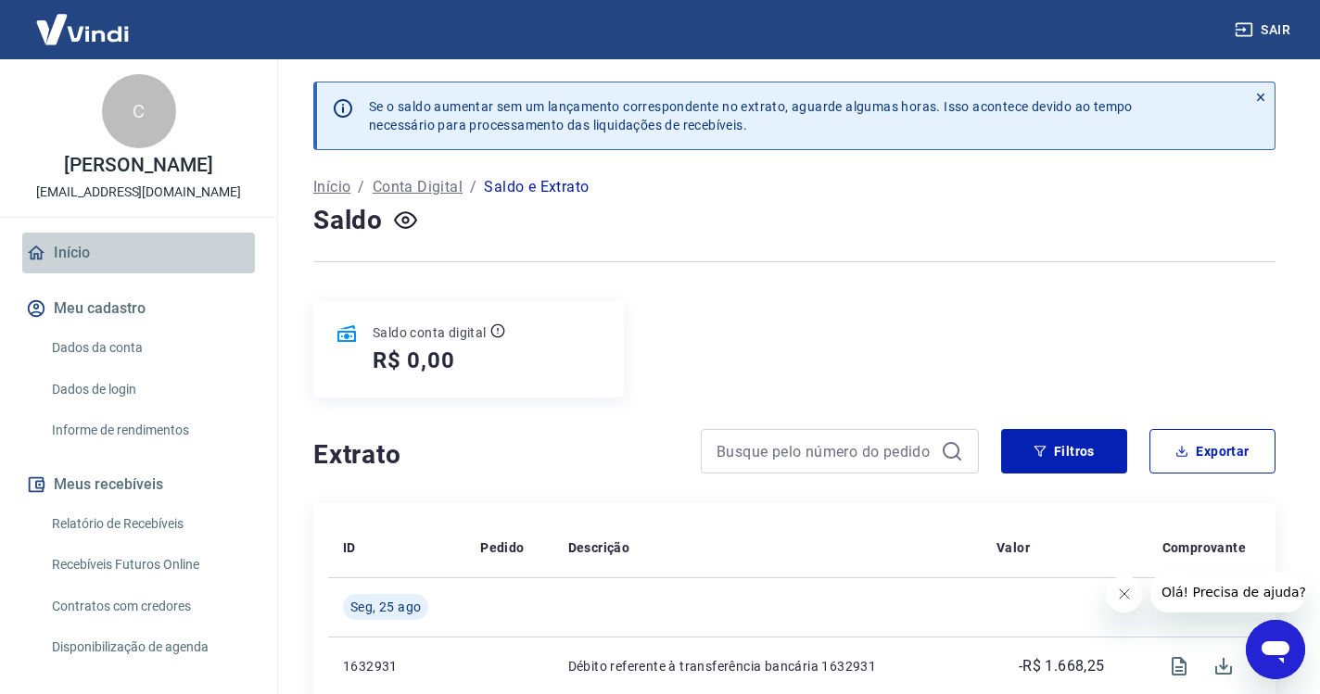
click at [81, 249] on link "Início" at bounding box center [138, 253] width 233 height 41
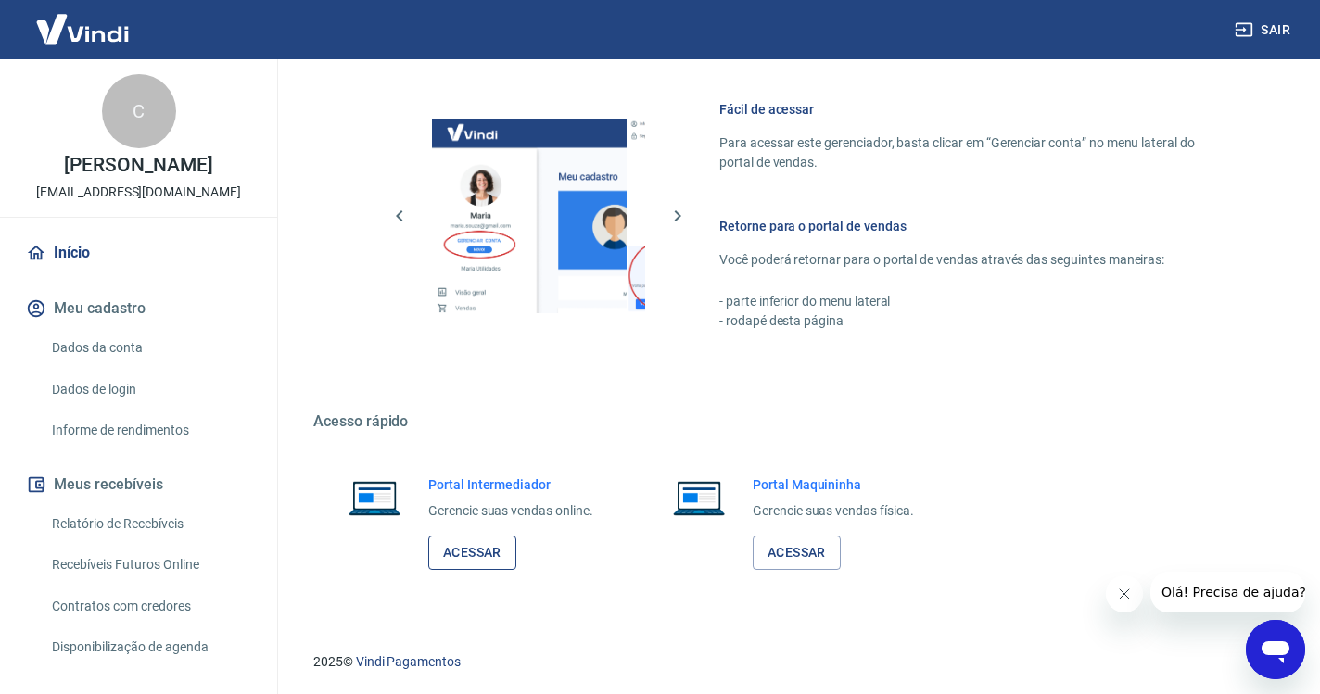
scroll to position [787, 0]
click at [464, 560] on link "Acessar" at bounding box center [472, 554] width 88 height 34
click at [1264, 25] on button "Sair" at bounding box center [1264, 30] width 67 height 34
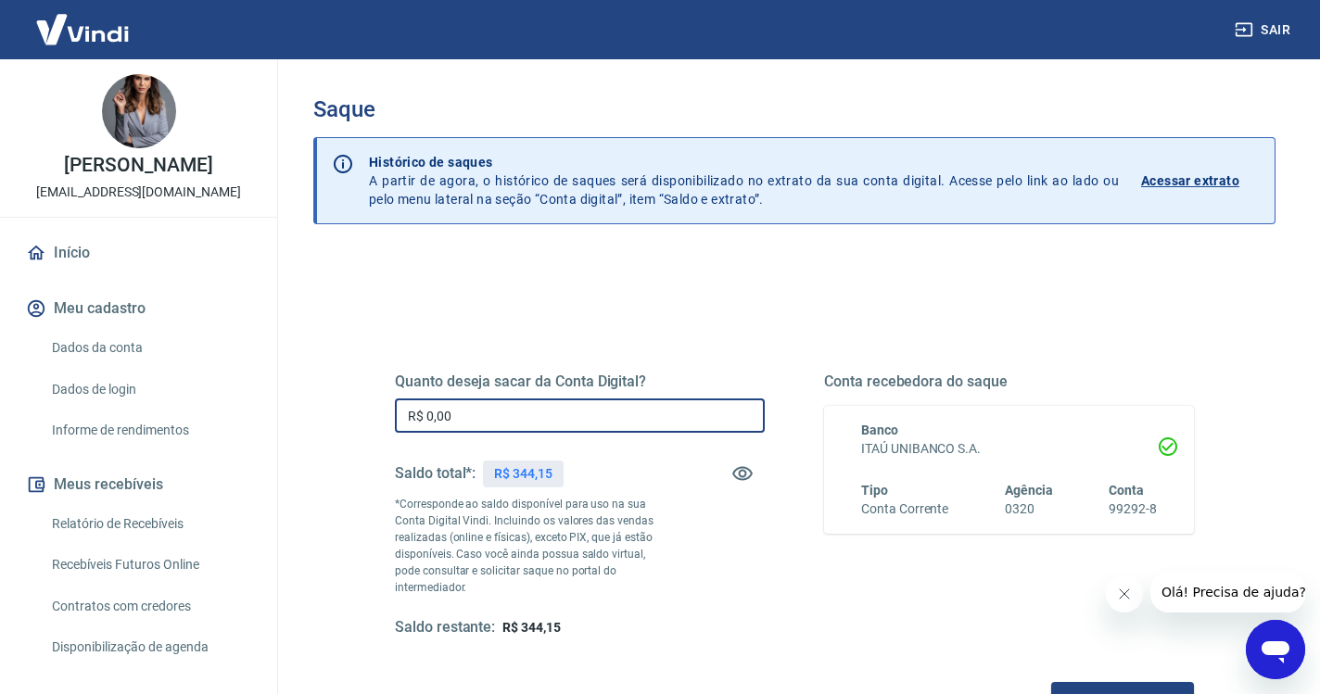
click at [555, 407] on input "R$ 0,00" at bounding box center [580, 416] width 370 height 34
type input "R$ 344,15"
click at [1051, 682] on button "Solicitar saque" at bounding box center [1122, 699] width 143 height 34
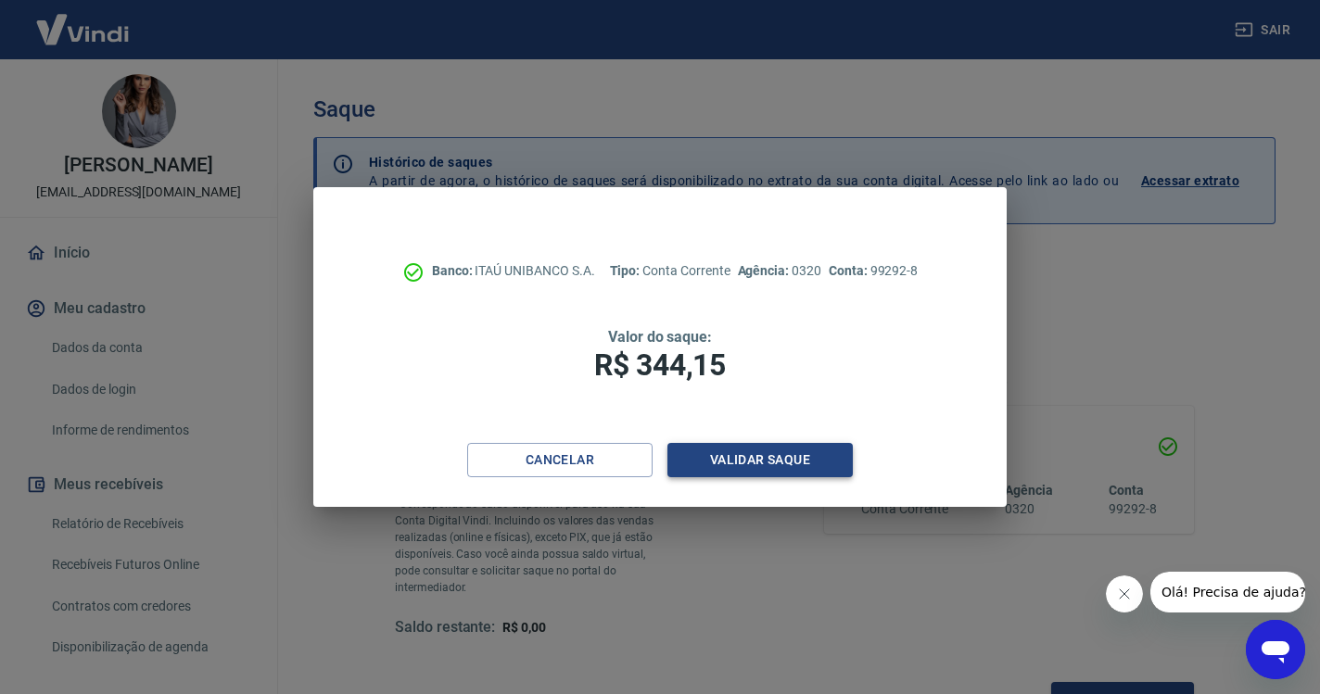
click at [783, 457] on button "Validar saque" at bounding box center [759, 460] width 185 height 34
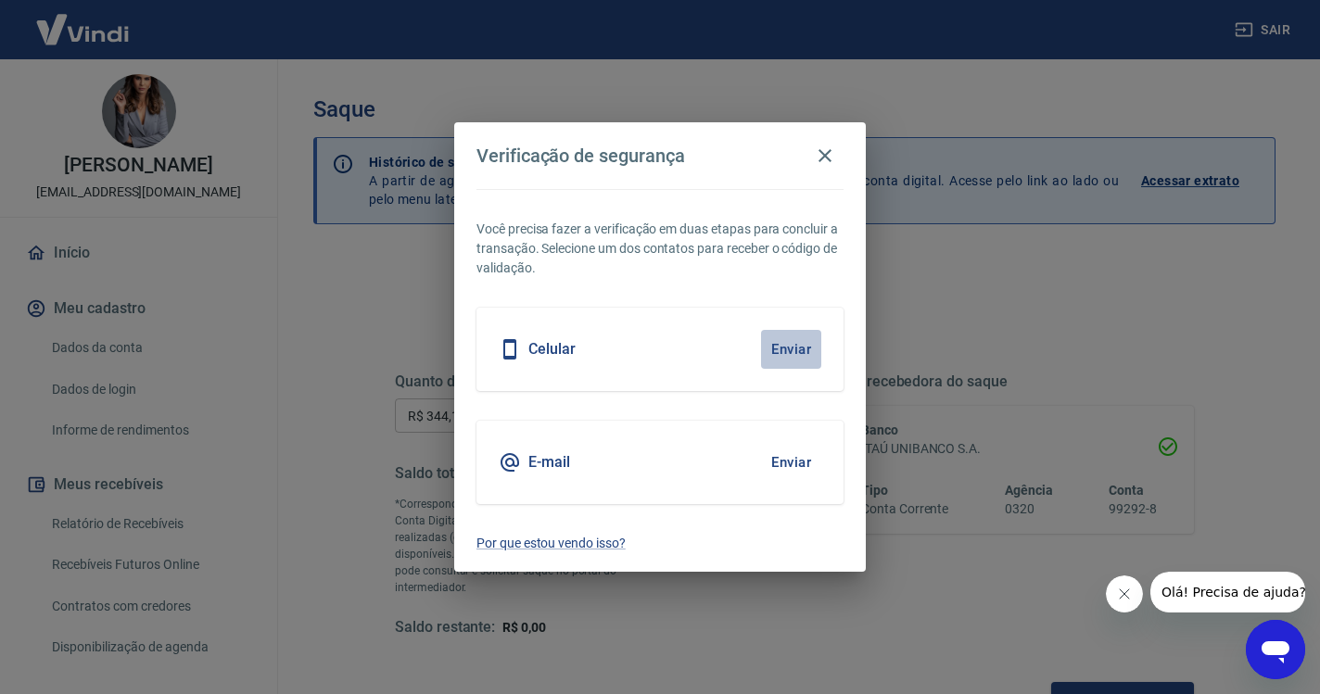
click at [776, 351] on button "Enviar" at bounding box center [791, 349] width 60 height 39
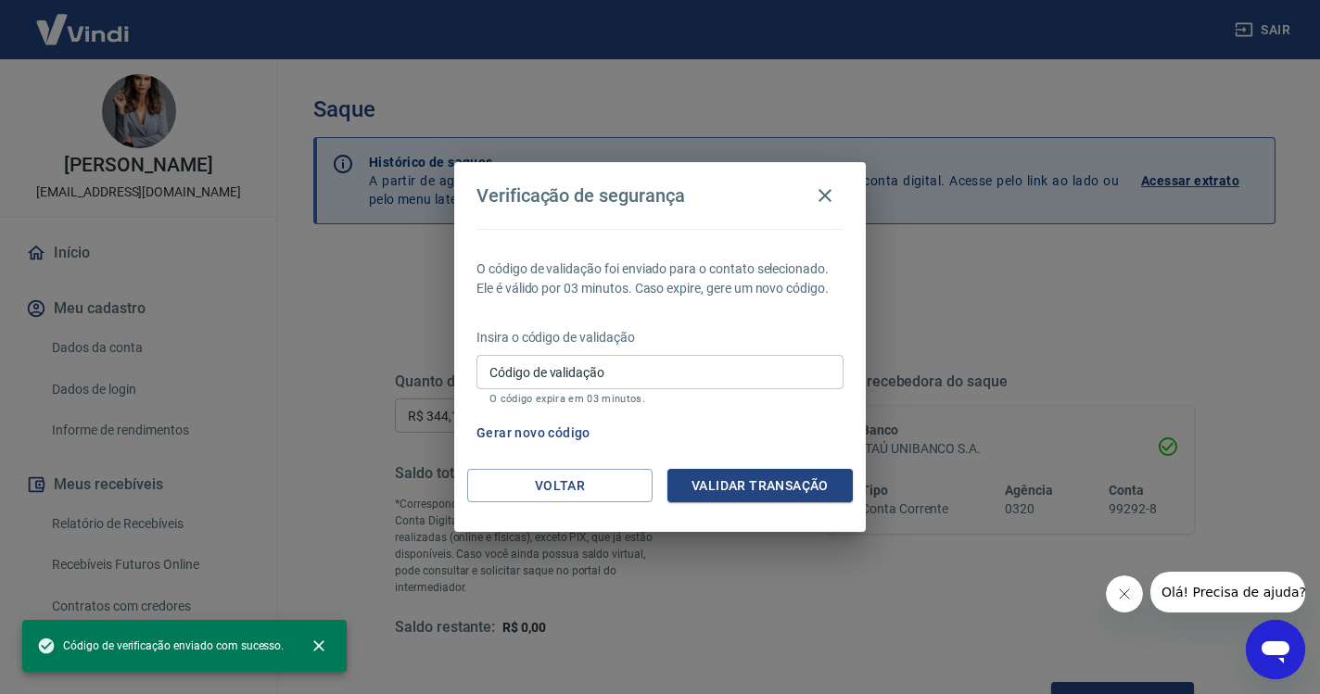
click at [552, 376] on input "Código de validação" at bounding box center [659, 372] width 367 height 34
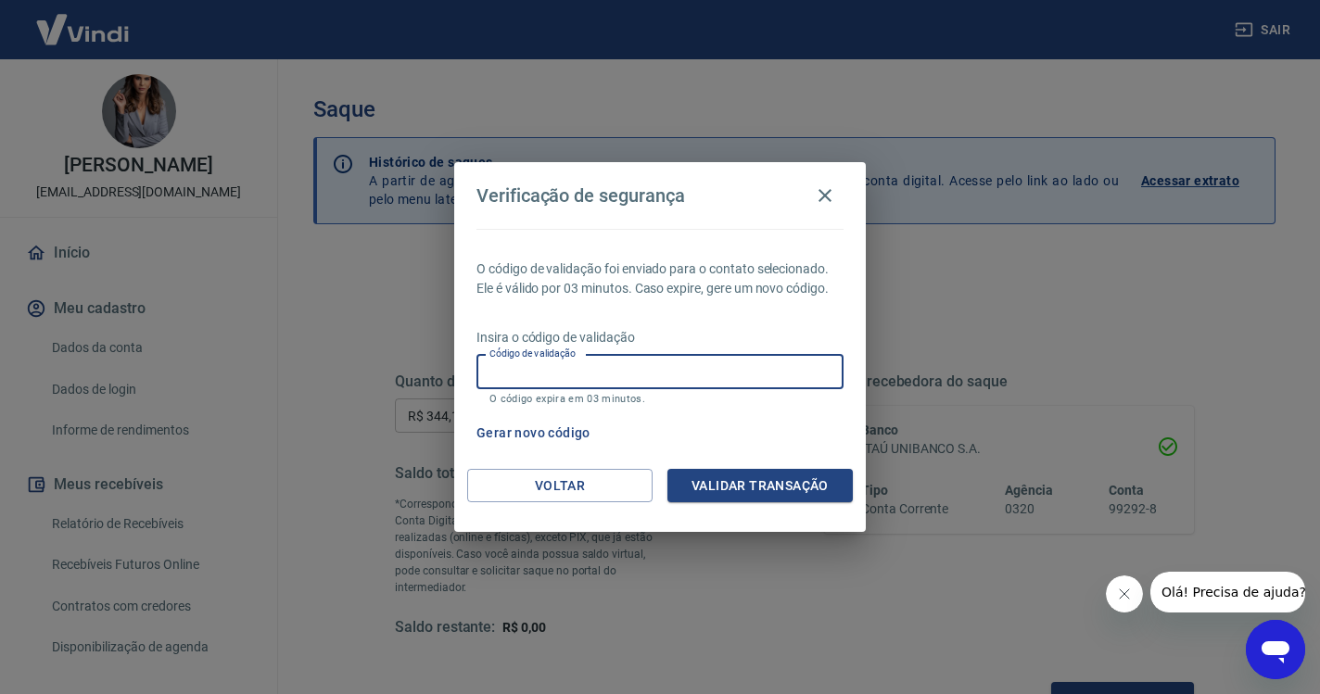
paste input "912418"
type input "912418"
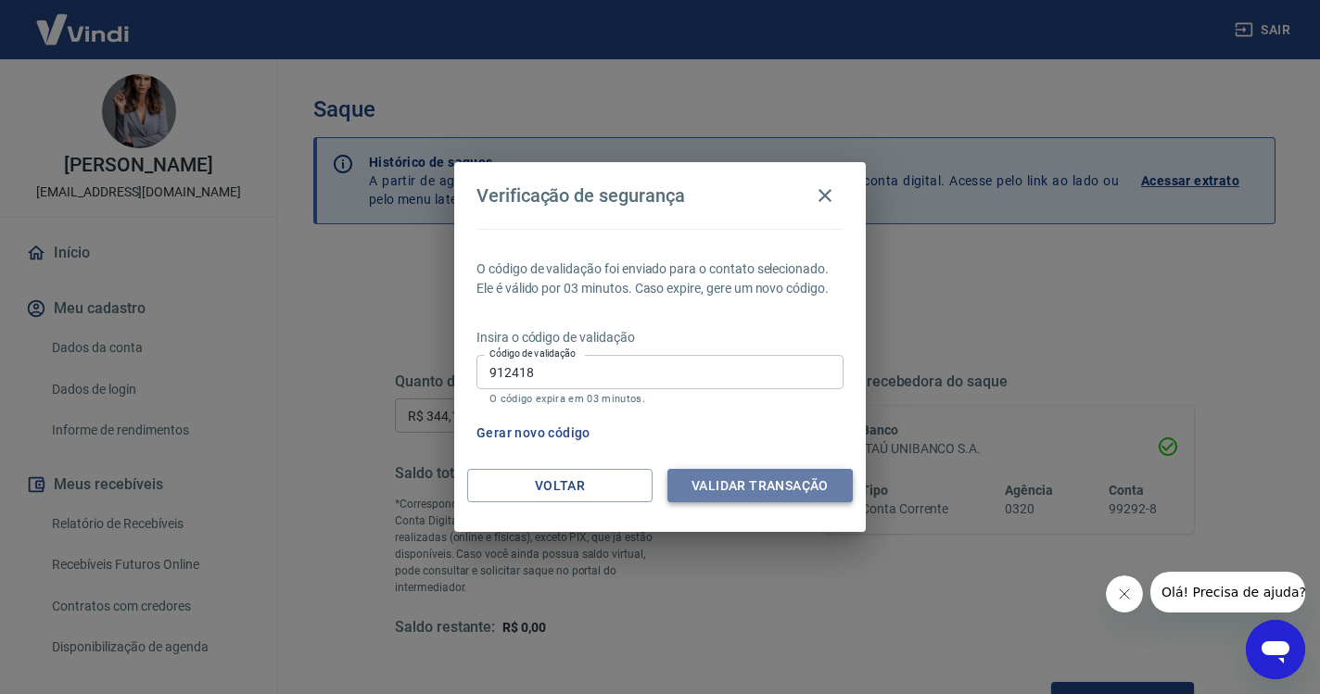
click at [717, 483] on button "Validar transação" at bounding box center [759, 486] width 185 height 34
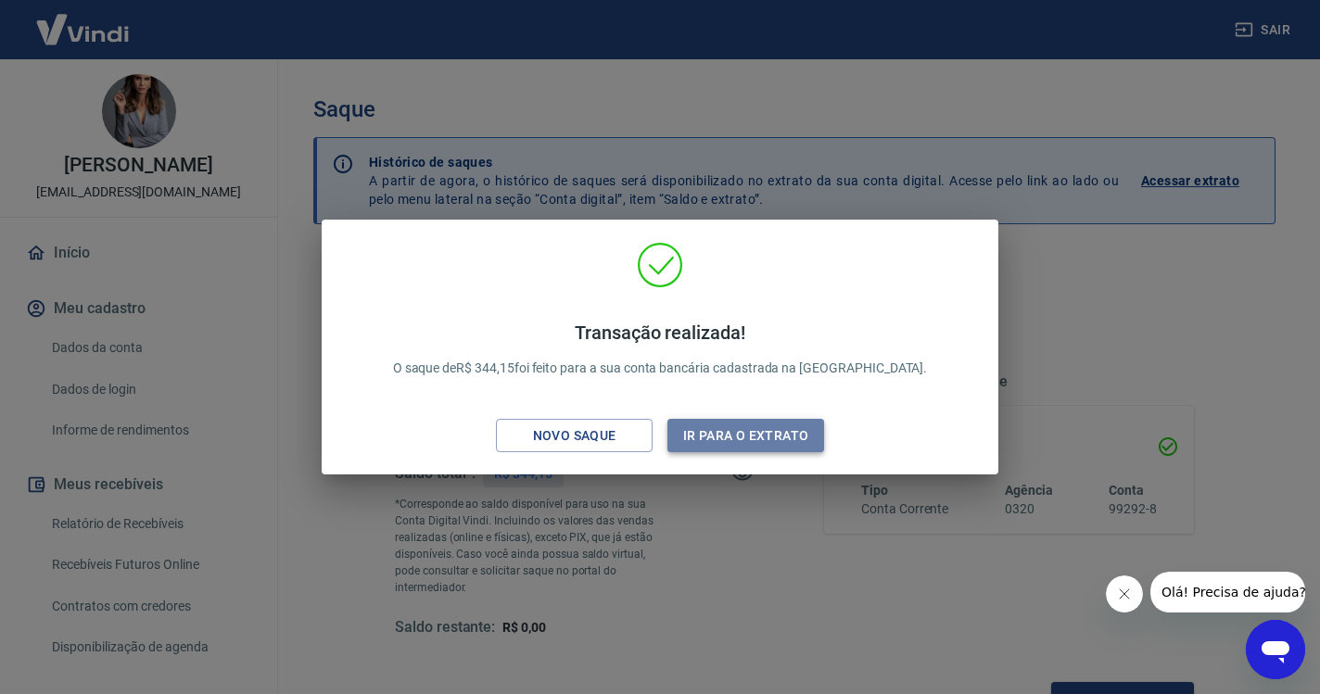
click at [755, 438] on button "Ir para o extrato" at bounding box center [745, 436] width 157 height 34
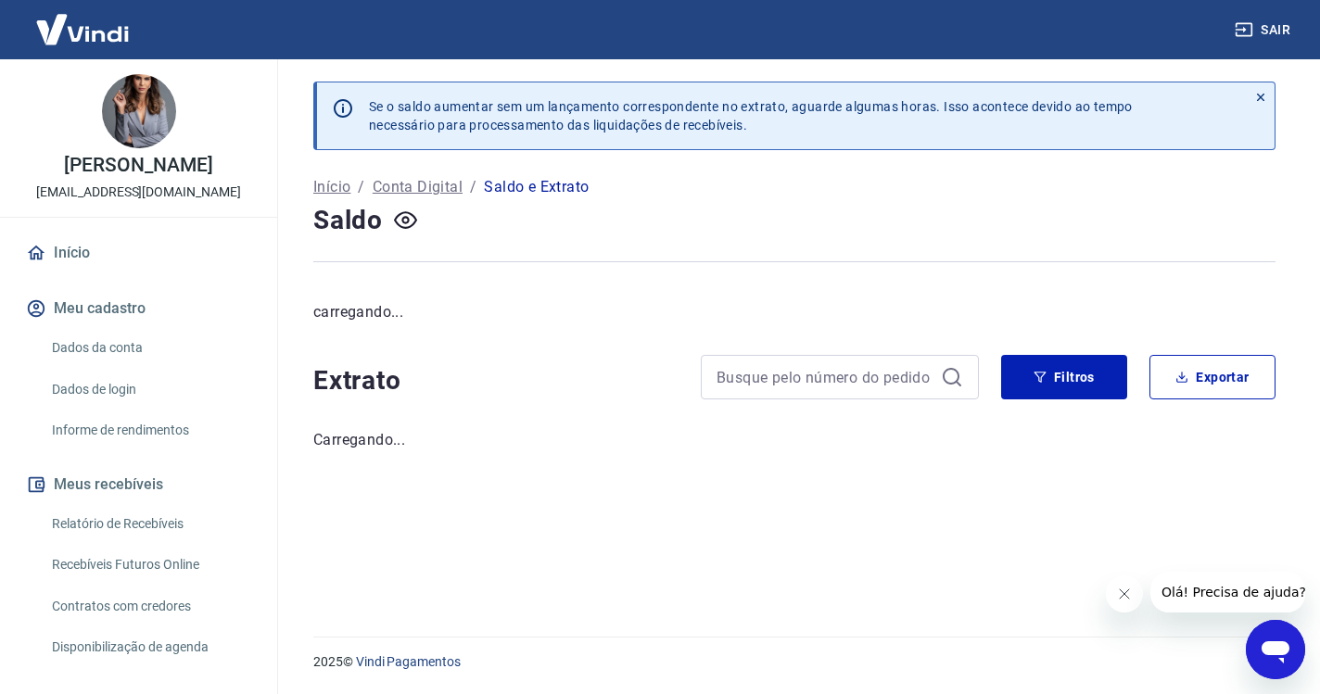
click at [70, 255] on link "Início" at bounding box center [138, 253] width 233 height 41
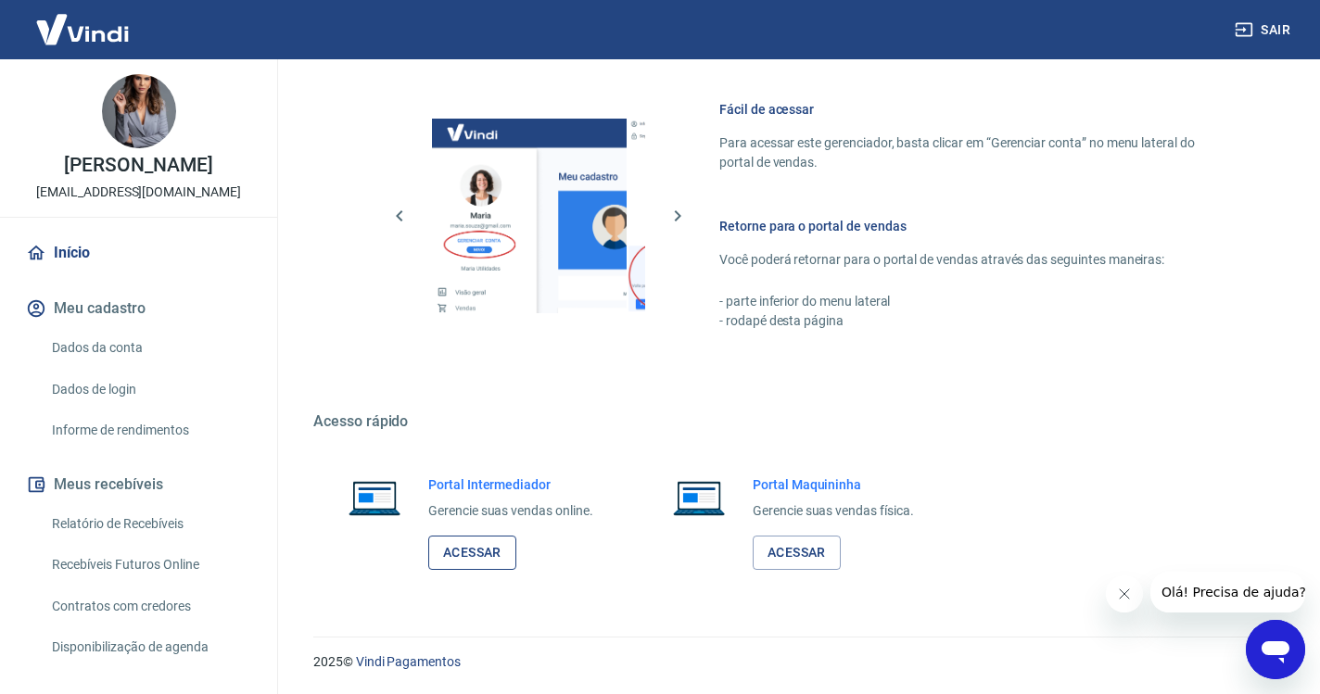
scroll to position [787, 0]
click at [476, 542] on link "Acessar" at bounding box center [472, 554] width 88 height 34
click at [1266, 19] on button "Sair" at bounding box center [1264, 30] width 67 height 34
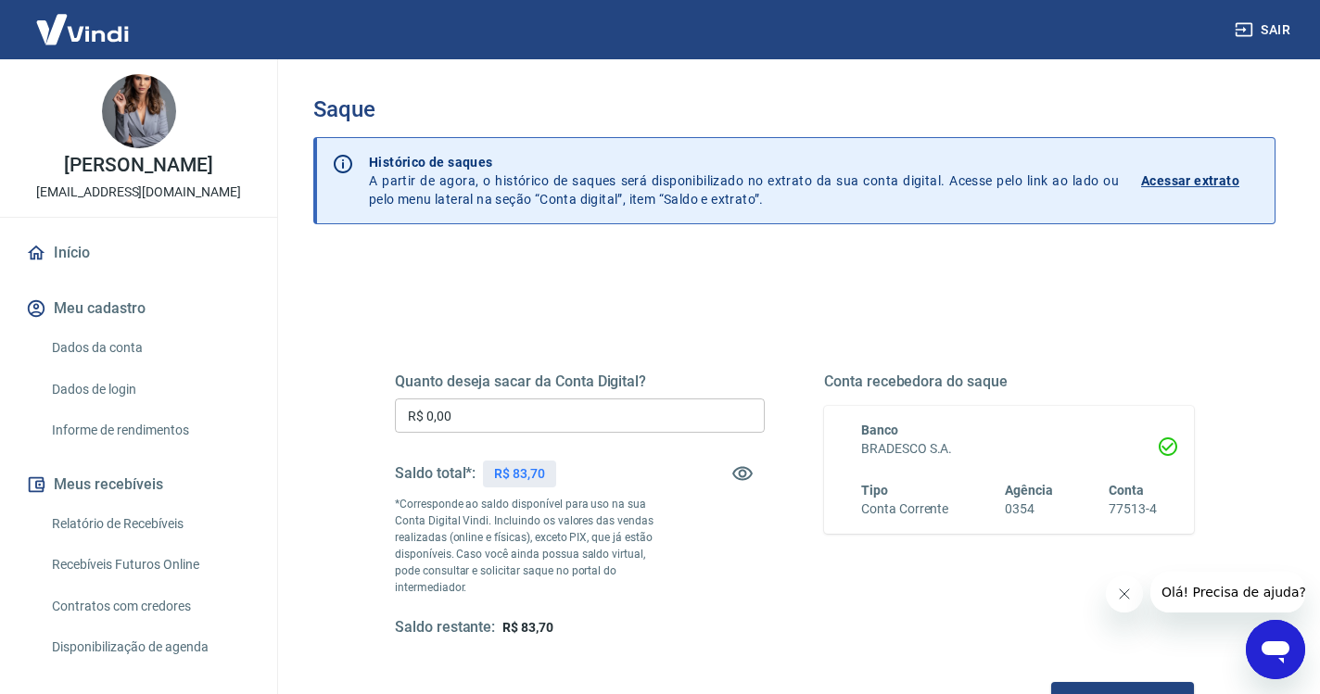
click at [522, 417] on input "R$ 0,00" at bounding box center [580, 416] width 370 height 34
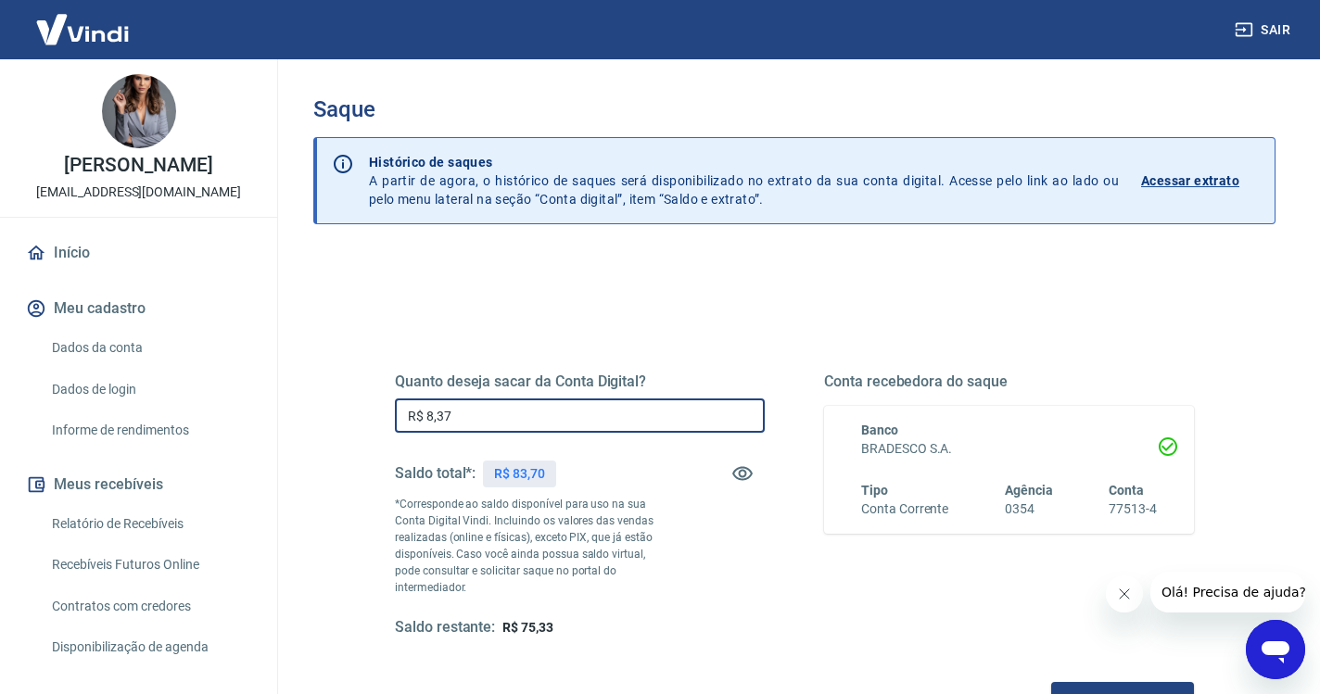
type input "R$ 83,70"
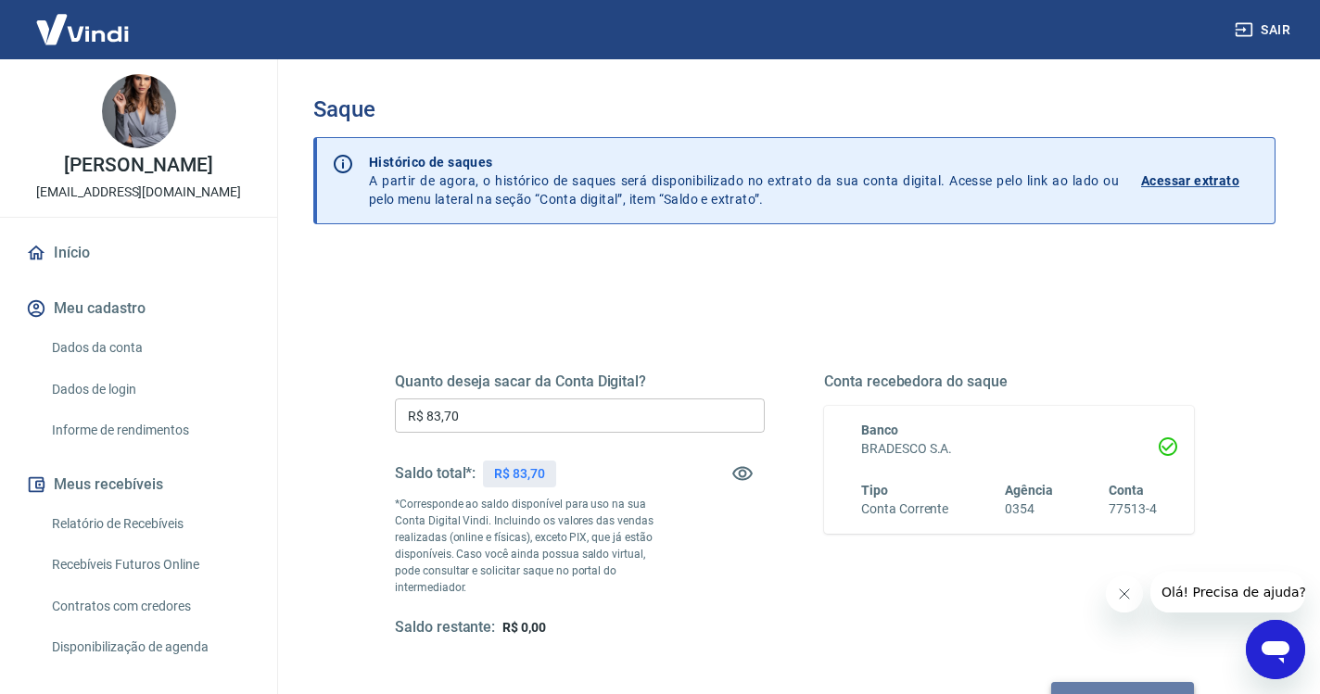
click at [1051, 683] on button "Solicitar saque" at bounding box center [1122, 699] width 143 height 34
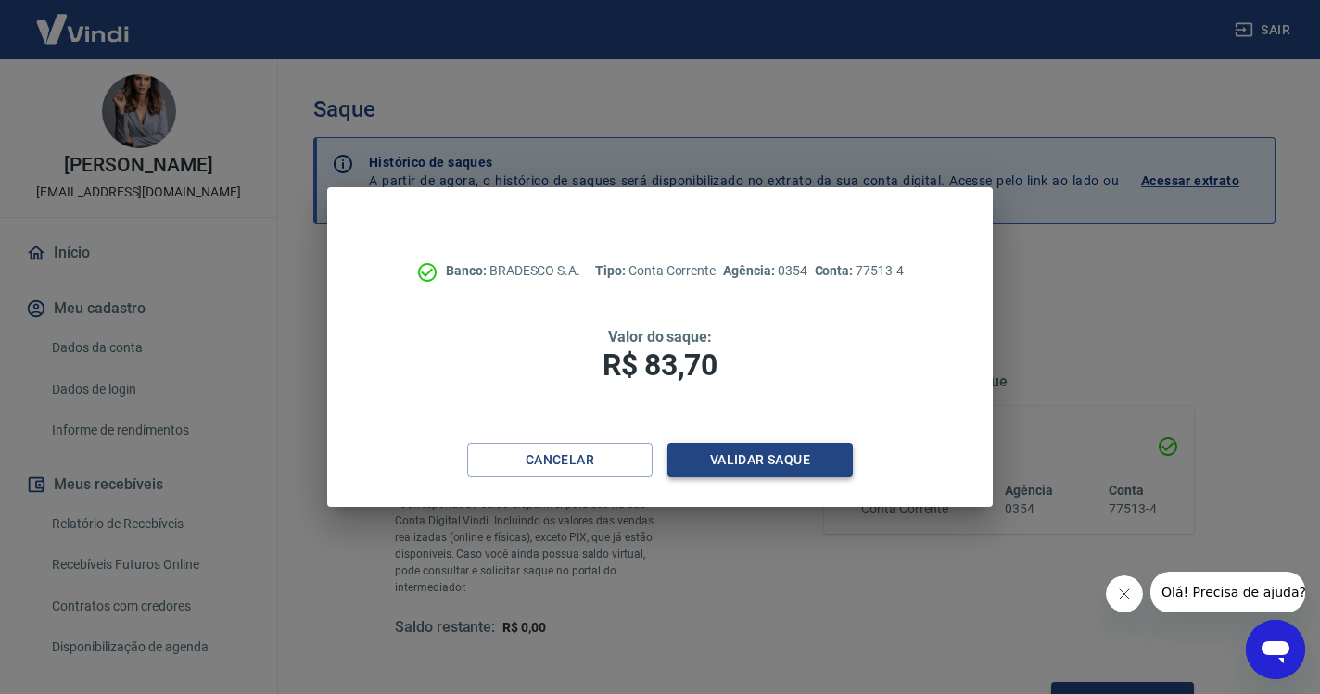
click at [733, 469] on button "Validar saque" at bounding box center [759, 460] width 185 height 34
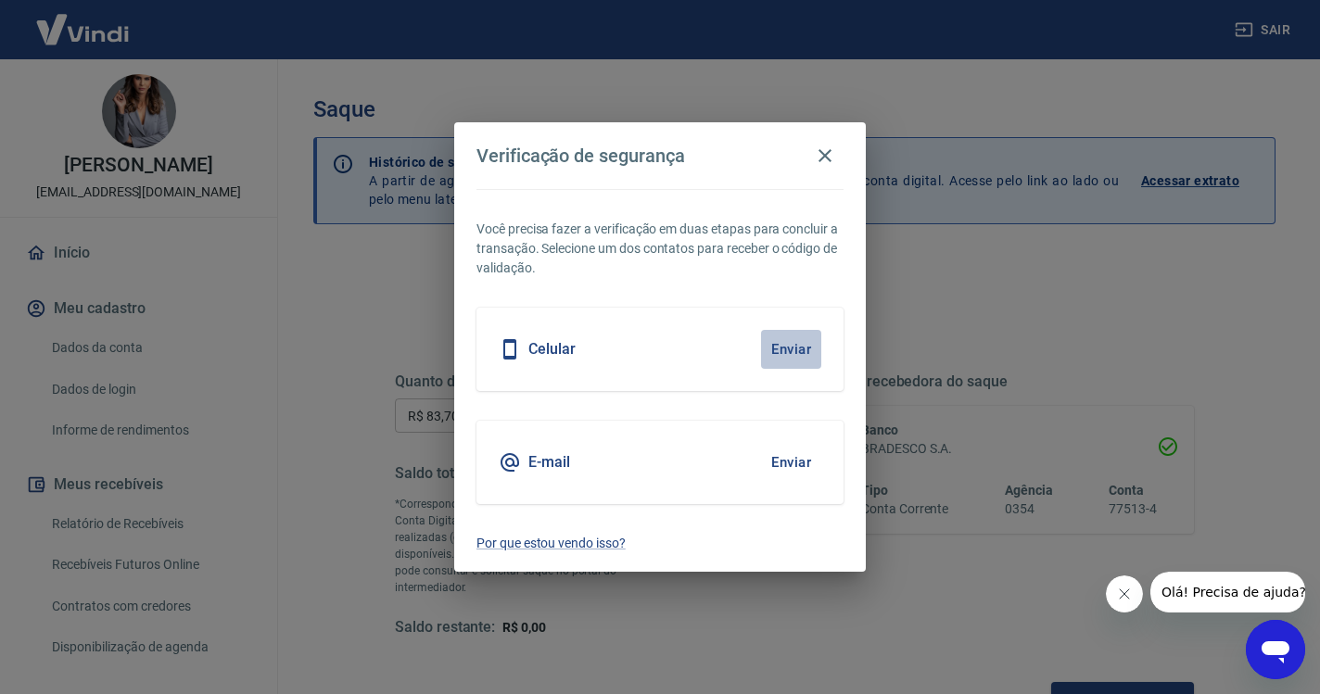
click at [785, 359] on button "Enviar" at bounding box center [791, 349] width 60 height 39
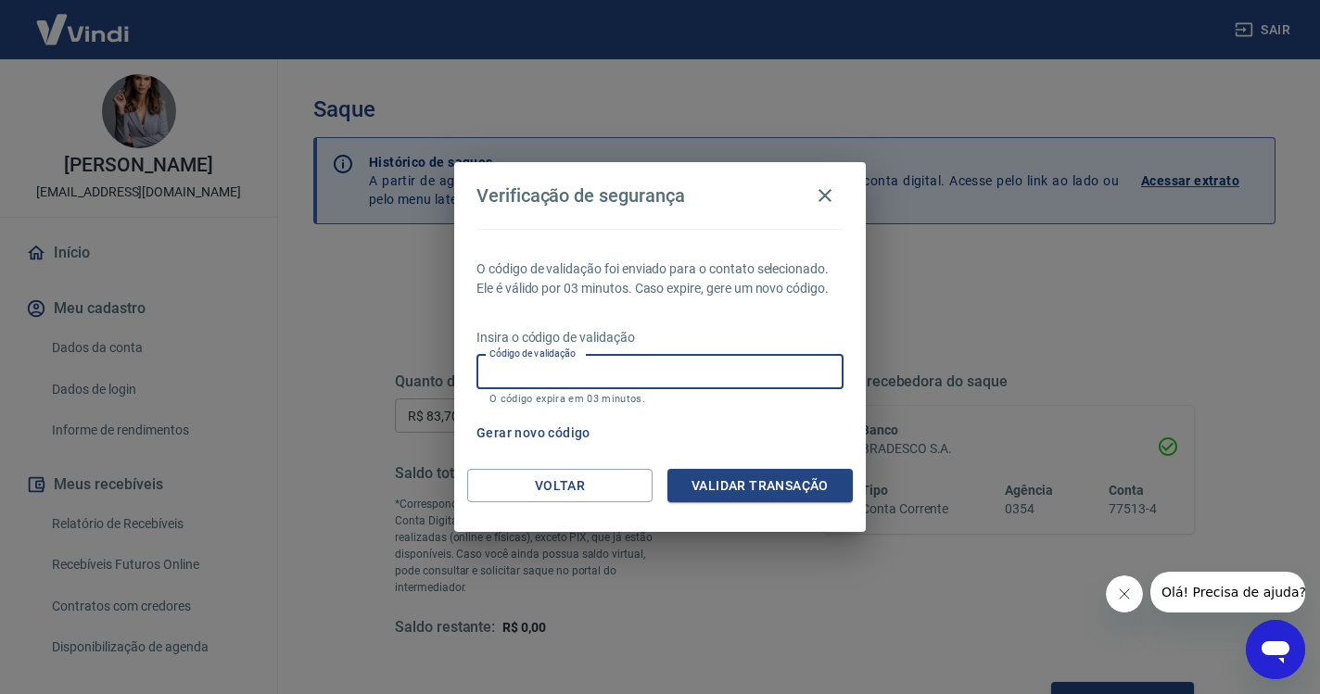
click at [522, 367] on div "Código de validação Código de validação O código expira em 03 minutos." at bounding box center [659, 380] width 367 height 50
paste input "813081"
type input "813081"
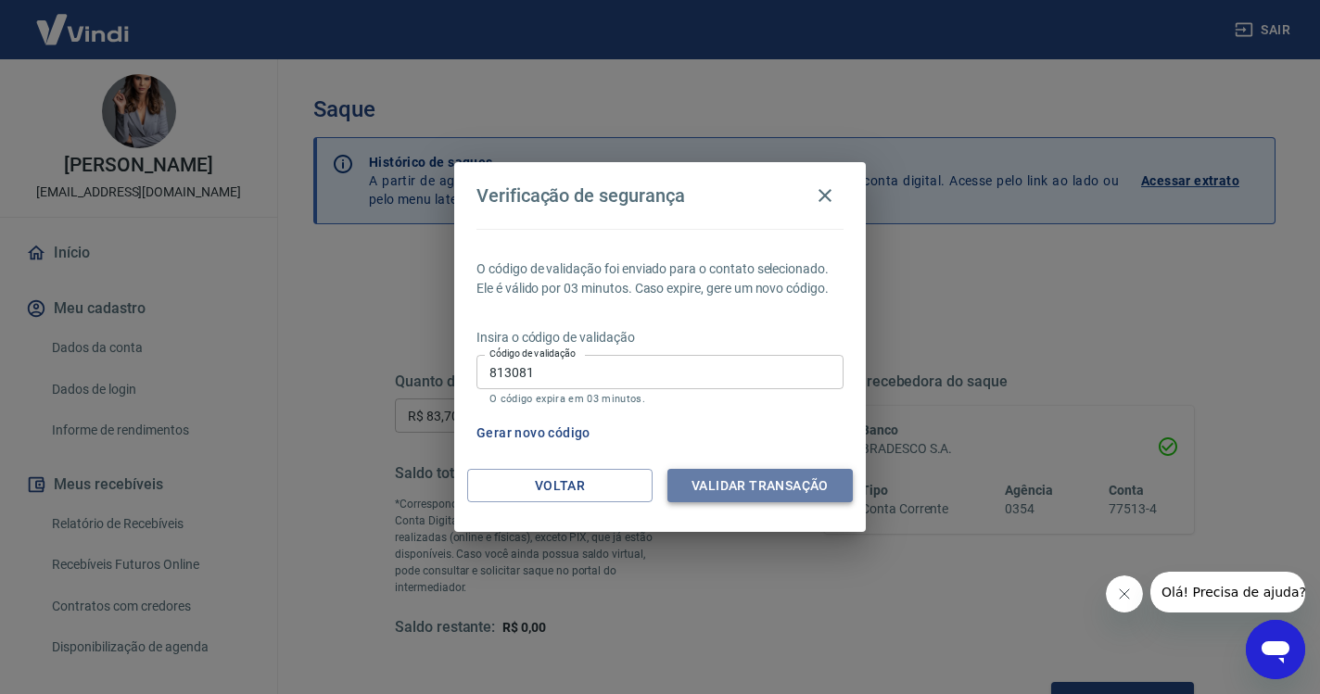
click at [731, 474] on button "Validar transação" at bounding box center [759, 486] width 185 height 34
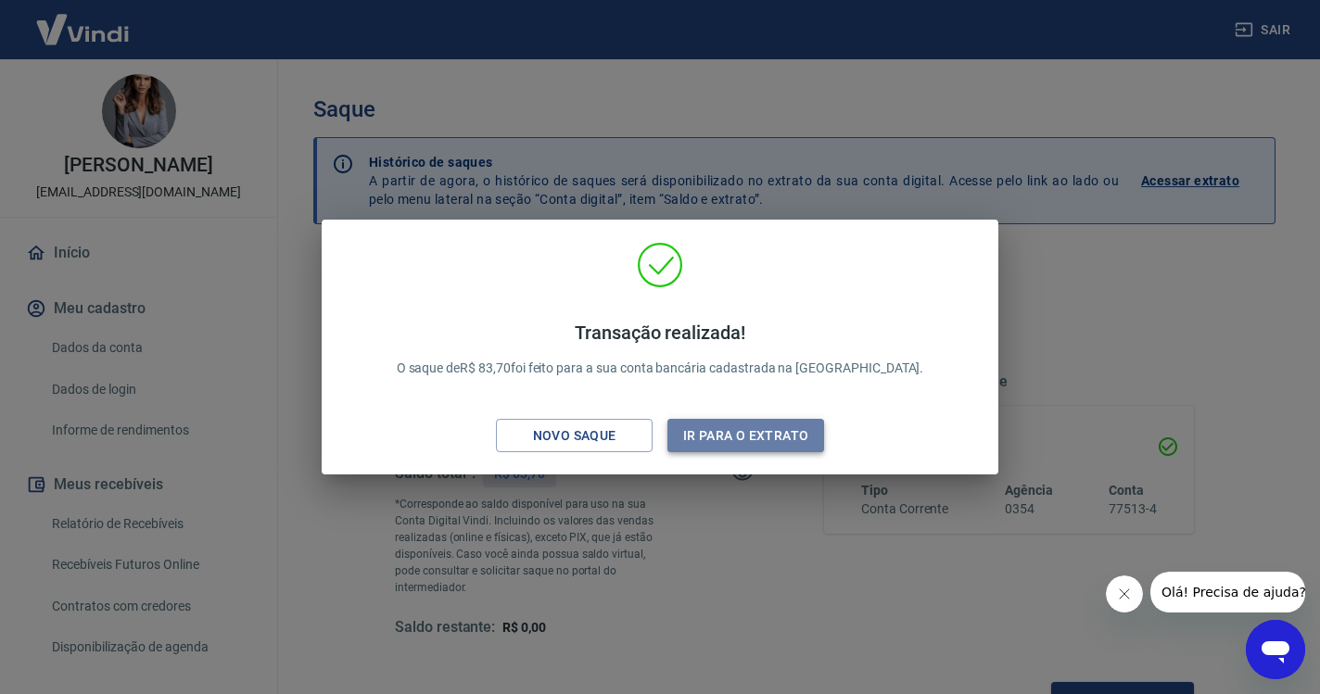
click at [745, 447] on button "Ir para o extrato" at bounding box center [745, 436] width 157 height 34
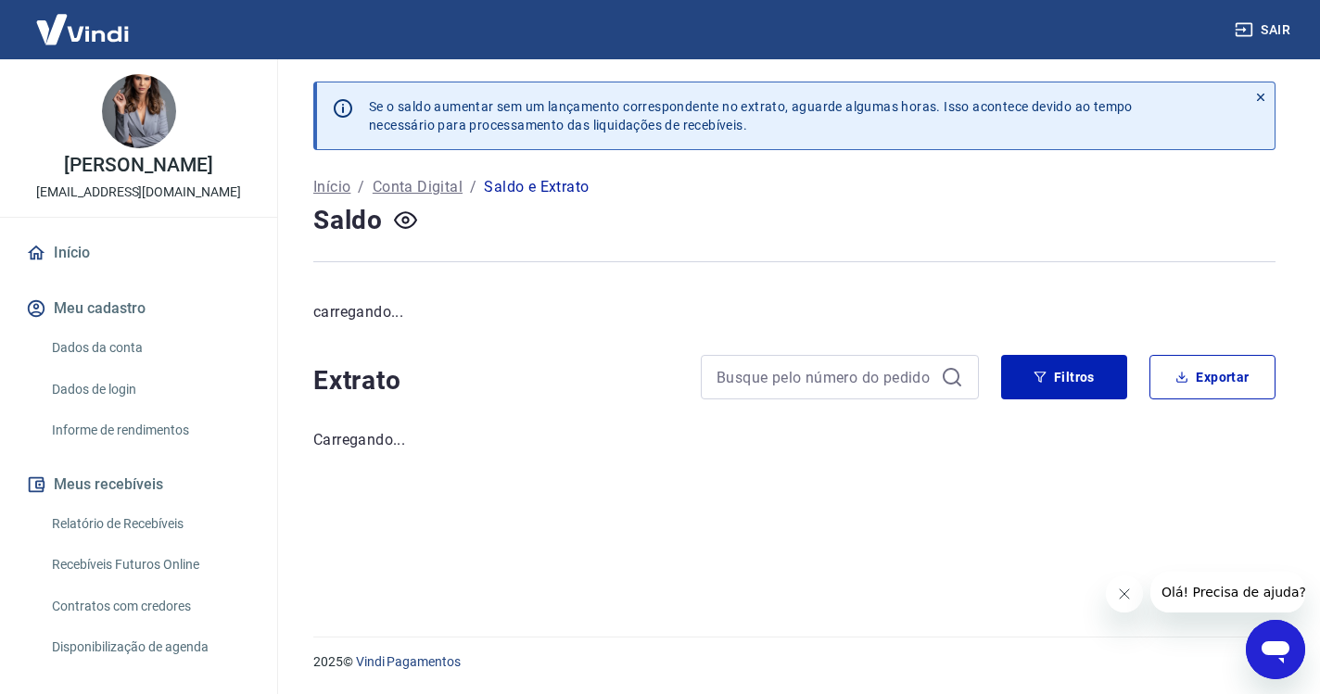
click at [1263, 34] on button "Sair" at bounding box center [1264, 30] width 67 height 34
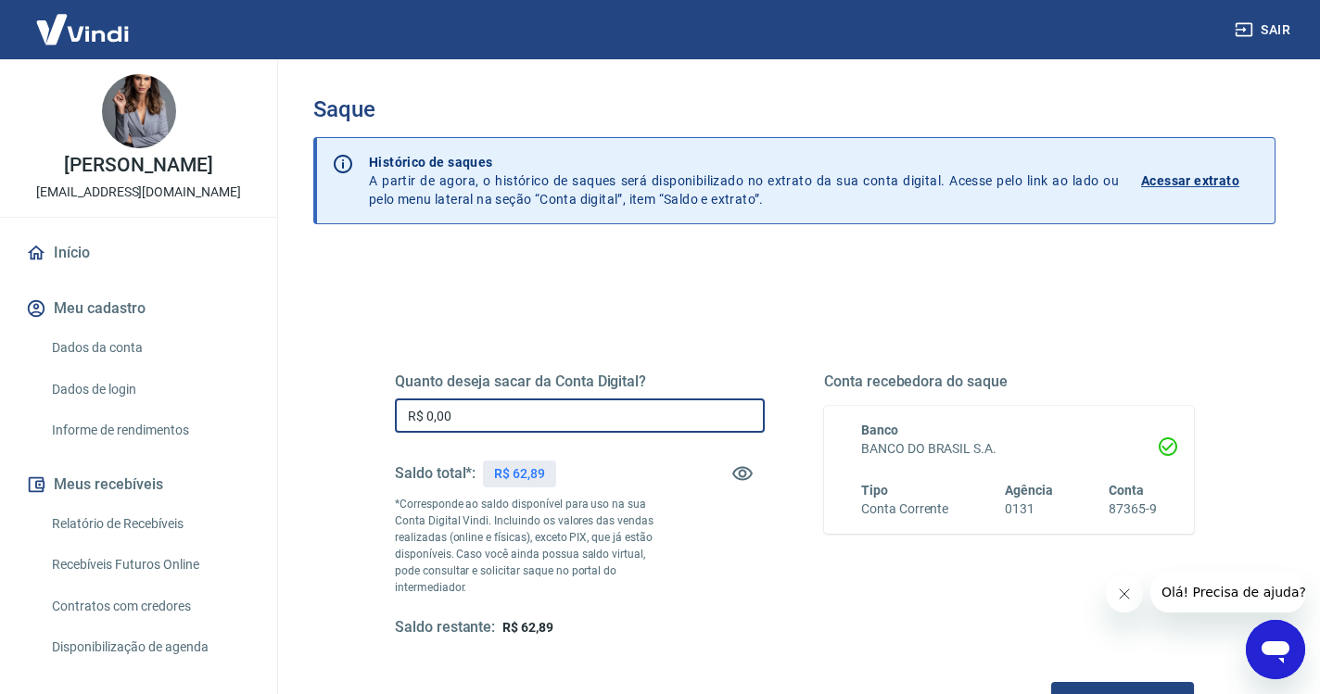
click at [467, 416] on input "R$ 0,00" at bounding box center [580, 416] width 370 height 34
type input "R$ 62,89"
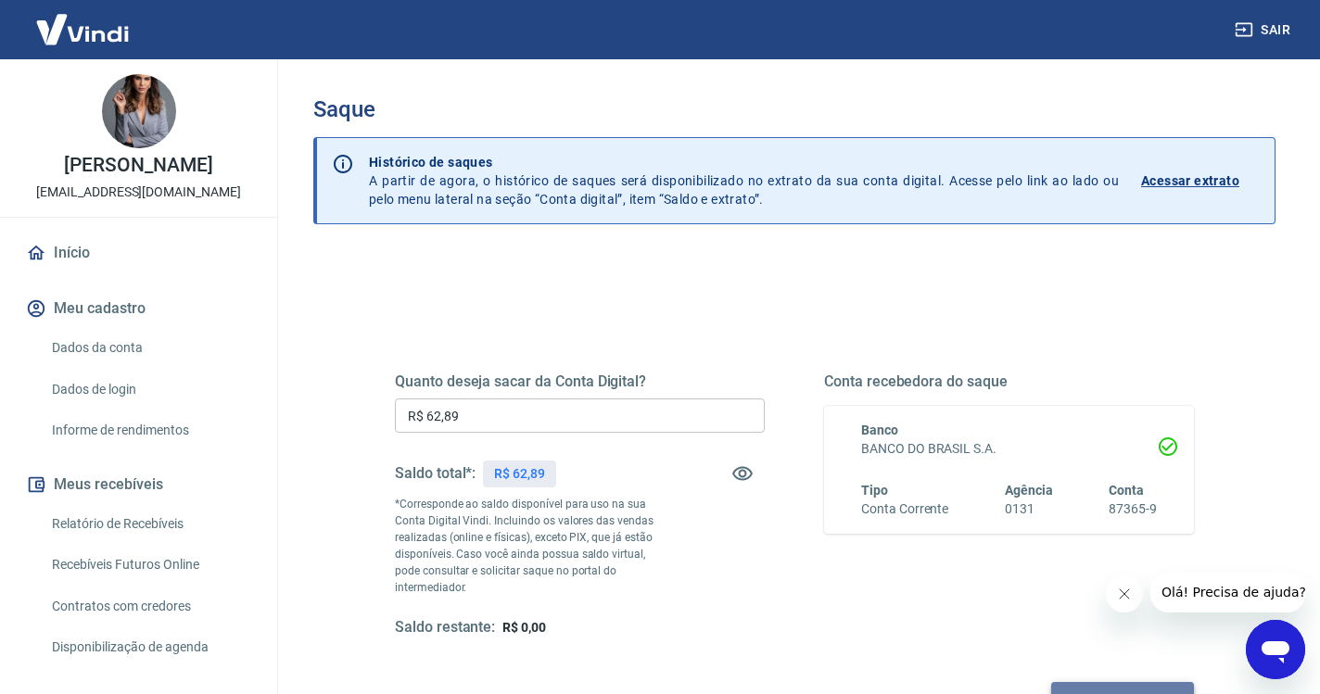
click at [1051, 689] on button "Solicitar saque" at bounding box center [1122, 699] width 143 height 34
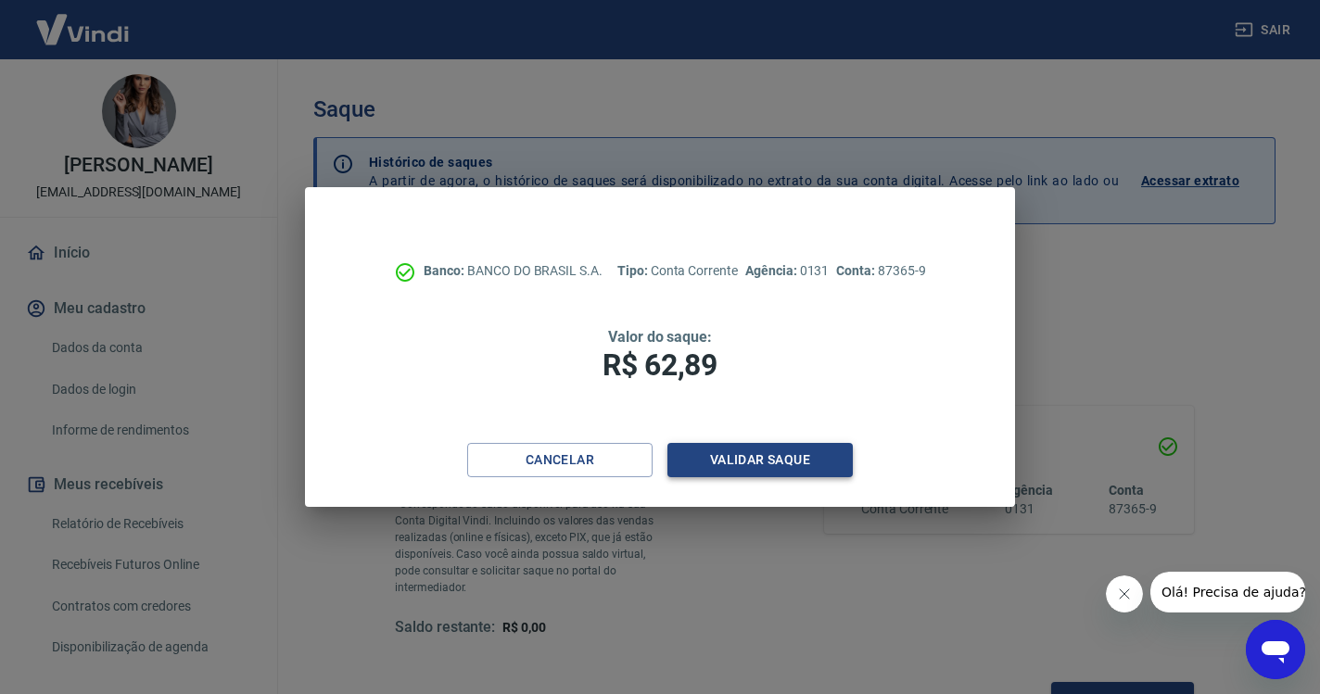
click at [756, 463] on button "Validar saque" at bounding box center [759, 460] width 185 height 34
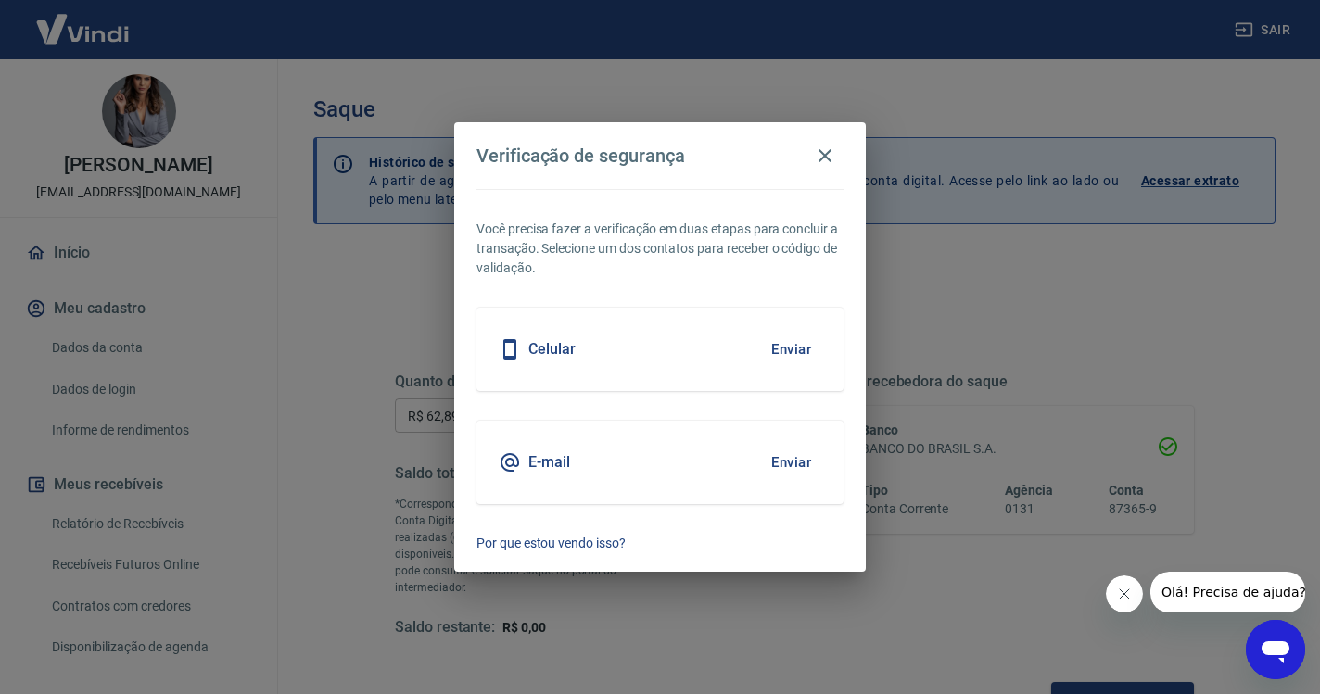
click at [778, 351] on button "Enviar" at bounding box center [791, 349] width 60 height 39
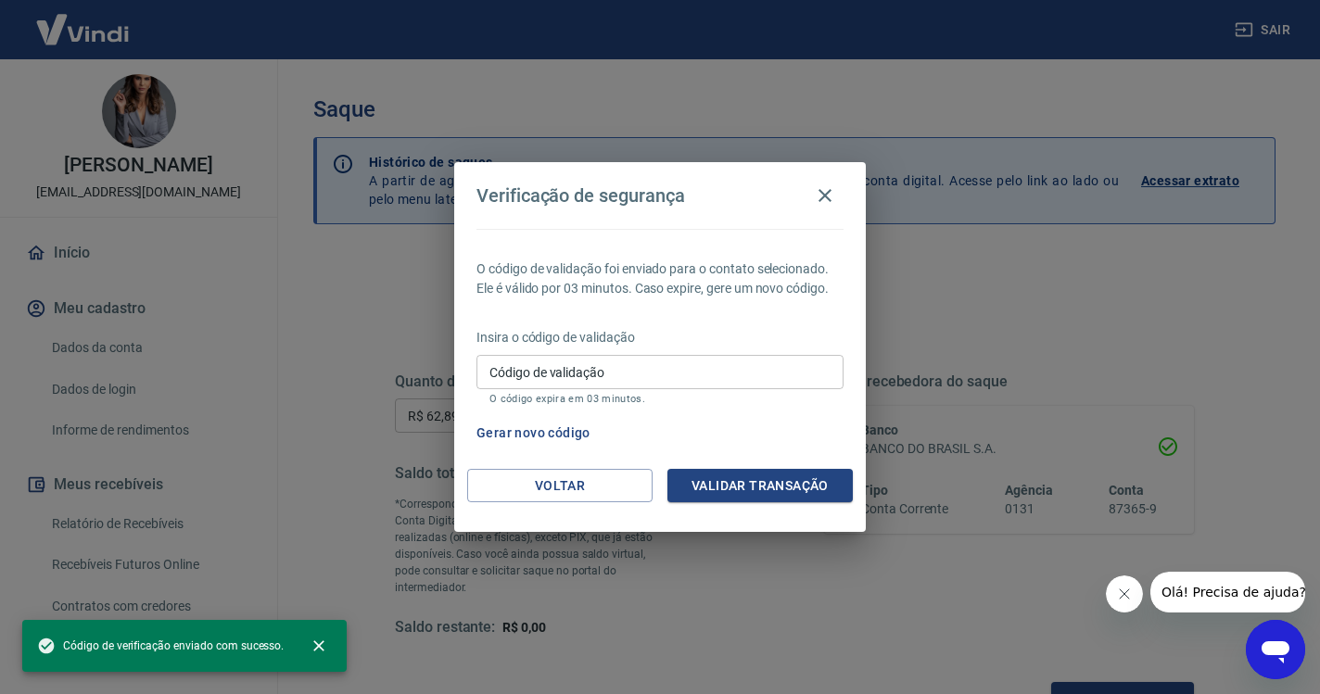
click at [632, 375] on input "Código de validação" at bounding box center [659, 372] width 367 height 34
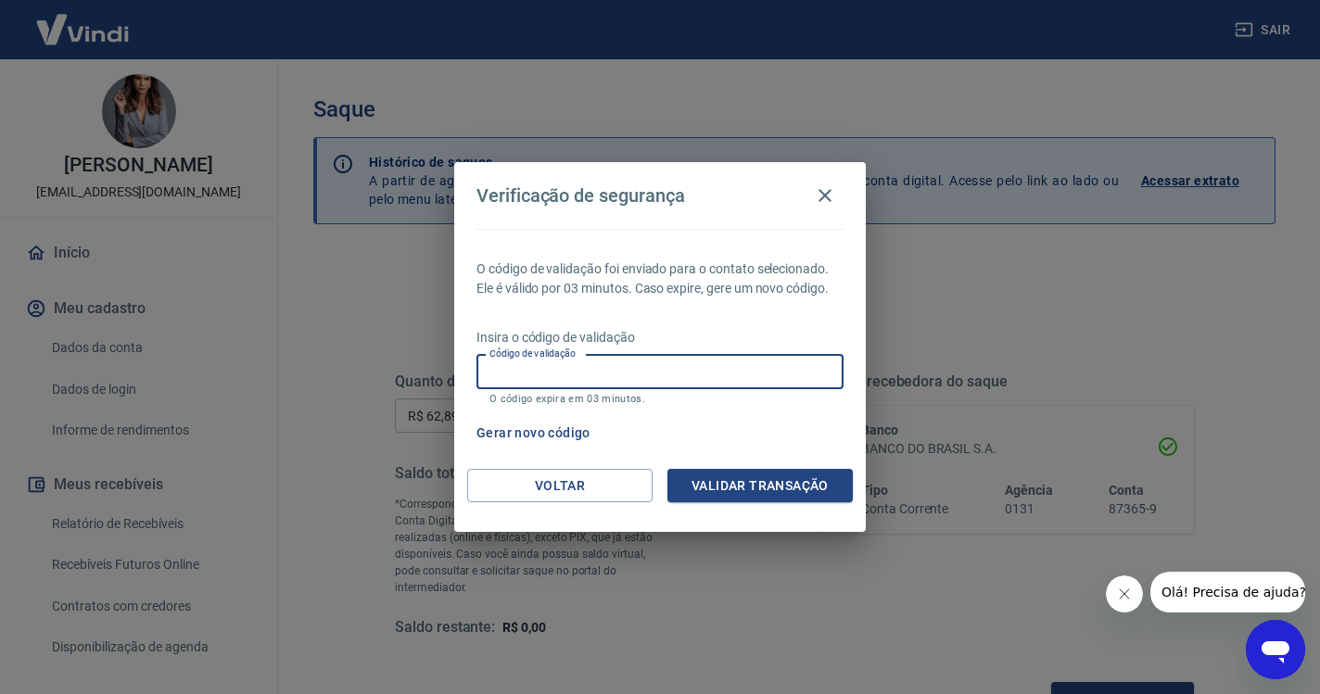
paste input "766176"
type input "766176"
click at [777, 477] on button "Validar transação" at bounding box center [759, 486] width 185 height 34
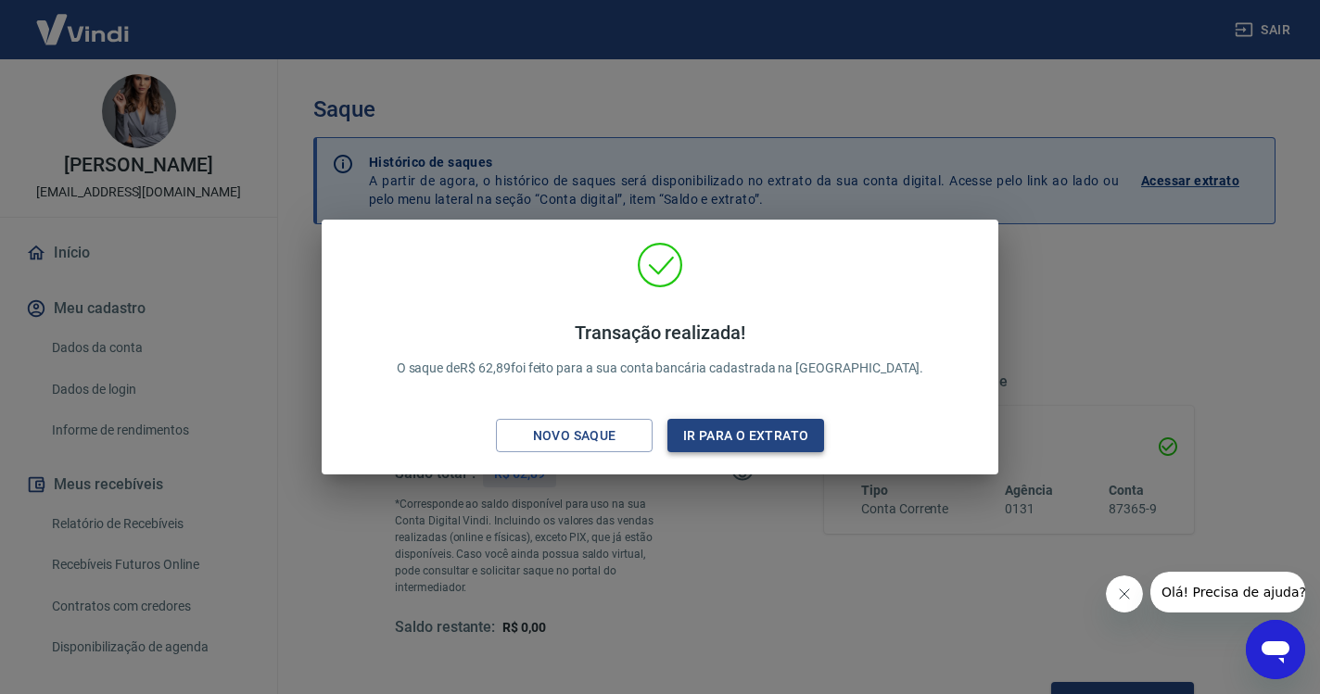
click at [766, 425] on button "Ir para o extrato" at bounding box center [745, 436] width 157 height 34
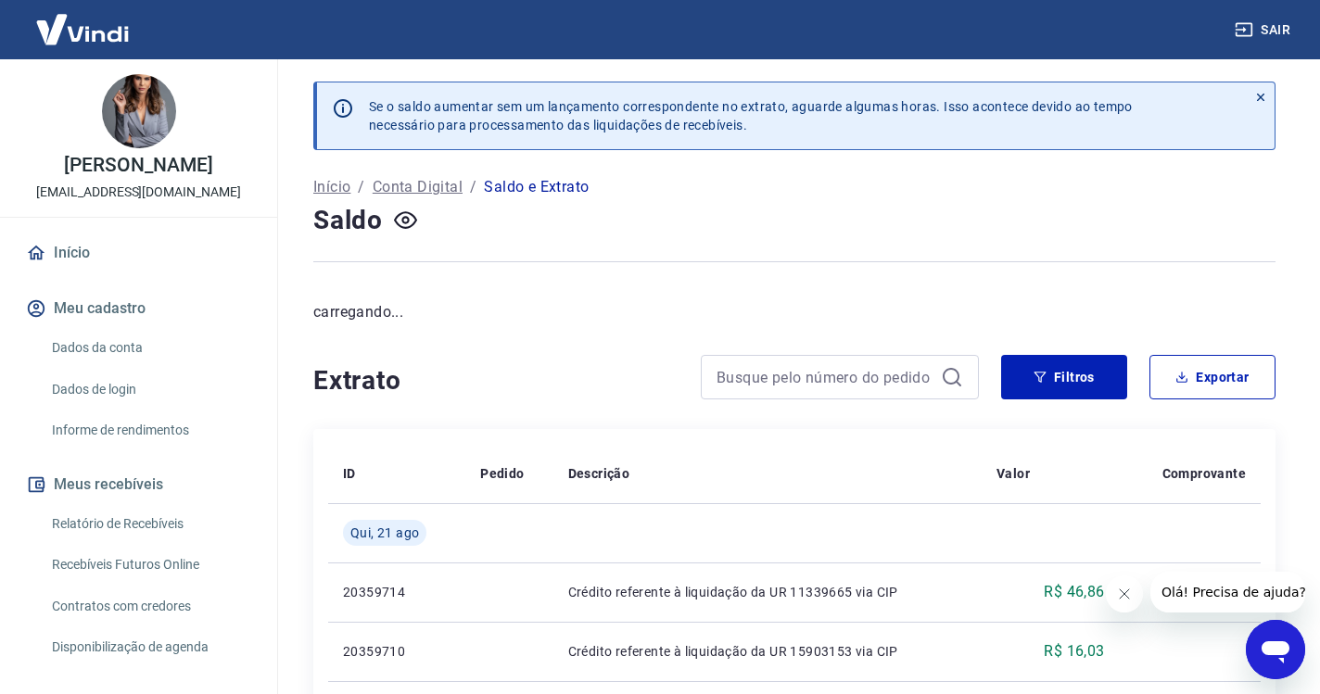
click at [75, 249] on link "Início" at bounding box center [138, 253] width 233 height 41
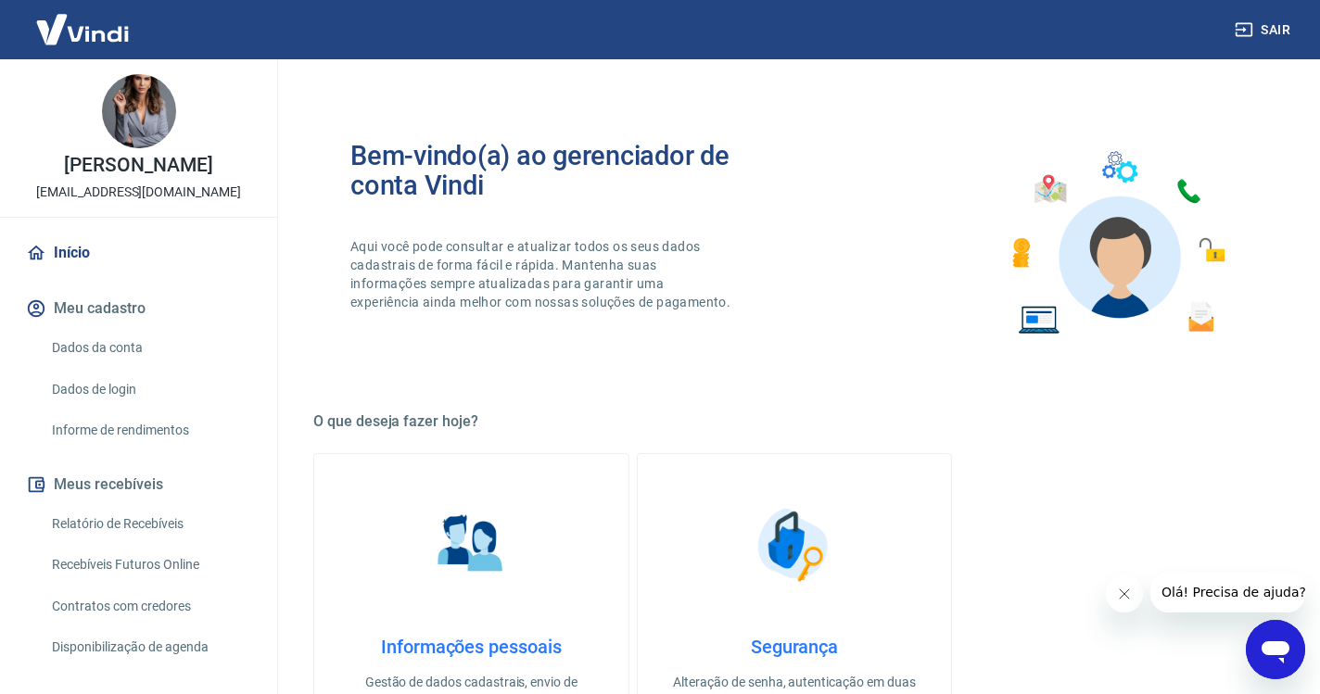
scroll to position [8, 0]
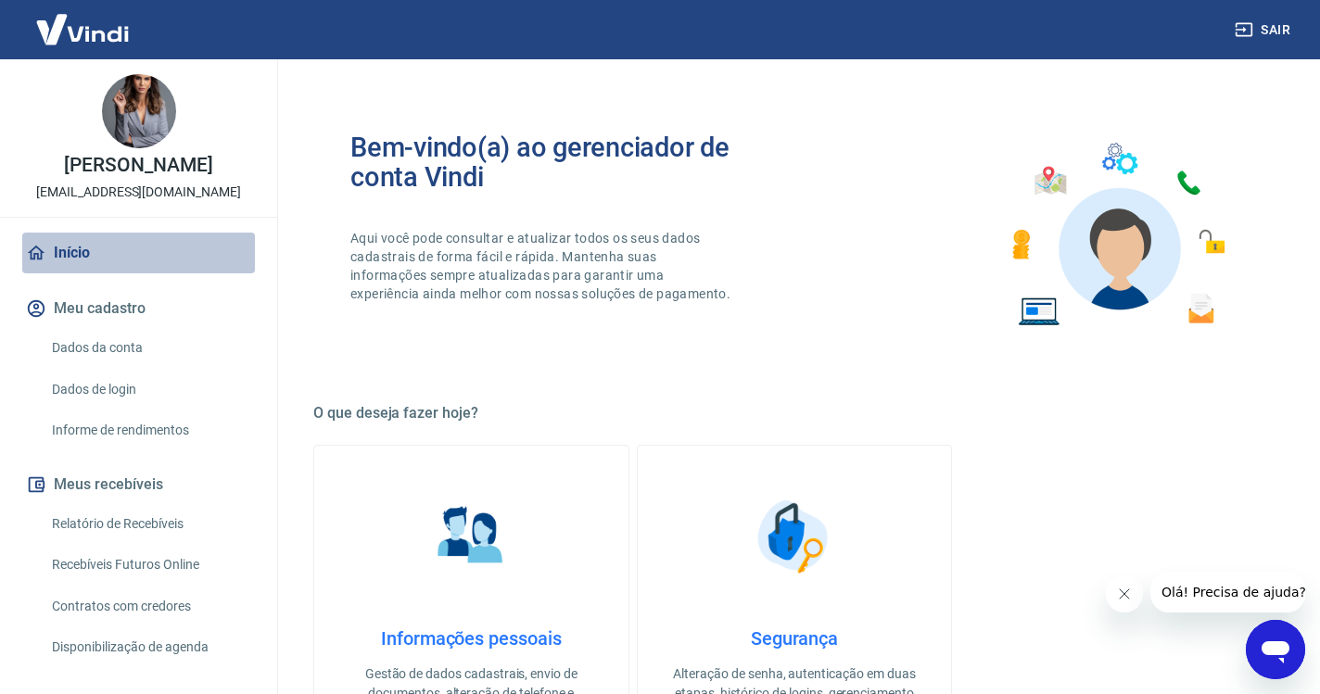
click at [83, 260] on link "Início" at bounding box center [138, 253] width 233 height 41
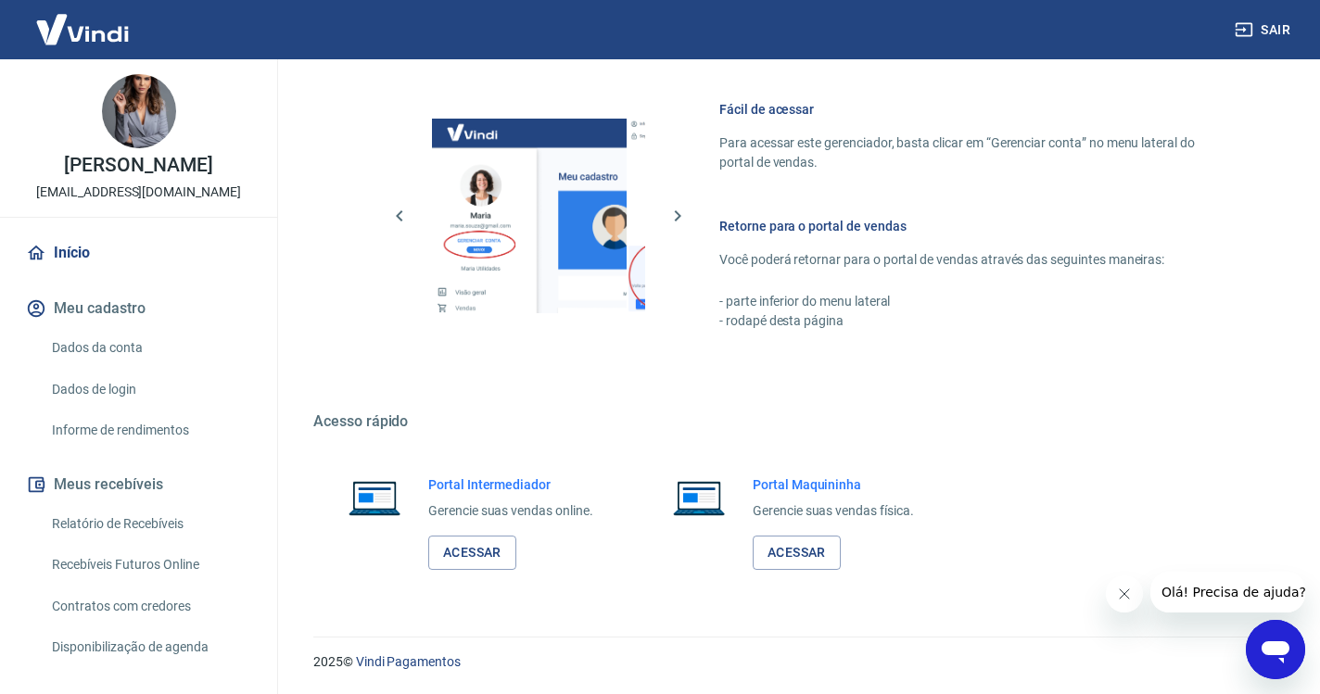
scroll to position [787, 0]
click at [497, 557] on link "Acessar" at bounding box center [472, 554] width 88 height 34
click at [1262, 28] on button "Sair" at bounding box center [1264, 30] width 67 height 34
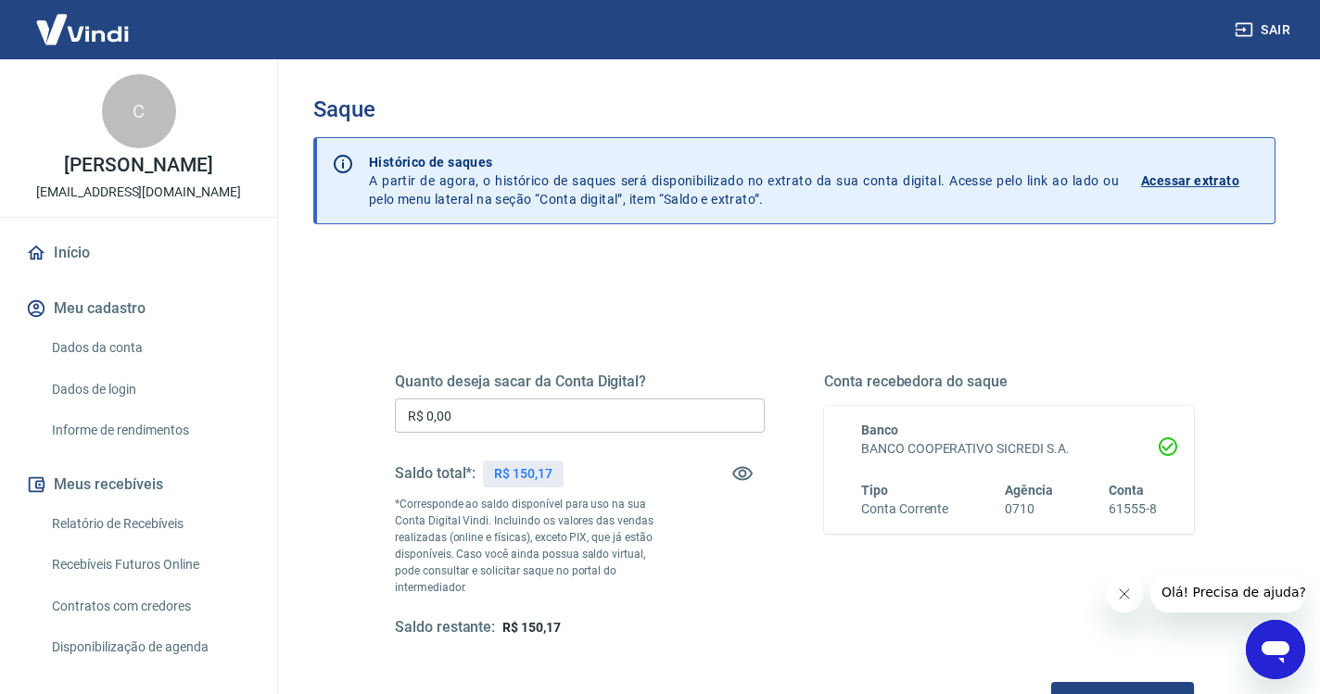
click at [520, 413] on input "R$ 0,00" at bounding box center [580, 416] width 370 height 34
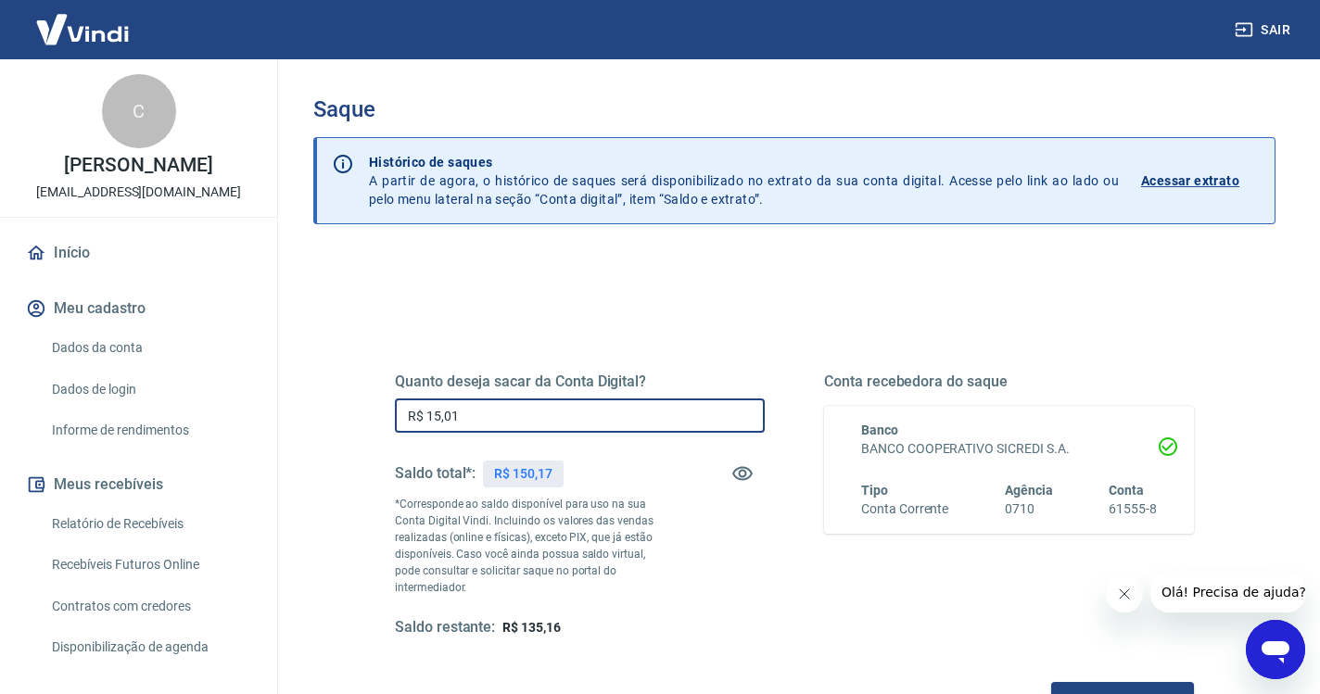
type input "R$ 150,17"
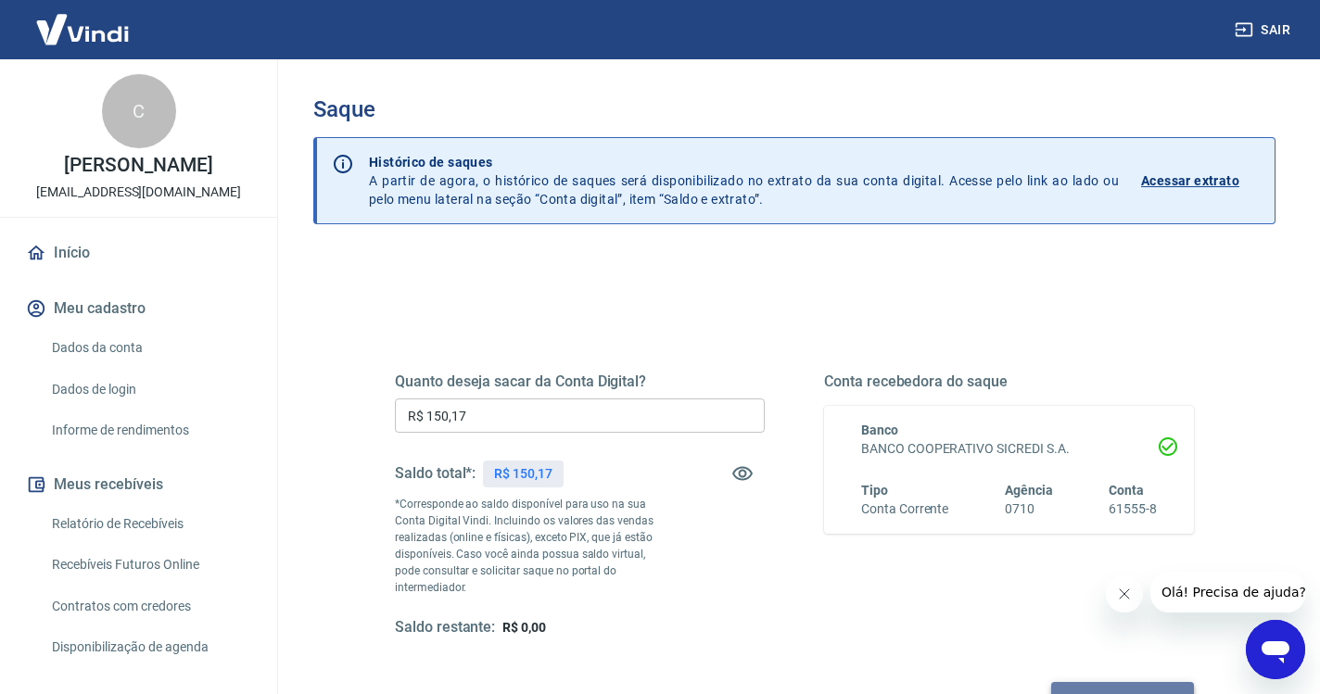
click at [1051, 682] on button "Solicitar saque" at bounding box center [1122, 699] width 143 height 34
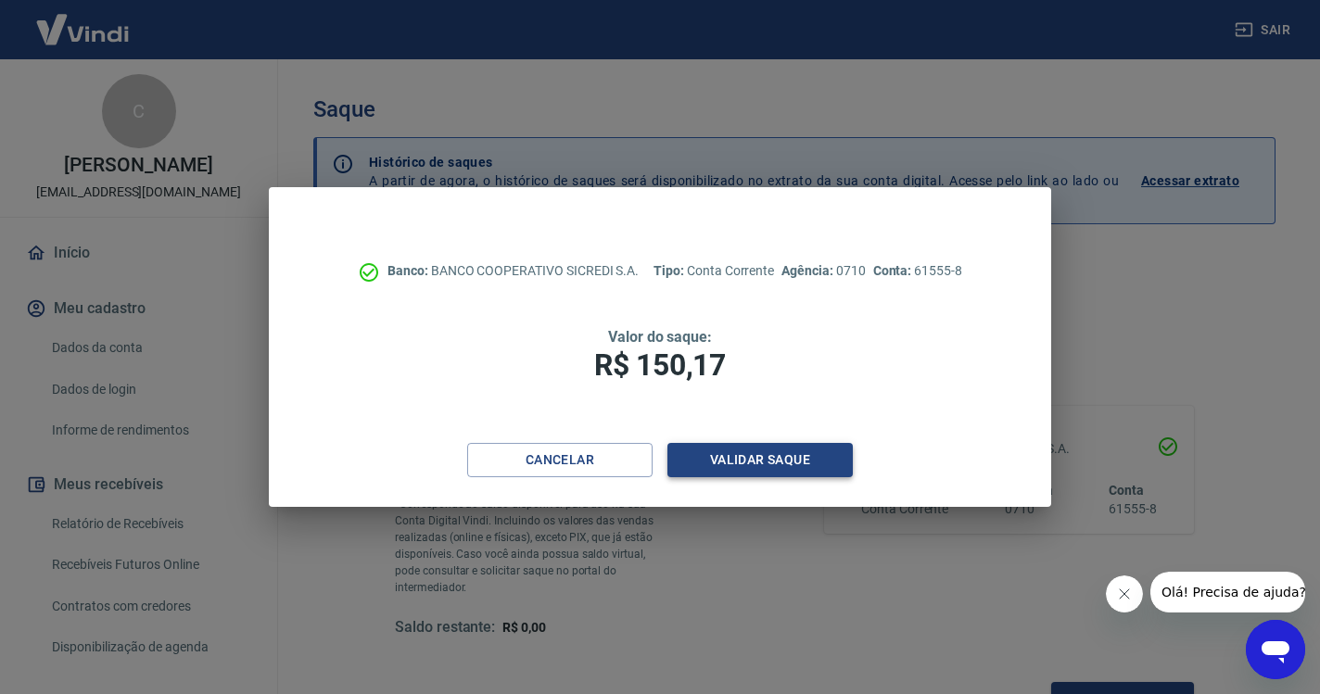
click at [793, 474] on button "Validar saque" at bounding box center [759, 460] width 185 height 34
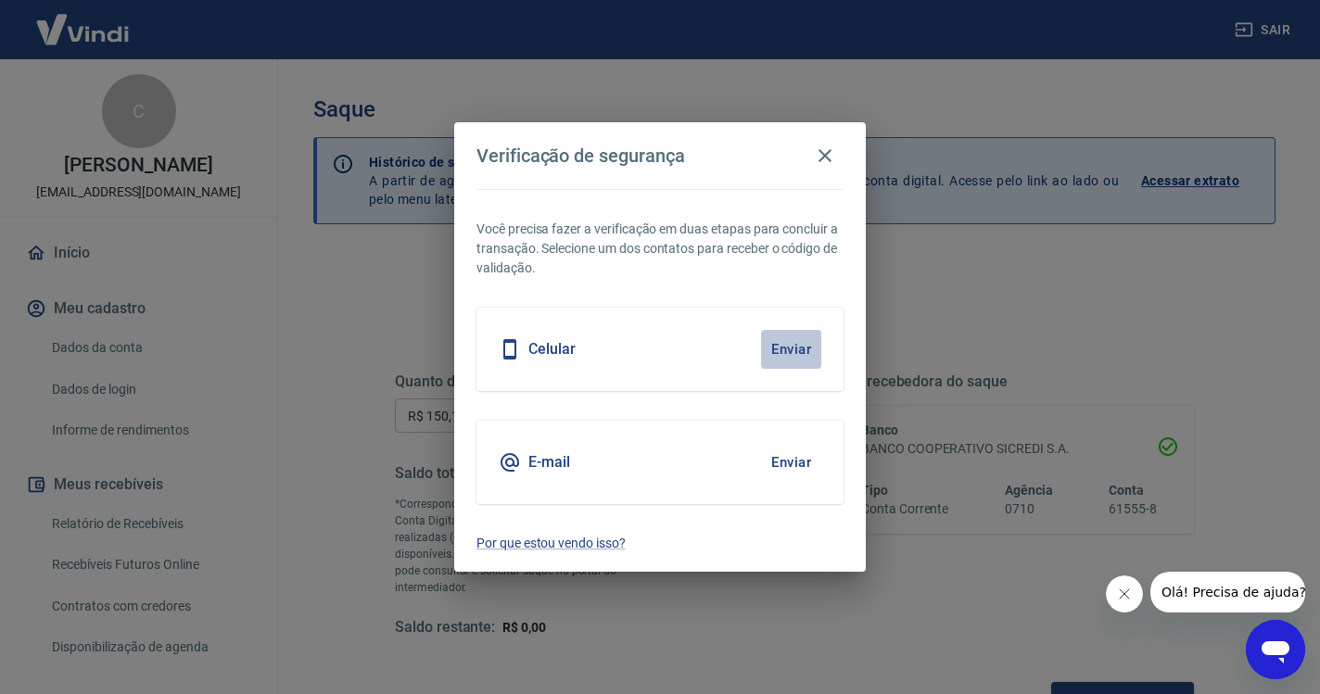
click at [801, 351] on button "Enviar" at bounding box center [791, 349] width 60 height 39
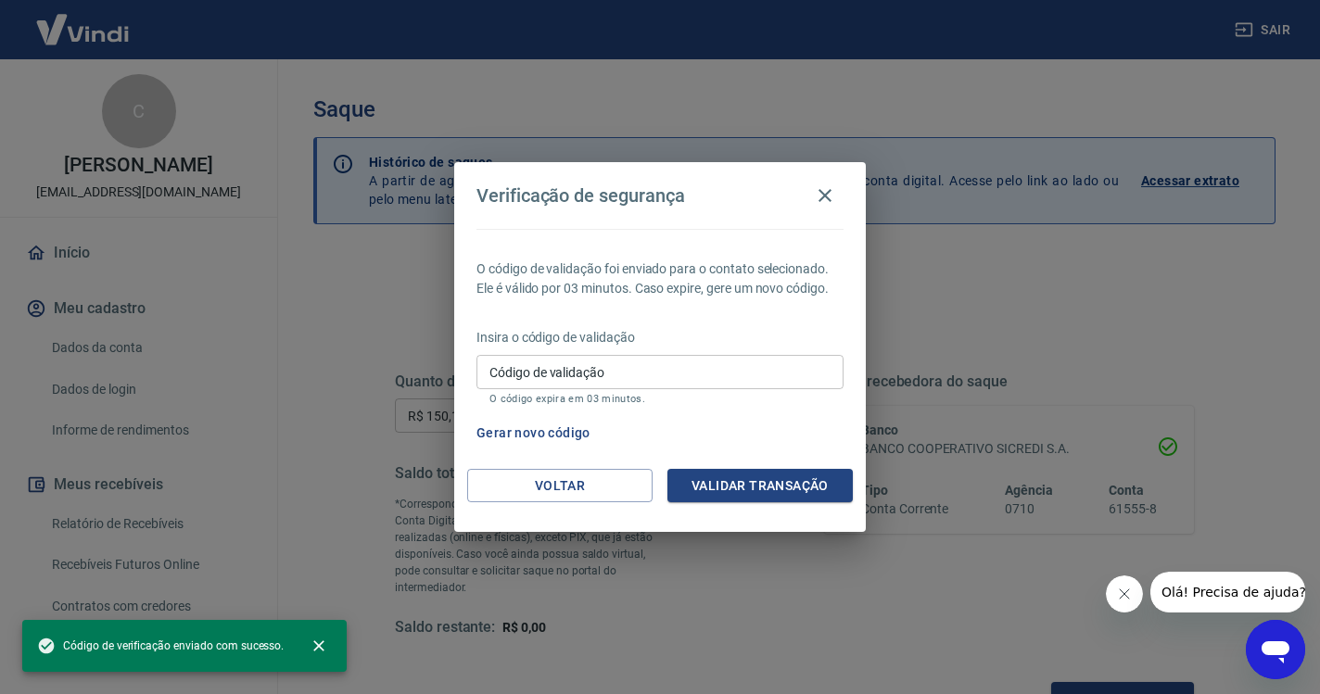
click at [705, 381] on input "Código de validação" at bounding box center [659, 372] width 367 height 34
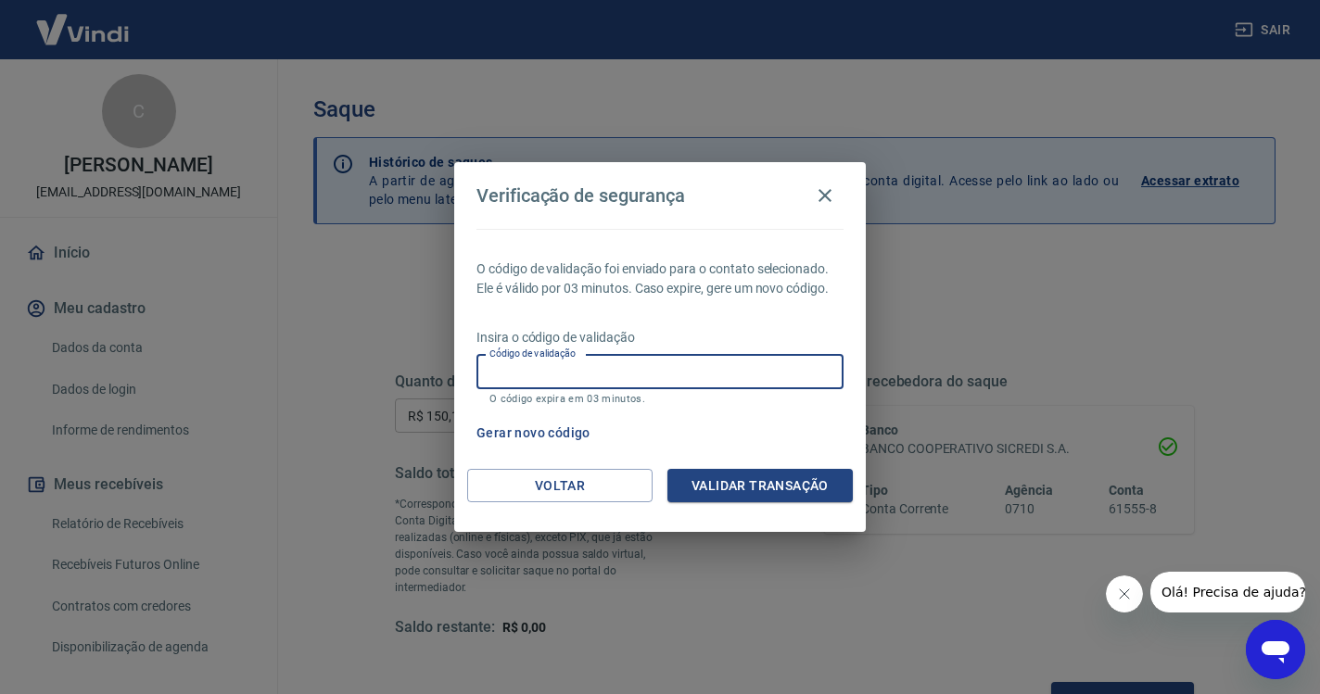
paste input "955725"
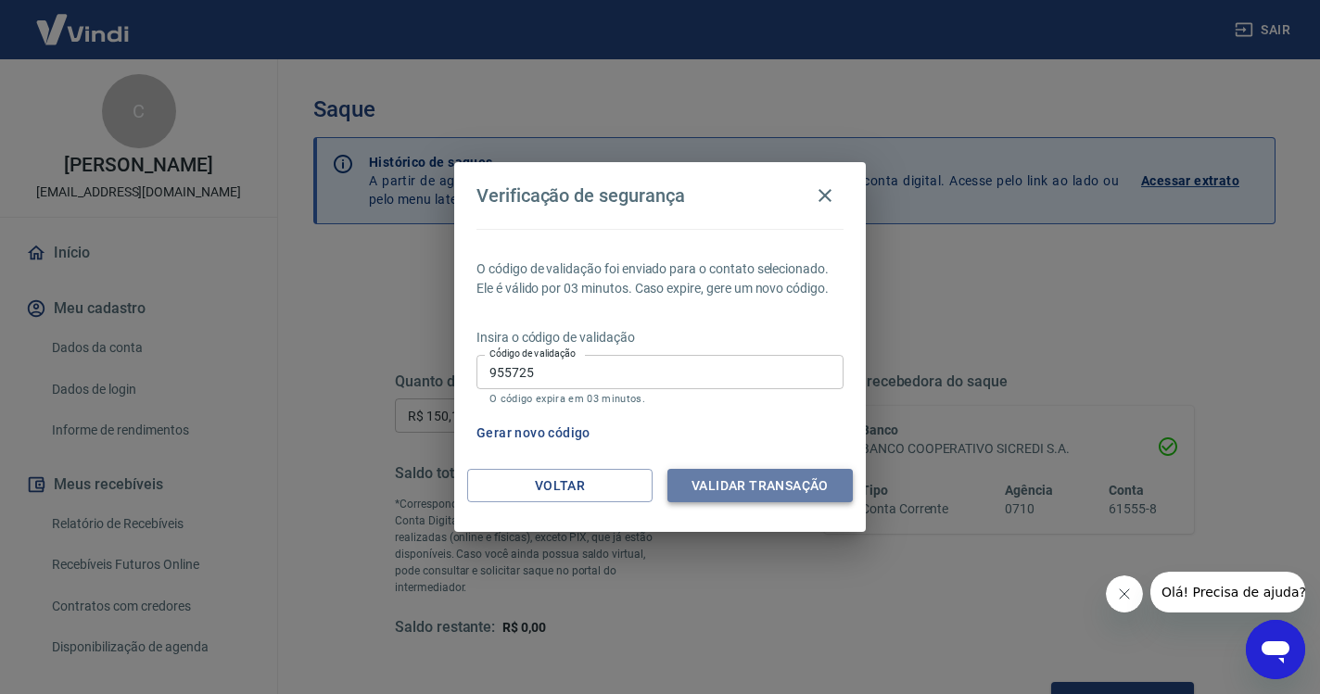
click at [793, 478] on button "Validar transação" at bounding box center [759, 486] width 185 height 34
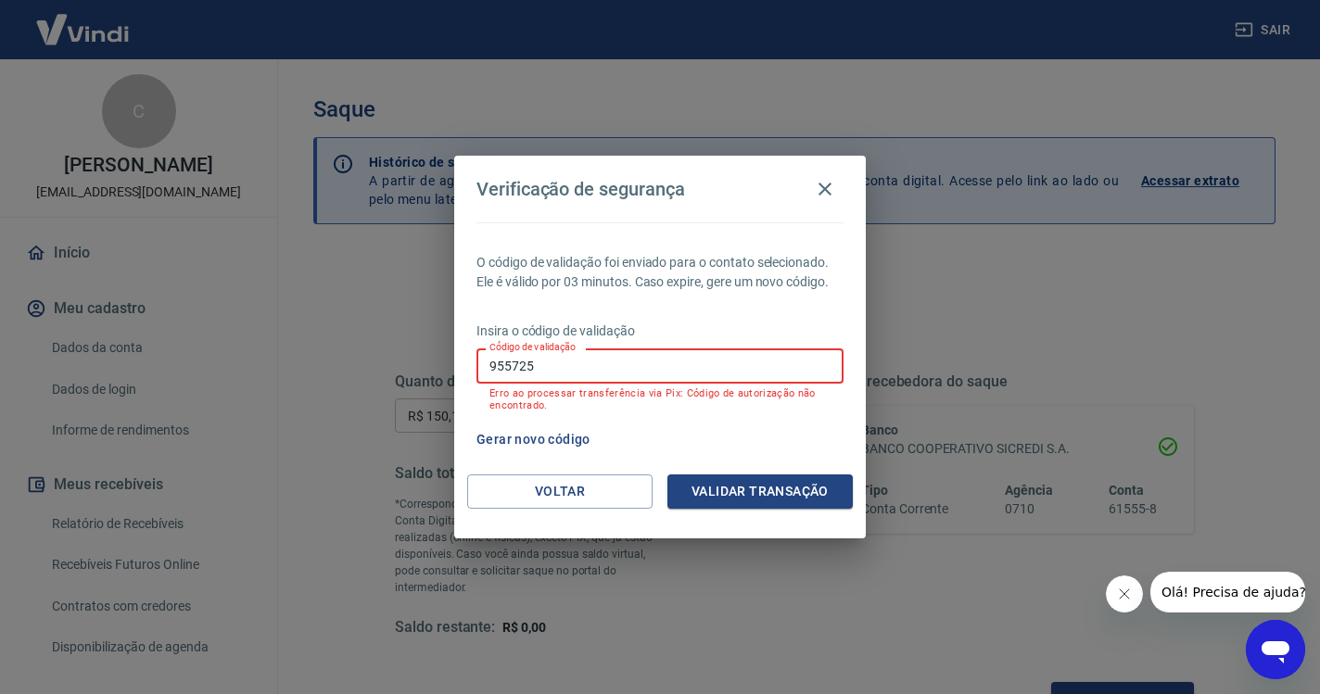
click at [594, 360] on input "955725" at bounding box center [659, 366] width 367 height 34
type input "9"
paste input "923468"
type input "923468"
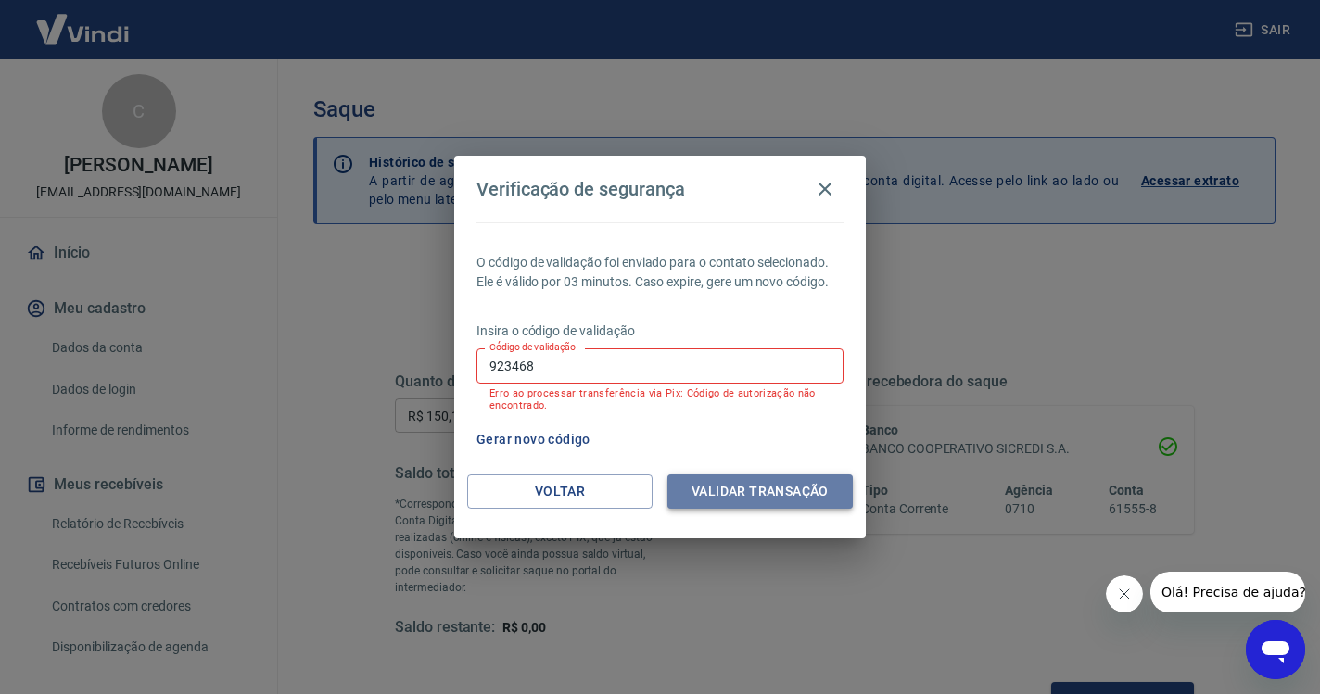
click at [729, 498] on button "Validar transação" at bounding box center [759, 492] width 185 height 34
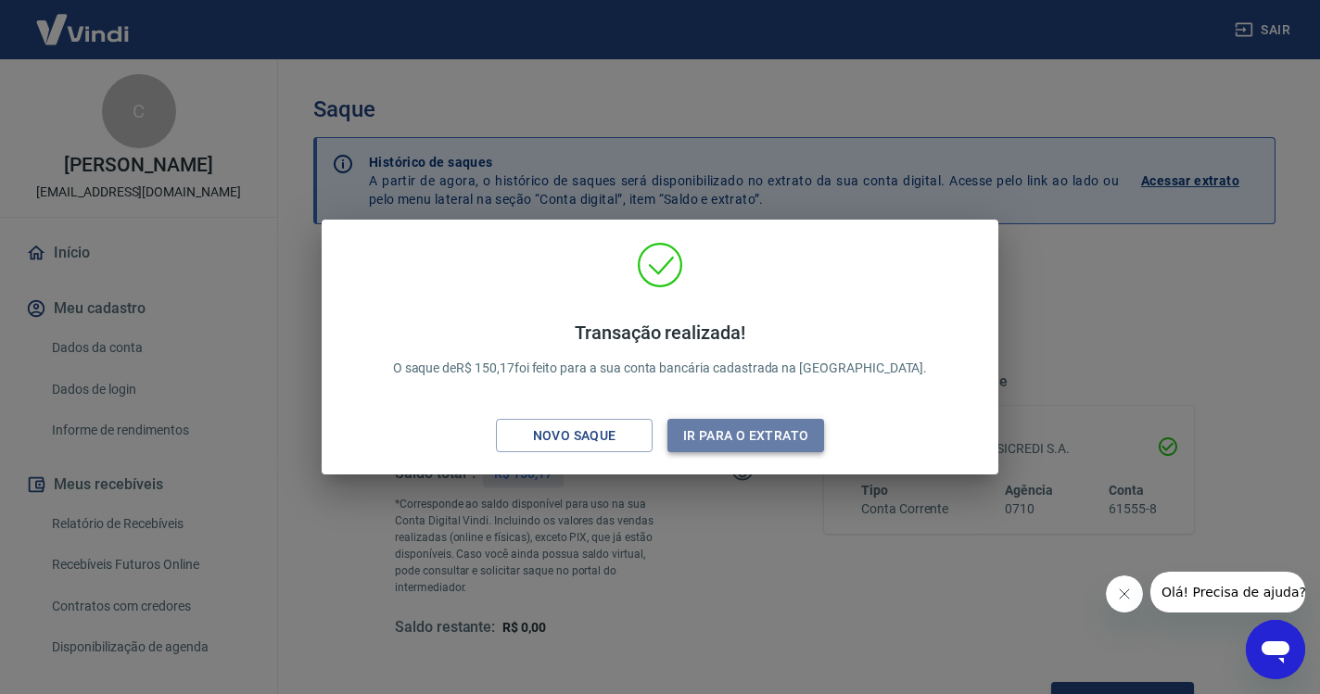
click at [748, 434] on button "Ir para o extrato" at bounding box center [745, 436] width 157 height 34
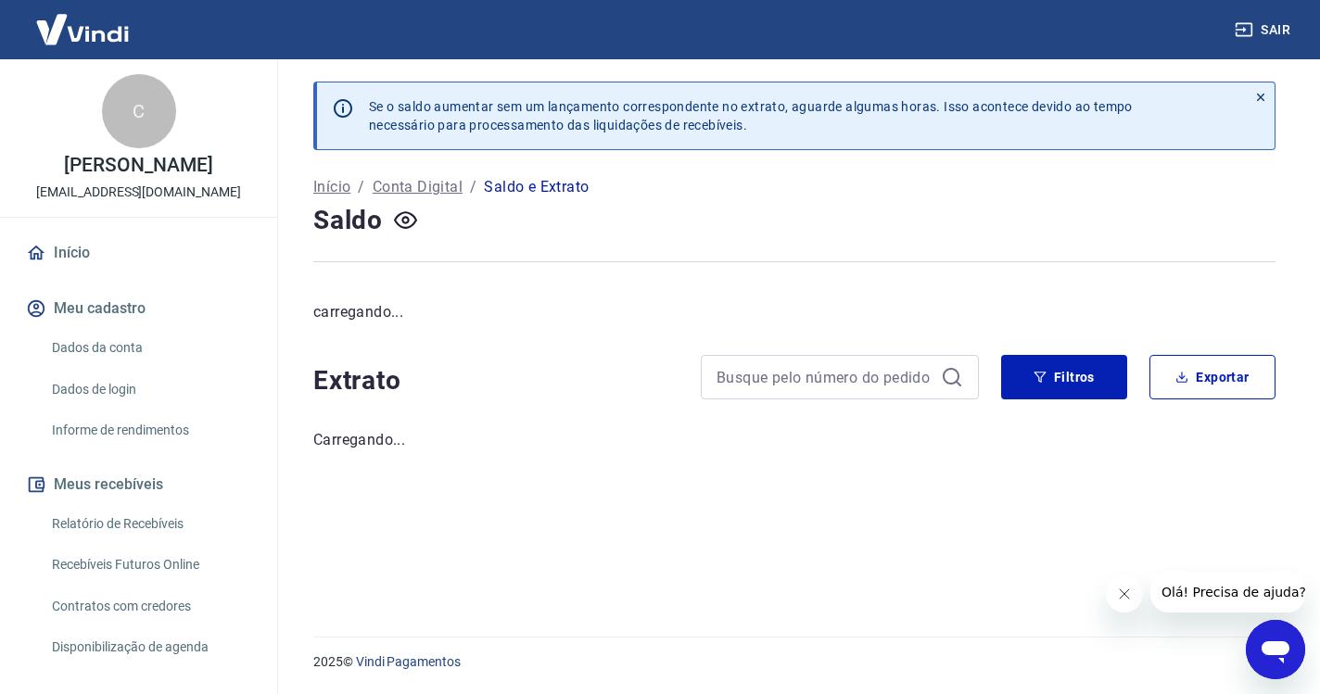
click at [75, 261] on link "Início" at bounding box center [138, 253] width 233 height 41
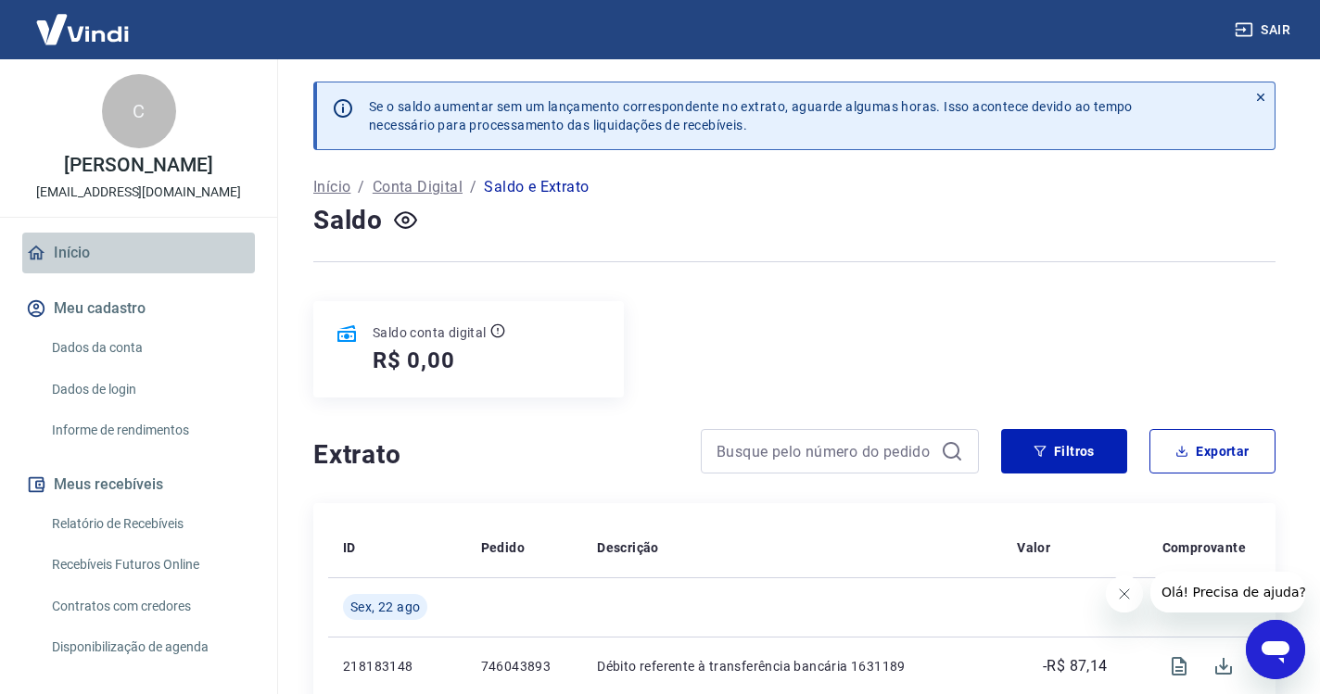
click at [78, 246] on link "Início" at bounding box center [138, 253] width 233 height 41
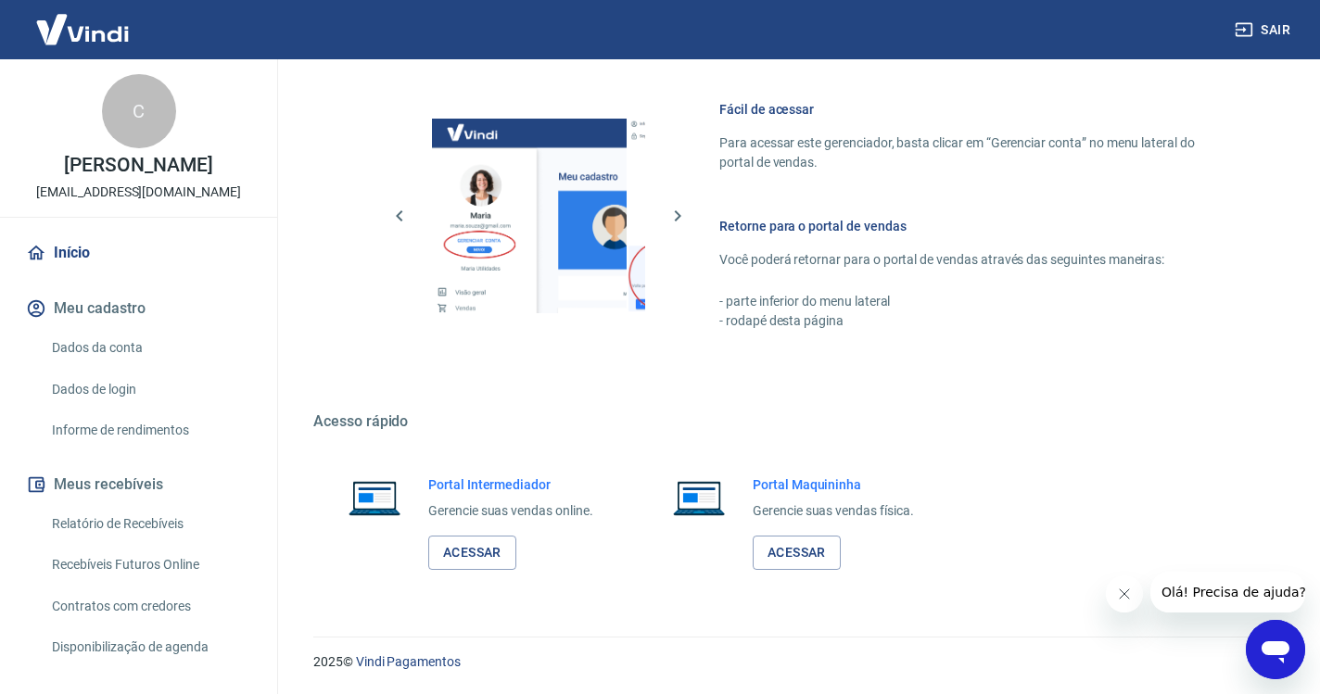
scroll to position [787, 0]
click at [488, 565] on link "Acessar" at bounding box center [472, 554] width 88 height 34
click at [1253, 21] on button "Sair" at bounding box center [1264, 30] width 67 height 34
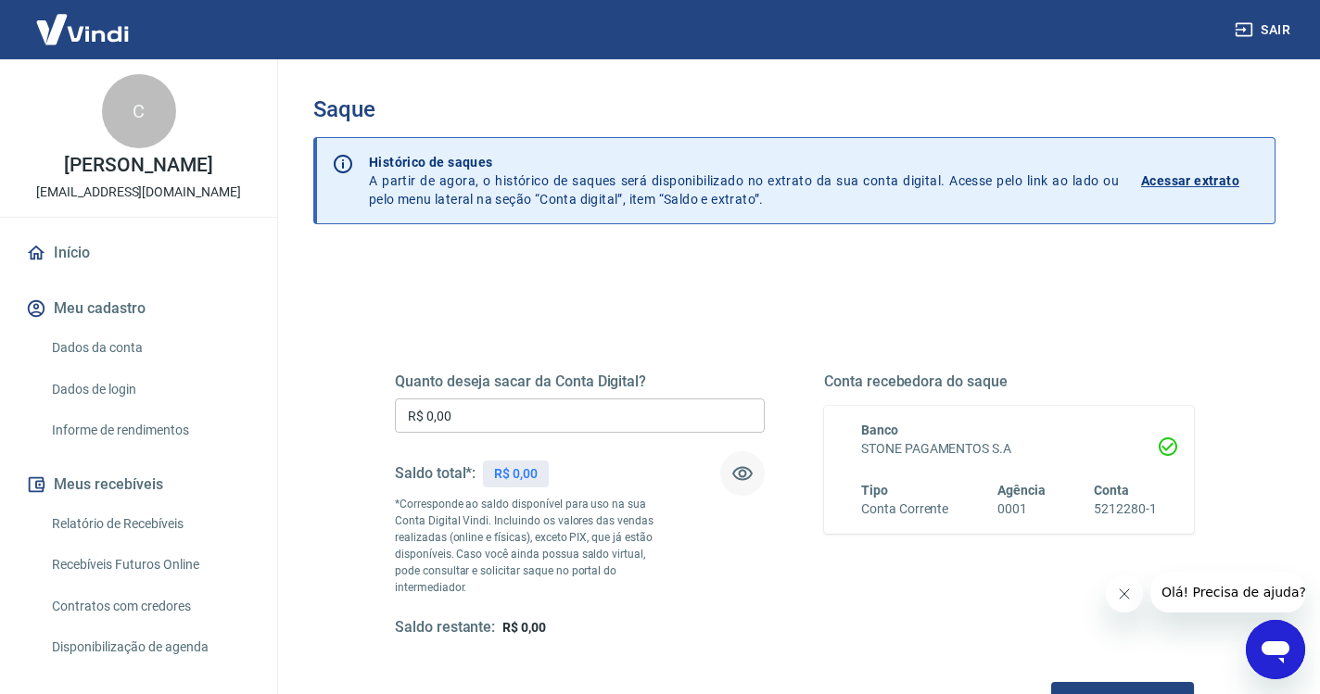
click at [745, 469] on icon "button" at bounding box center [742, 474] width 22 height 22
click at [91, 250] on link "Início" at bounding box center [138, 253] width 233 height 41
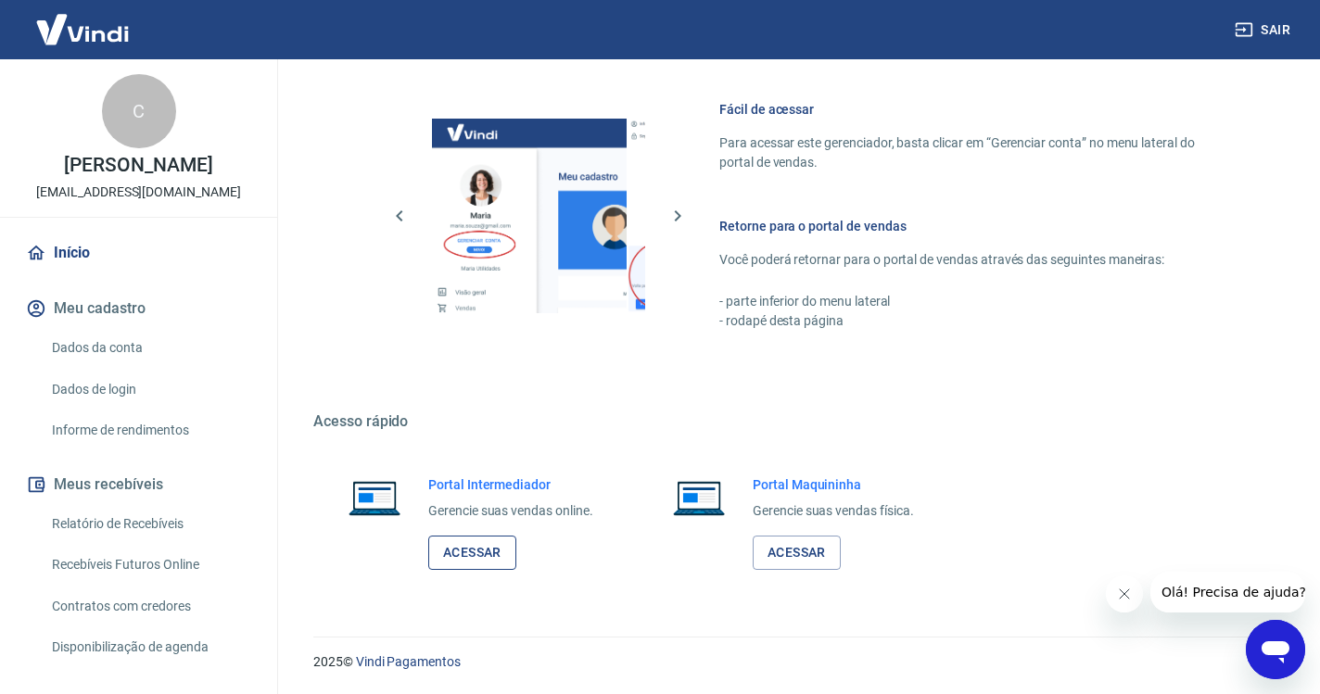
scroll to position [787, 0]
click at [469, 558] on link "Acessar" at bounding box center [472, 554] width 88 height 34
